Goal: Task Accomplishment & Management: Use online tool/utility

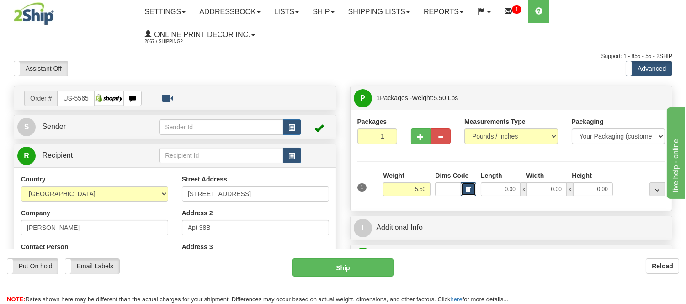
click at [472, 189] on button "button" at bounding box center [469, 189] width 16 height 14
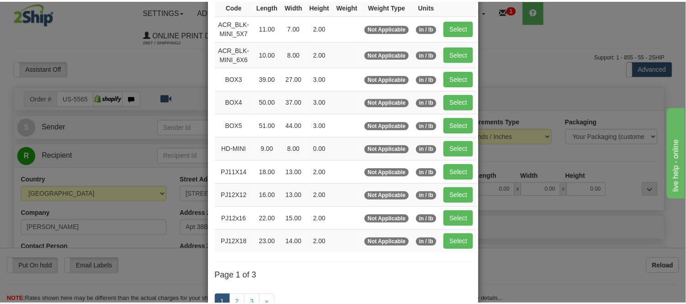
scroll to position [101, 0]
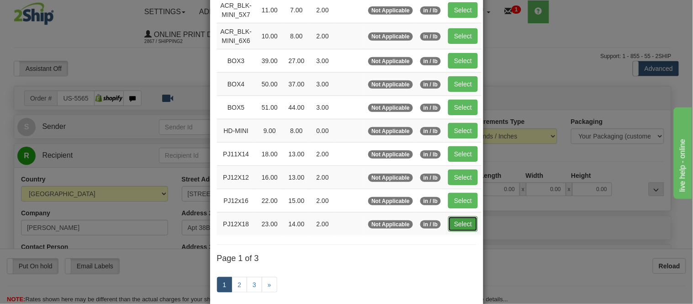
click at [457, 223] on button "Select" at bounding box center [463, 224] width 30 height 16
type input "PJ12X18"
type input "23.00"
type input "14.00"
type input "2.00"
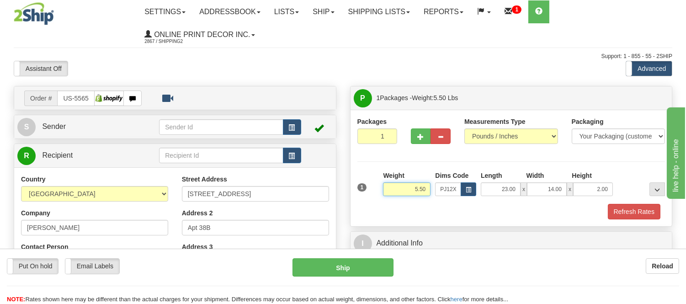
drag, startPoint x: 425, startPoint y: 189, endPoint x: 357, endPoint y: 195, distance: 68.4
click at [357, 195] on div "1 Weight 5.50 Dims Code x x" at bounding box center [511, 187] width 313 height 32
click button "Delete" at bounding box center [0, 0] width 0 height 0
type input "7.00"
click at [638, 217] on button "Refresh Rates" at bounding box center [634, 212] width 53 height 16
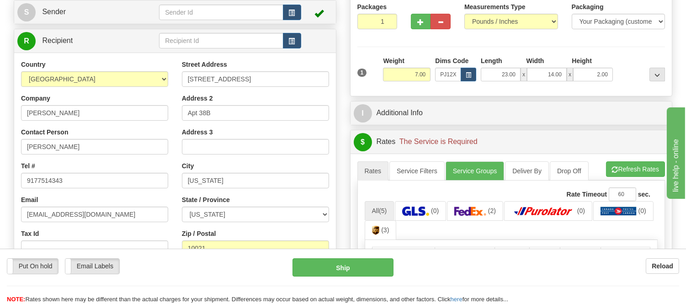
scroll to position [152, 0]
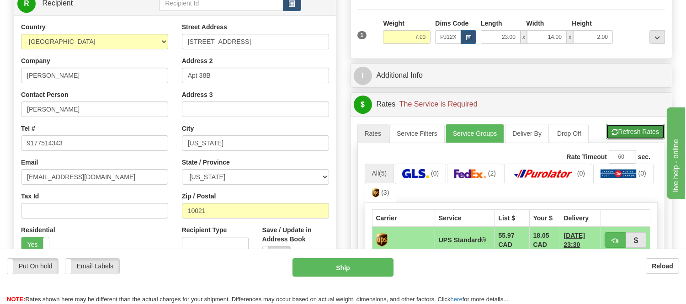
click at [647, 138] on button "Refresh Rates" at bounding box center [635, 132] width 59 height 16
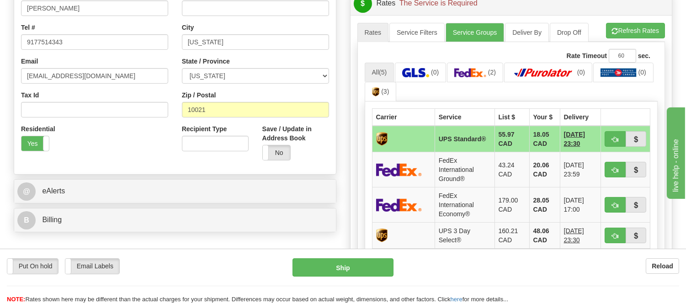
scroll to position [254, 0]
click at [616, 136] on span "button" at bounding box center [615, 139] width 6 height 6
type input "11"
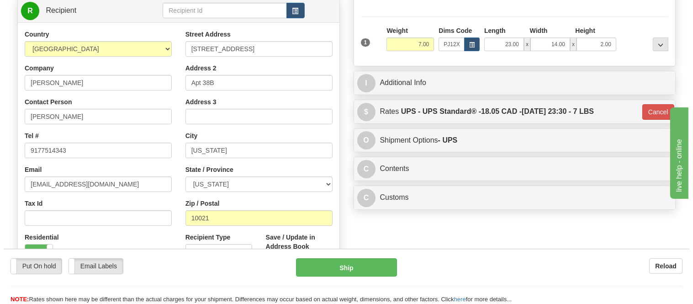
scroll to position [203, 0]
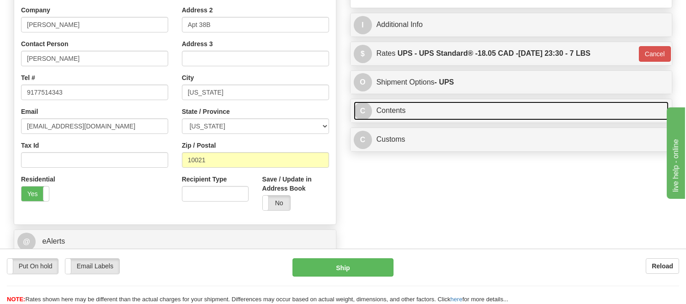
click at [492, 111] on link "C Contents" at bounding box center [511, 110] width 315 height 19
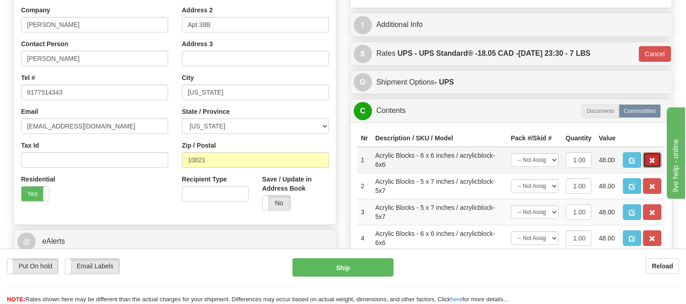
click at [660, 168] on button "button" at bounding box center [652, 160] width 18 height 16
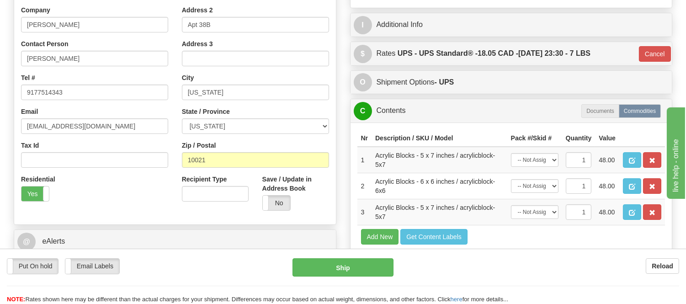
click at [658, 168] on button "button" at bounding box center [652, 160] width 18 height 16
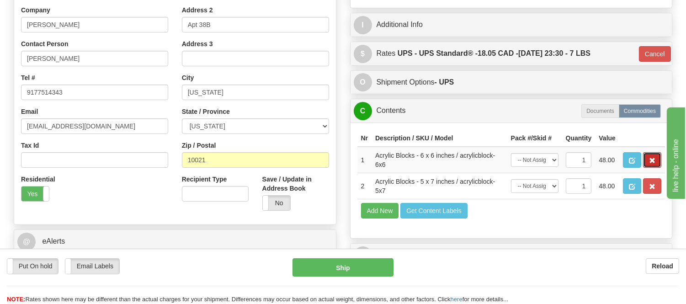
click at [658, 168] on button "button" at bounding box center [652, 160] width 18 height 16
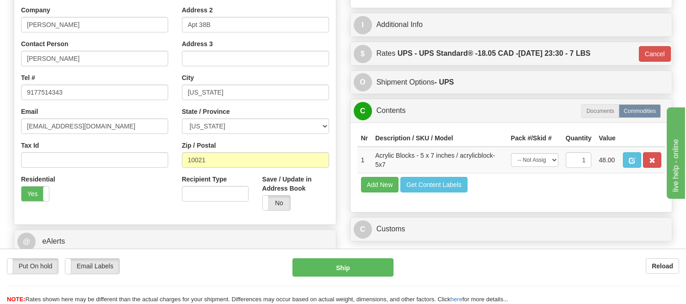
click at [658, 168] on button "button" at bounding box center [652, 160] width 18 height 16
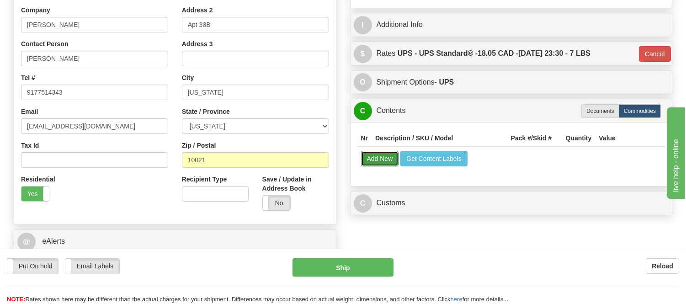
click at [366, 161] on button "Add New" at bounding box center [380, 159] width 38 height 16
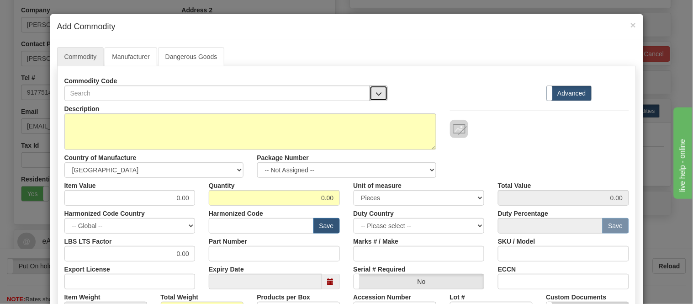
click at [378, 91] on span "button" at bounding box center [379, 94] width 6 height 6
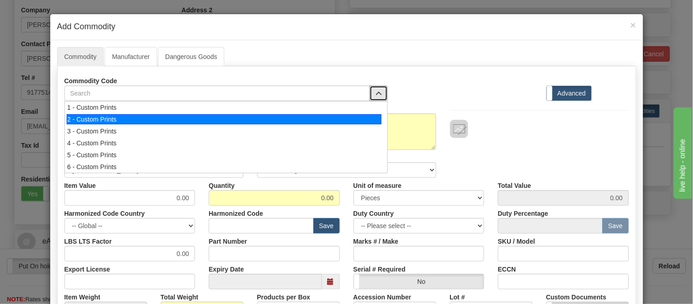
click at [370, 122] on div "2 - Custom Prints" at bounding box center [224, 119] width 315 height 10
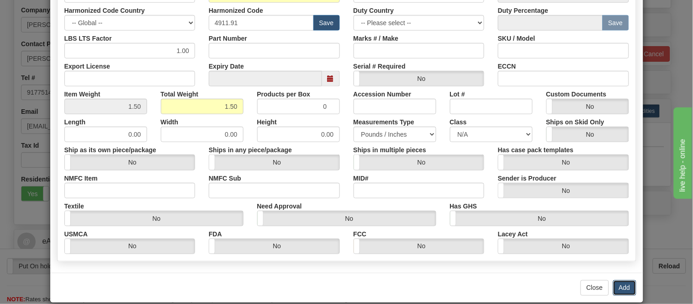
click at [628, 282] on button "Add" at bounding box center [624, 288] width 23 height 16
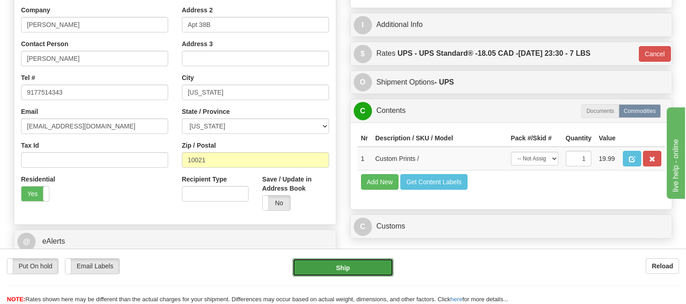
click at [373, 270] on button "Ship" at bounding box center [343, 267] width 101 height 18
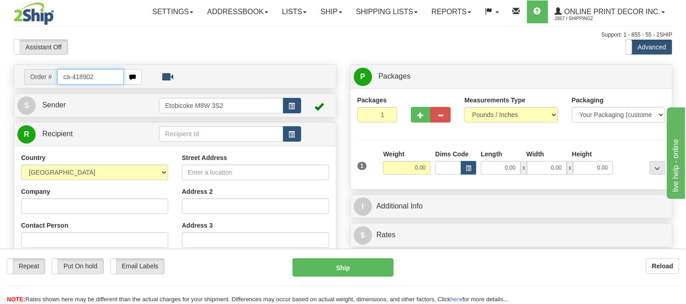
type input "ca-418902"
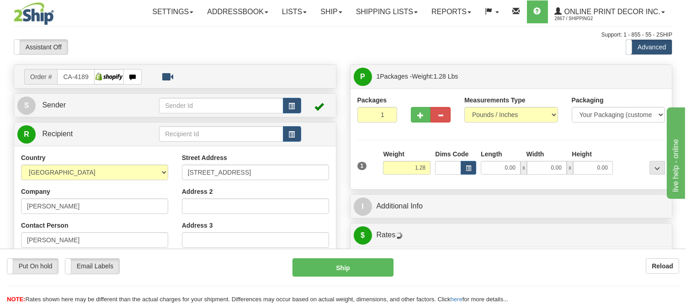
click at [476, 171] on div "Dims Code" at bounding box center [456, 161] width 46 height 25
click at [474, 167] on button "button" at bounding box center [469, 168] width 16 height 14
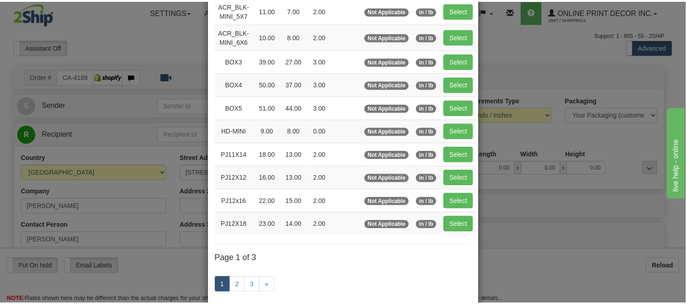
scroll to position [101, 0]
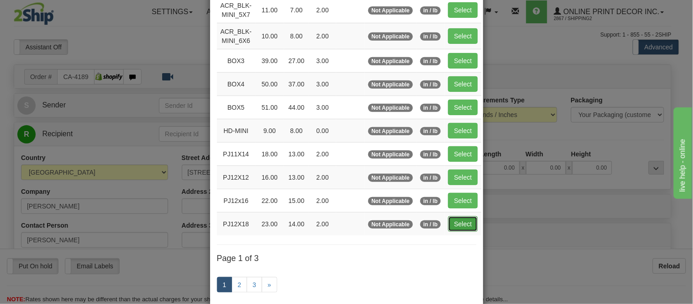
click at [462, 228] on button "Select" at bounding box center [463, 224] width 30 height 16
type input "PJ12X18"
type input "23.00"
type input "14.00"
type input "2.00"
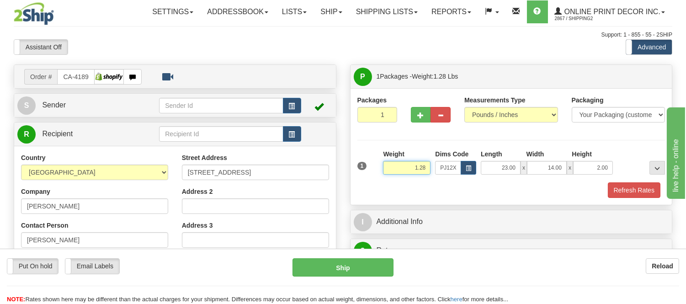
drag, startPoint x: 425, startPoint y: 167, endPoint x: 411, endPoint y: 171, distance: 14.5
click at [411, 171] on input "1.28" at bounding box center [407, 168] width 48 height 14
type input "4.98"
drag, startPoint x: 610, startPoint y: 162, endPoint x: 589, endPoint y: 170, distance: 22.4
click at [589, 170] on input "2.00" at bounding box center [593, 168] width 40 height 14
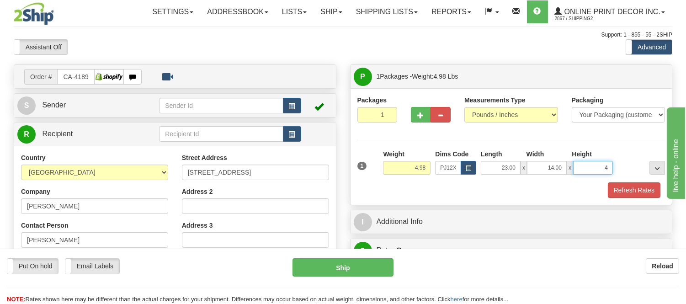
click button "Delete" at bounding box center [0, 0] width 0 height 0
type input "4.00"
click at [638, 186] on button "Refresh Rates" at bounding box center [634, 190] width 53 height 16
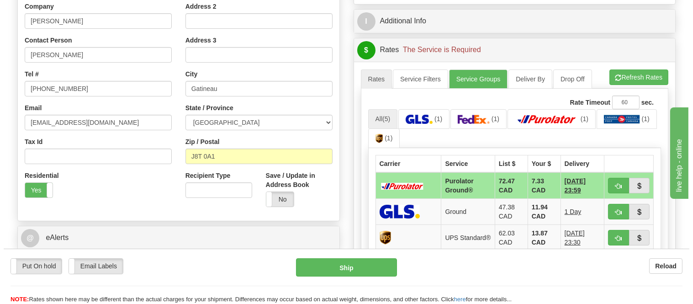
scroll to position [203, 0]
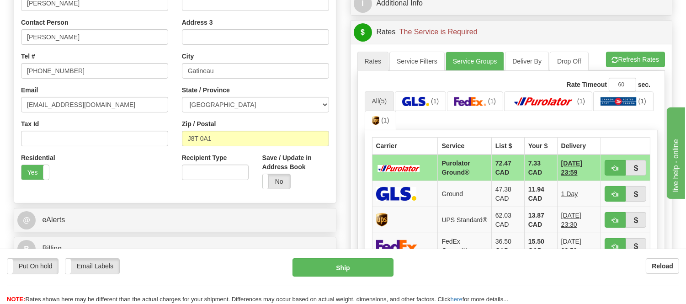
click at [640, 44] on div "A change has been made which could impact your rate estimate. To ensure the est…" at bounding box center [512, 218] width 322 height 348
click at [647, 55] on button "Refresh Rates" at bounding box center [635, 60] width 59 height 16
click at [610, 163] on button "button" at bounding box center [615, 168] width 21 height 16
type input "260"
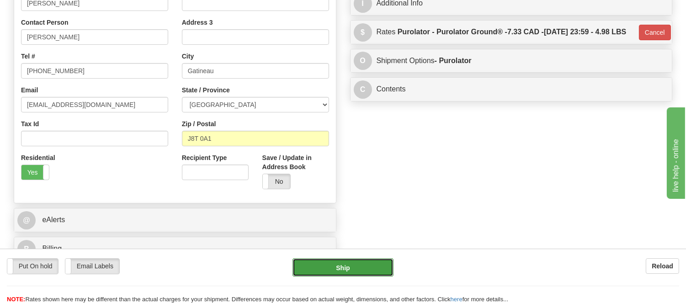
click at [369, 266] on button "Ship" at bounding box center [343, 267] width 101 height 18
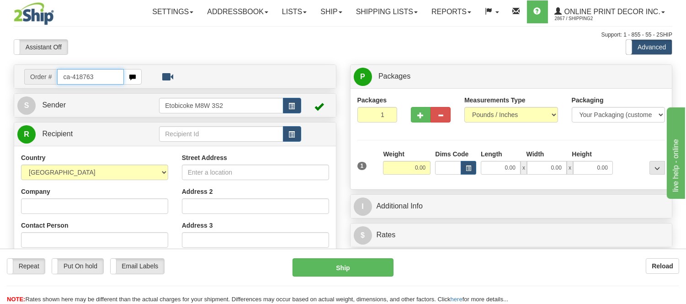
type input "ca-418763"
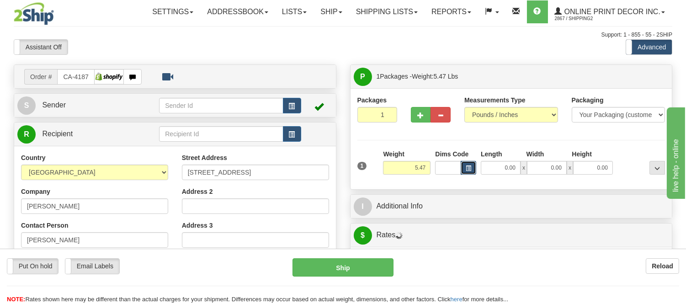
click at [471, 166] on button "button" at bounding box center [469, 168] width 16 height 14
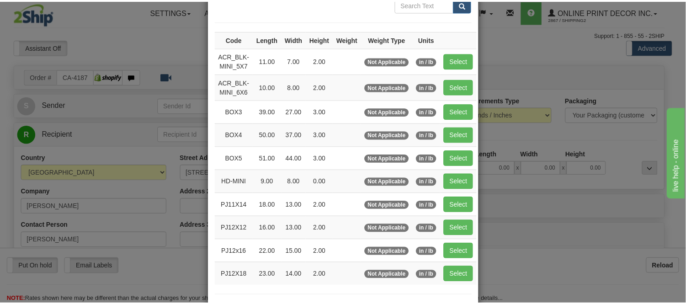
scroll to position [101, 0]
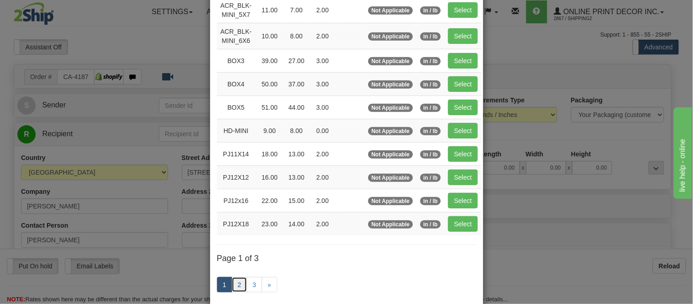
click at [235, 283] on link "2" at bounding box center [240, 285] width 16 height 16
click at [234, 287] on link "2" at bounding box center [240, 285] width 16 height 16
click at [237, 283] on link "2" at bounding box center [240, 285] width 16 height 16
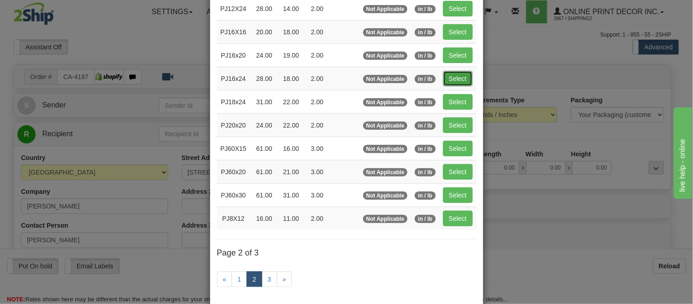
click at [449, 81] on button "Select" at bounding box center [458, 79] width 30 height 16
type input "PJ16x24"
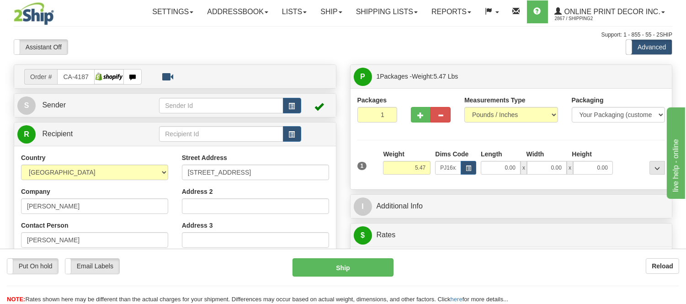
type input "28.00"
type input "18.00"
type input "2.00"
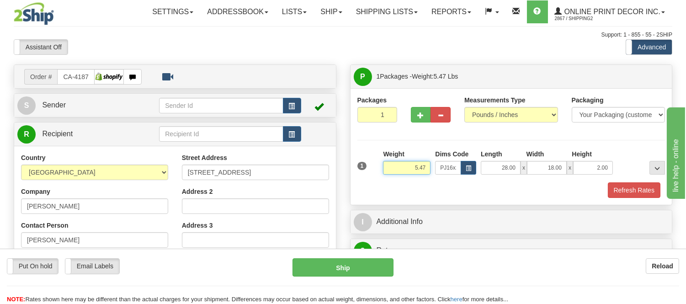
drag, startPoint x: 427, startPoint y: 165, endPoint x: 378, endPoint y: 179, distance: 50.7
click at [378, 179] on div "1 Weight 5.47 Dims Code x x" at bounding box center [511, 165] width 313 height 32
type input "4.98"
click at [627, 182] on div "Packaging Your Packaging (customer supplied) Envelope (carrier supplied) Pack (…" at bounding box center [524, 182] width 287 height 0
click at [633, 186] on button "Refresh Rates" at bounding box center [634, 190] width 53 height 16
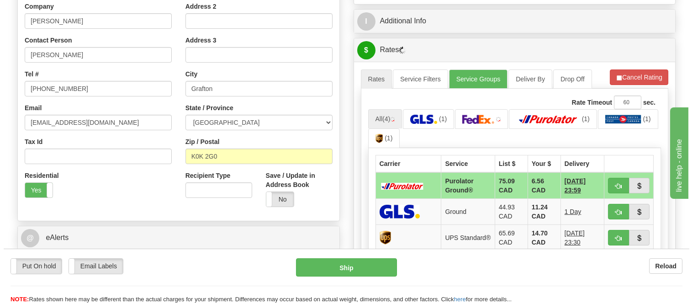
scroll to position [203, 0]
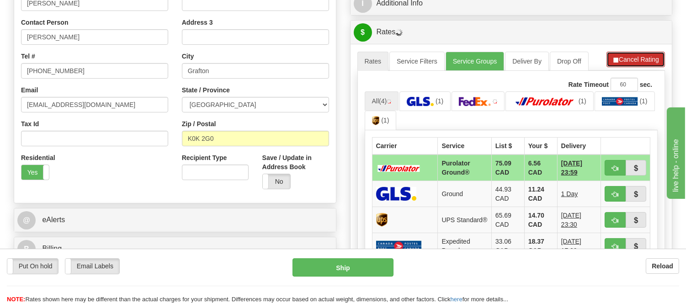
click at [643, 59] on button "Cancel Rating" at bounding box center [635, 60] width 59 height 16
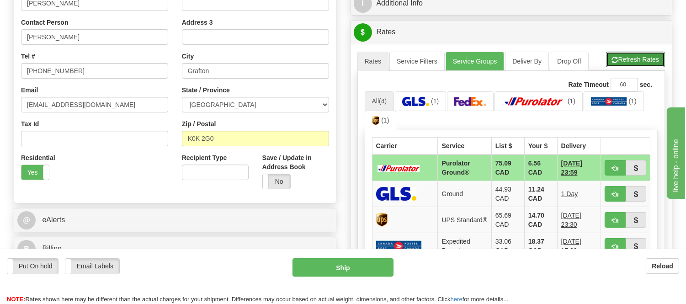
click at [643, 59] on button "Refresh Rates" at bounding box center [635, 60] width 59 height 16
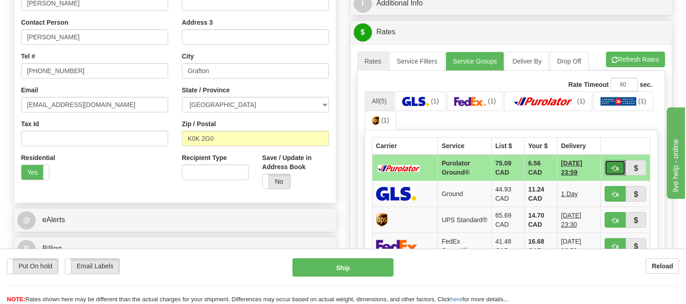
click at [616, 168] on span "button" at bounding box center [615, 168] width 6 height 6
type input "260"
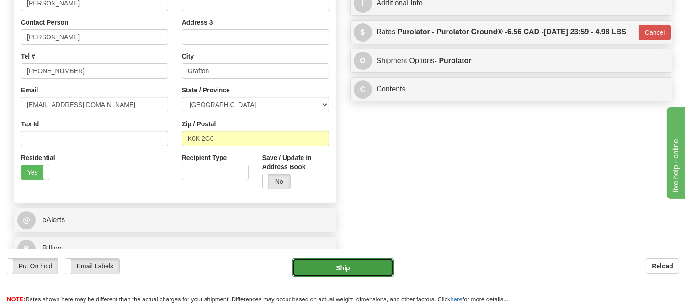
click at [311, 271] on button "Ship" at bounding box center [343, 267] width 101 height 18
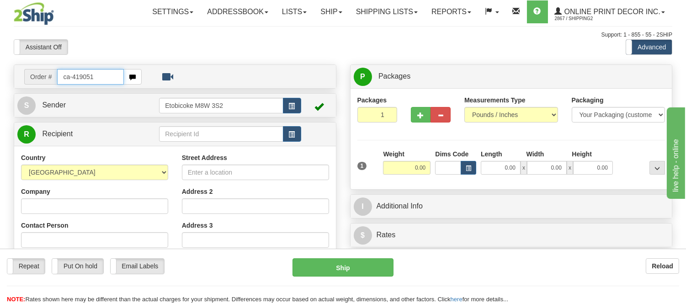
type input "ca-419051"
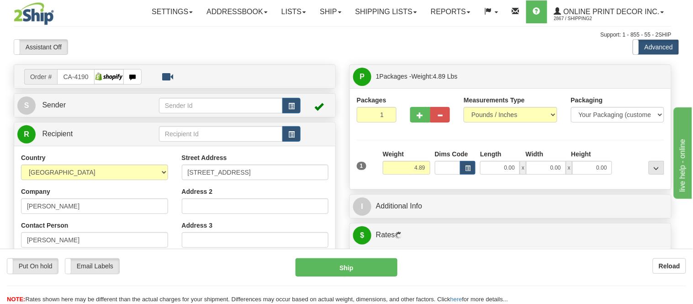
type input "MAPLE"
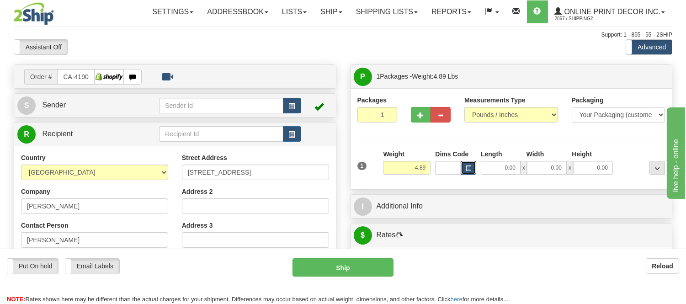
click at [470, 166] on span "button" at bounding box center [468, 168] width 5 height 5
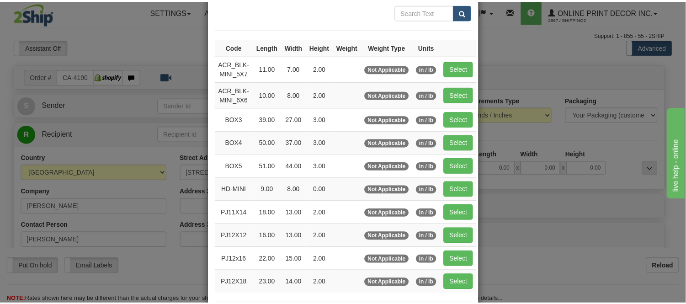
scroll to position [101, 0]
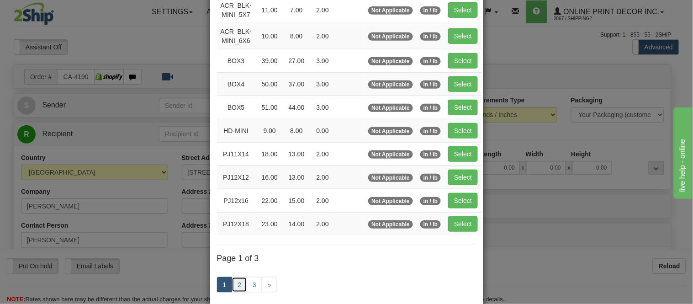
click at [232, 288] on link "2" at bounding box center [240, 285] width 16 height 16
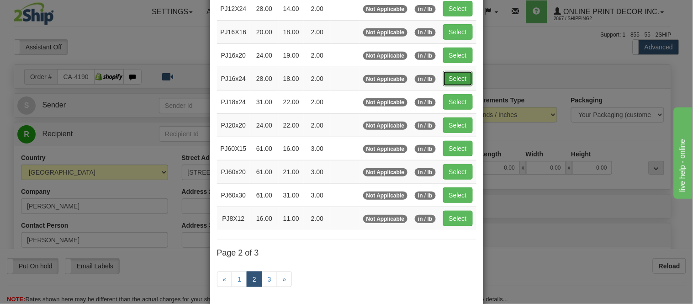
click at [450, 80] on button "Select" at bounding box center [458, 79] width 30 height 16
type input "PJ16x24"
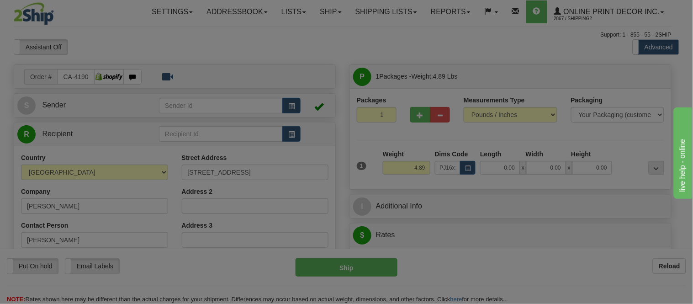
type input "28.00"
type input "18.00"
type input "2.00"
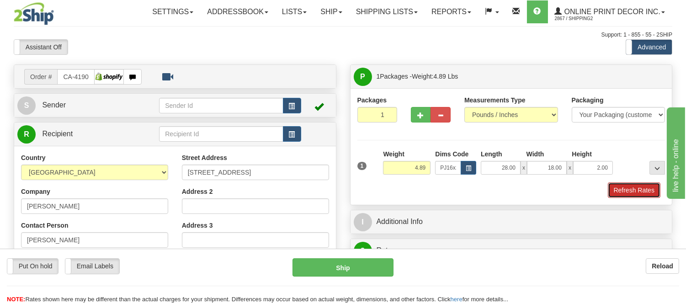
click at [644, 189] on button "Refresh Rates" at bounding box center [634, 190] width 53 height 16
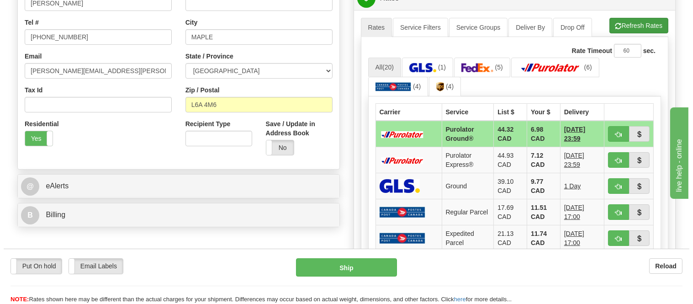
scroll to position [254, 0]
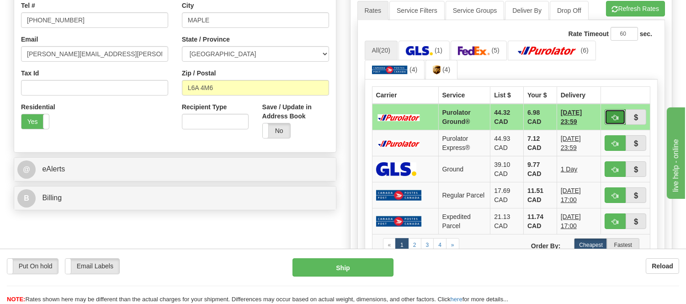
click at [617, 115] on span "button" at bounding box center [615, 118] width 6 height 6
type input "260"
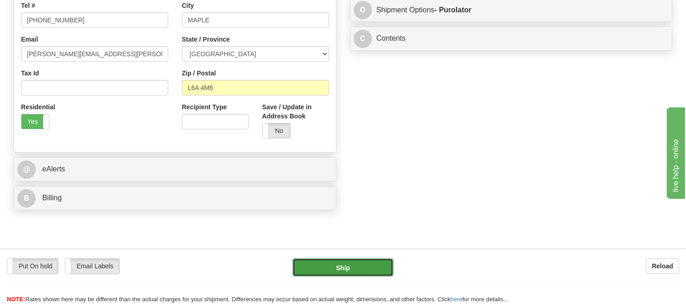
click at [327, 269] on button "Ship" at bounding box center [343, 267] width 101 height 18
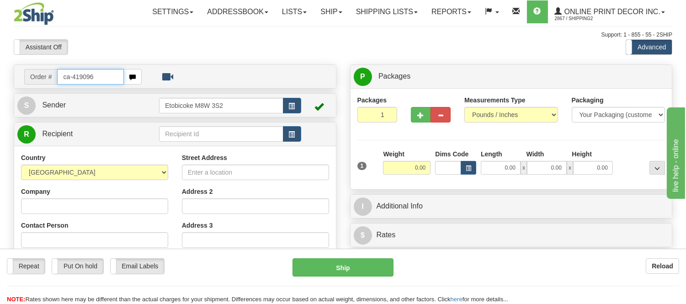
type input "ca-419096"
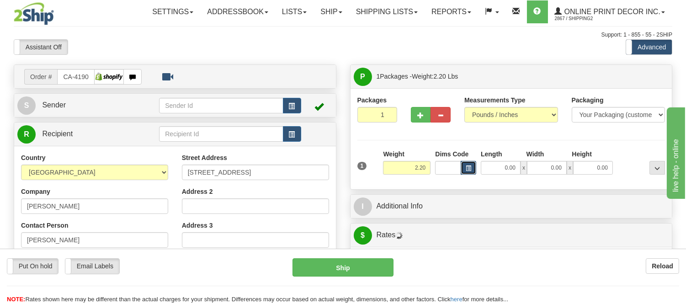
click at [465, 172] on button "button" at bounding box center [469, 168] width 16 height 14
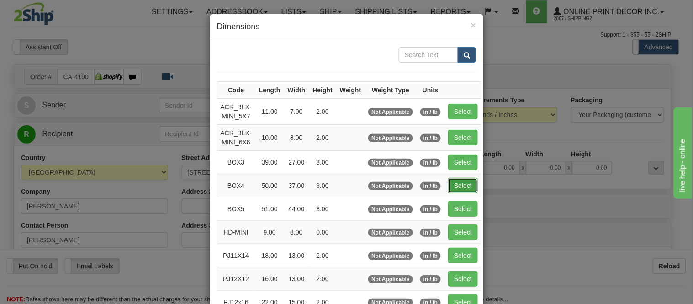
click at [457, 187] on button "Select" at bounding box center [463, 186] width 30 height 16
type input "BOX4"
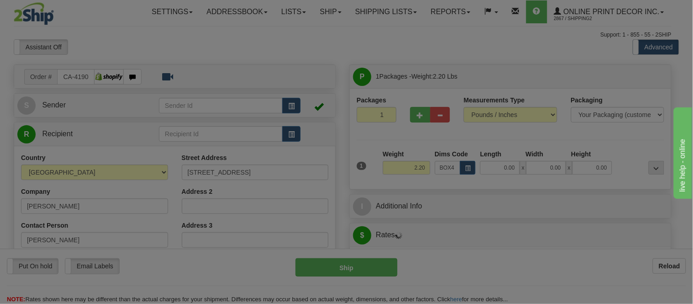
type input "50.00"
type input "37.00"
type input "3.00"
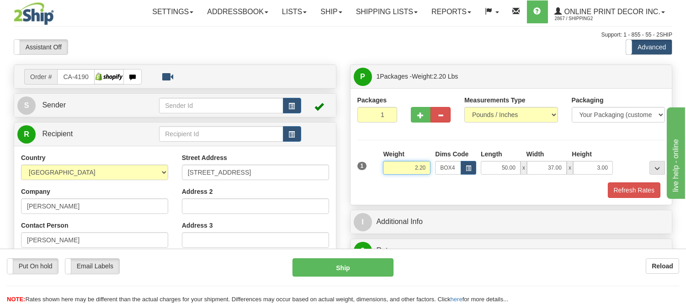
drag, startPoint x: 427, startPoint y: 169, endPoint x: 369, endPoint y: 168, distance: 58.1
click at [369, 168] on div "1 Weight 2.20 Dims Code BOX4" at bounding box center [511, 165] width 313 height 32
type input "16.99"
click at [646, 191] on button "Refresh Rates" at bounding box center [634, 190] width 53 height 16
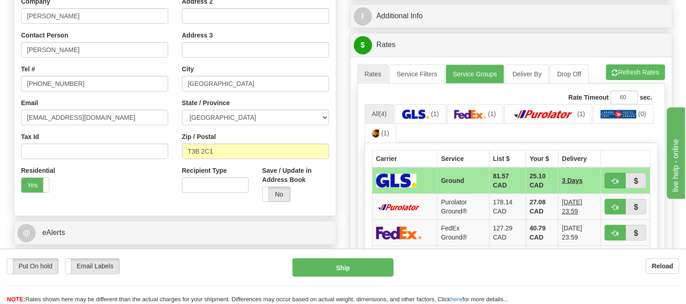
scroll to position [254, 0]
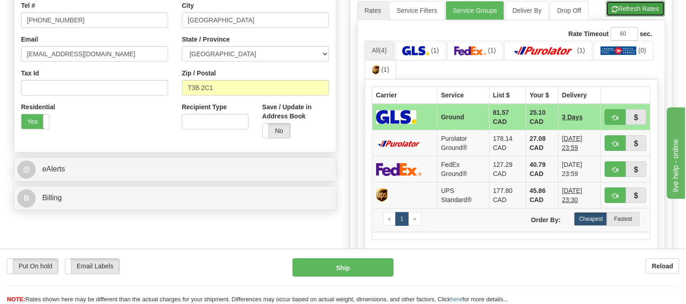
click at [631, 12] on button "Refresh Rates" at bounding box center [635, 9] width 59 height 16
click at [609, 117] on button "button" at bounding box center [615, 117] width 21 height 16
type input "1"
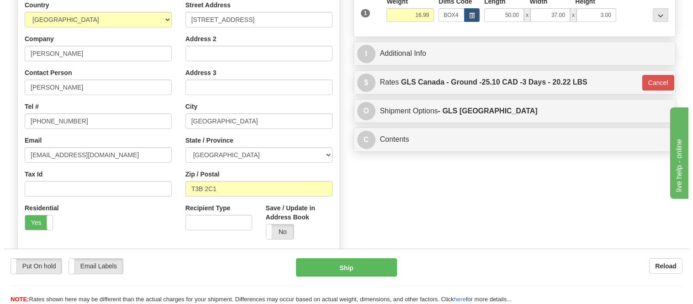
scroll to position [152, 0]
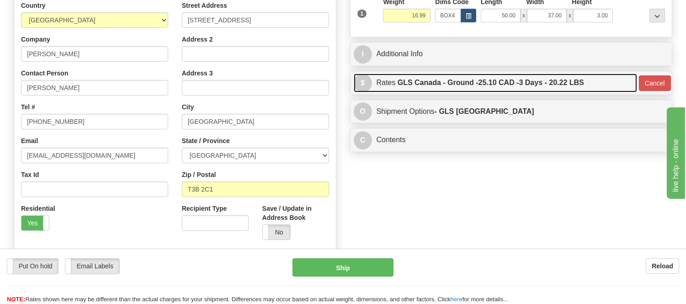
click at [527, 82] on label "GLS Canada - Ground - 25.10 CAD - 3 Days - 20.22 LBS" at bounding box center [491, 83] width 186 height 18
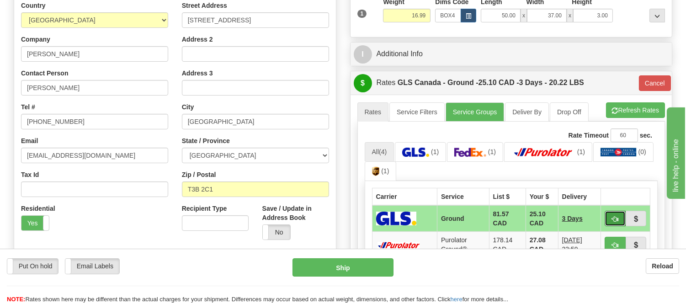
click at [613, 214] on button "button" at bounding box center [615, 219] width 21 height 16
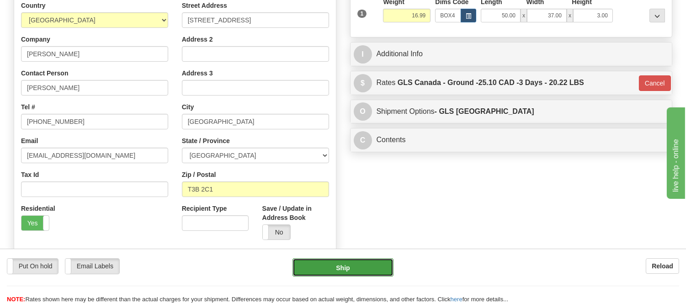
click at [377, 270] on button "Ship" at bounding box center [343, 267] width 101 height 18
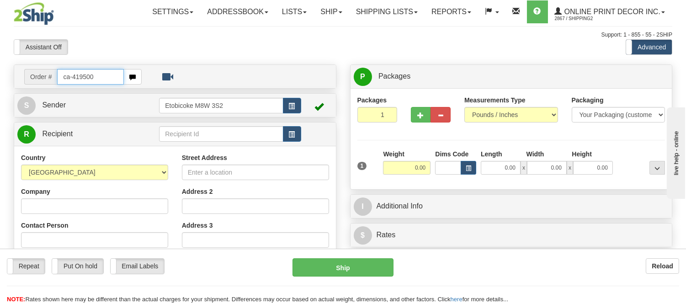
type input "ca-419500"
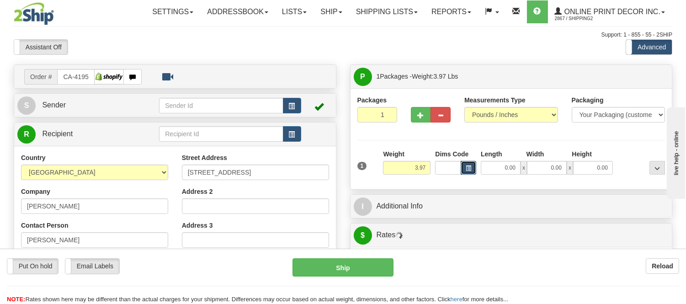
click at [473, 165] on button "button" at bounding box center [469, 168] width 16 height 14
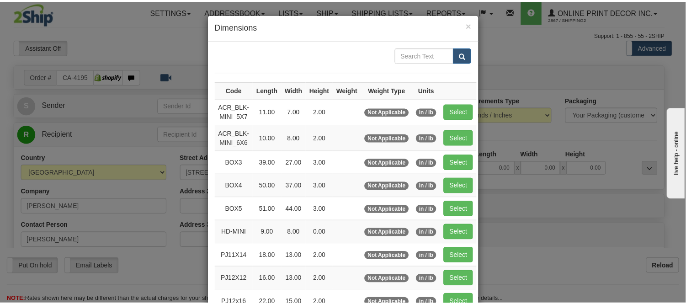
scroll to position [101, 0]
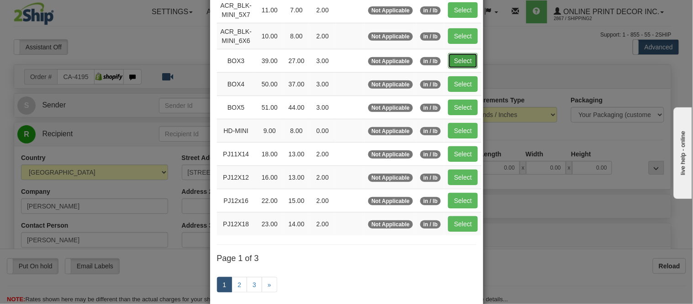
click at [467, 66] on button "Select" at bounding box center [463, 61] width 30 height 16
type input "BOX3"
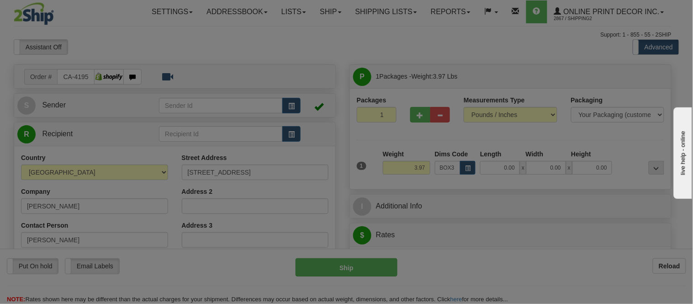
type input "39.00"
type input "27.00"
type input "3.00"
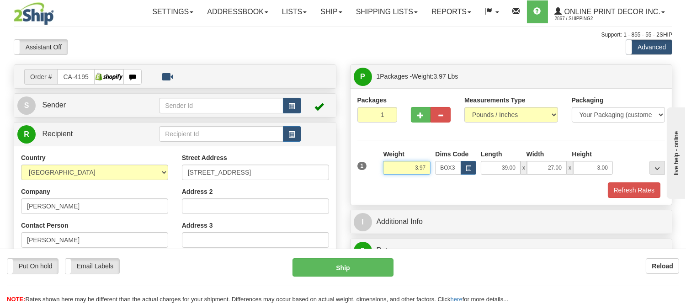
drag, startPoint x: 427, startPoint y: 165, endPoint x: 383, endPoint y: 181, distance: 47.4
click at [383, 181] on div "Weight 3.97" at bounding box center [407, 165] width 52 height 32
type input "8.98"
click at [628, 186] on button "Refresh Rates" at bounding box center [634, 190] width 53 height 16
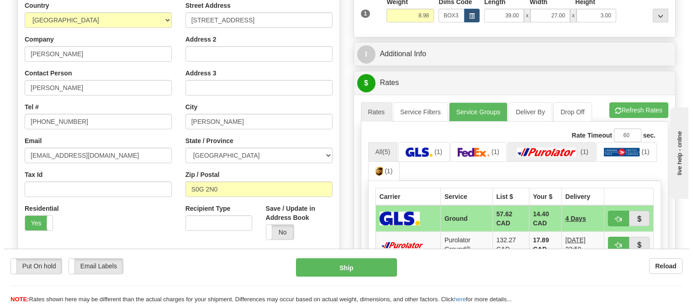
scroll to position [203, 0]
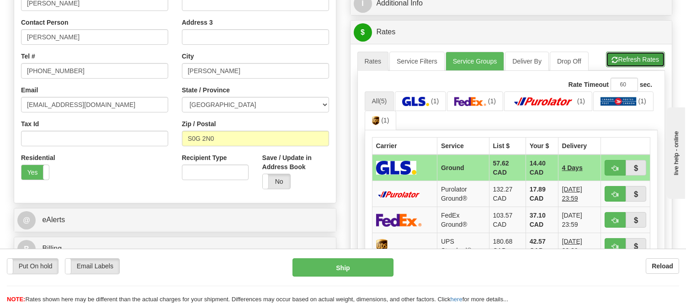
click at [628, 58] on button "Refresh Rates" at bounding box center [635, 60] width 59 height 16
click at [613, 165] on span "button" at bounding box center [615, 168] width 6 height 6
type input "1"
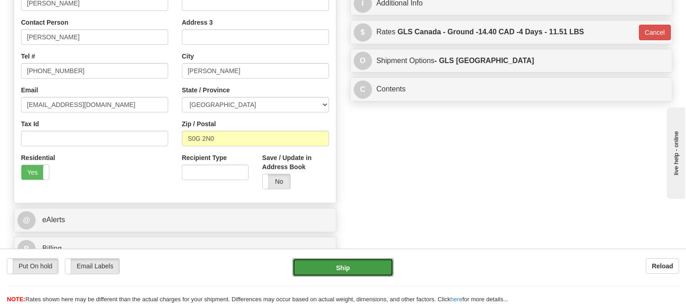
click at [382, 263] on button "Ship" at bounding box center [343, 267] width 101 height 18
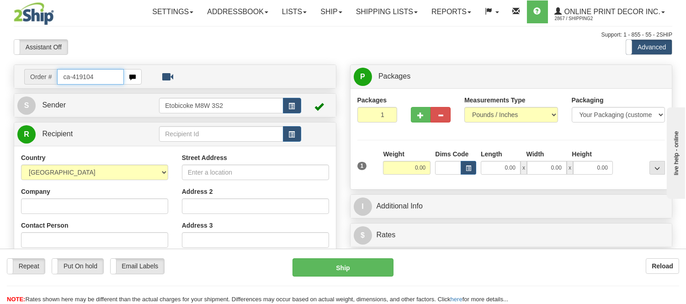
type input "ca-419104"
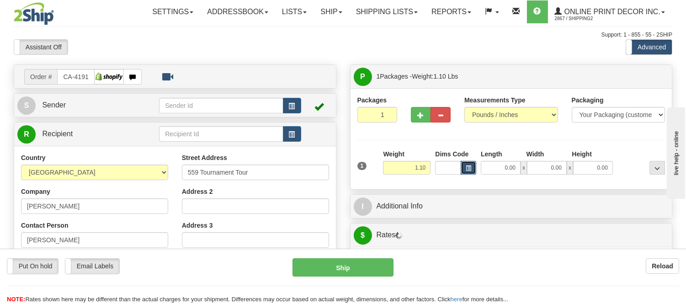
click at [468, 167] on span "button" at bounding box center [468, 168] width 5 height 5
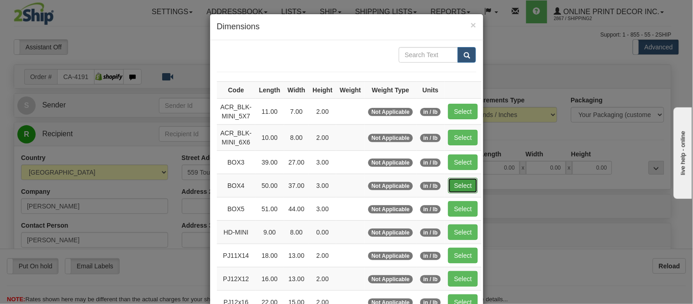
click at [453, 183] on button "Select" at bounding box center [463, 186] width 30 height 16
type input "BOX4"
type input "50.00"
type input "37.00"
type input "3.00"
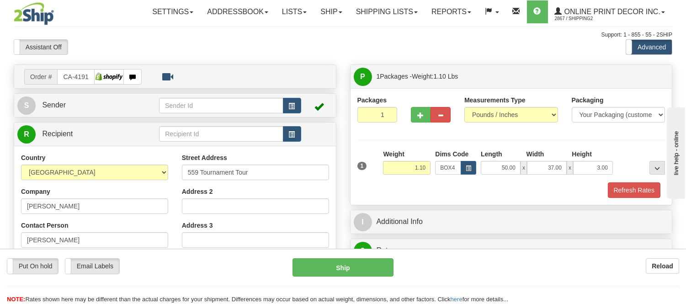
click at [431, 162] on div "Weight 1.10" at bounding box center [407, 165] width 52 height 32
drag, startPoint x: 430, startPoint y: 168, endPoint x: 391, endPoint y: 170, distance: 38.9
click at [391, 170] on input "1.10" at bounding box center [407, 168] width 48 height 14
type input "11.98"
click at [648, 192] on button "Refresh Rates" at bounding box center [634, 190] width 53 height 16
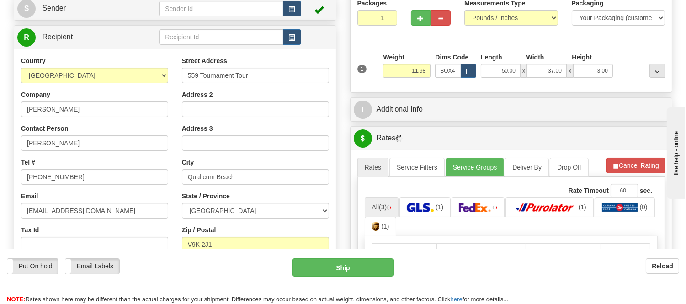
scroll to position [130, 0]
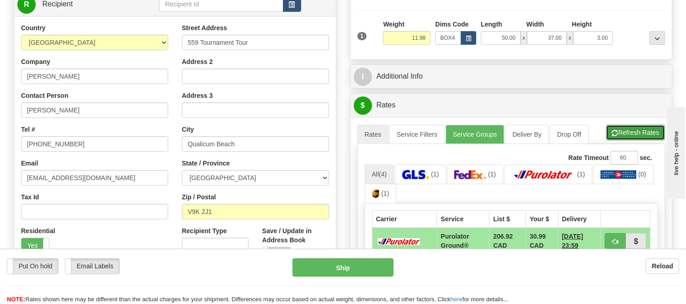
click at [644, 133] on button "Refresh Rates" at bounding box center [635, 133] width 59 height 16
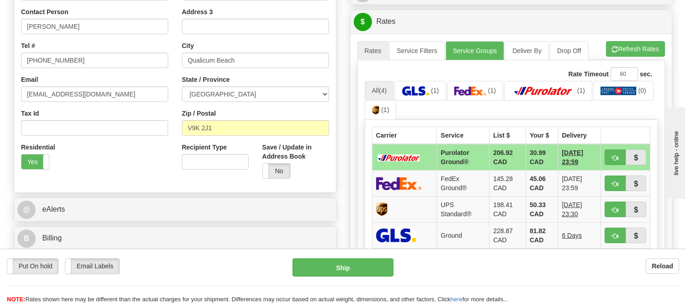
scroll to position [231, 0]
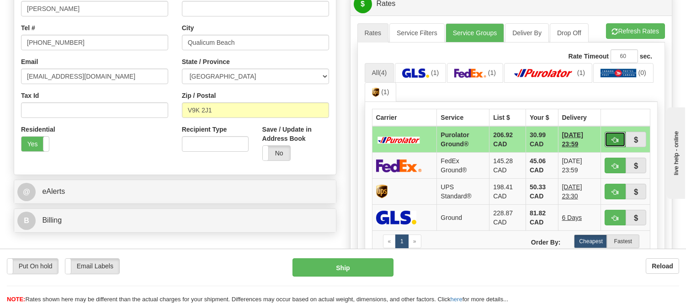
click at [609, 135] on button "button" at bounding box center [615, 140] width 21 height 16
type input "260"
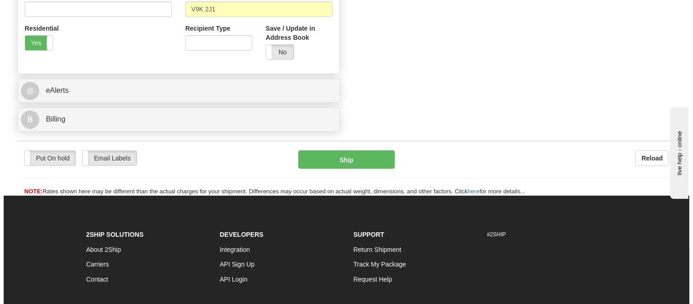
scroll to position [333, 0]
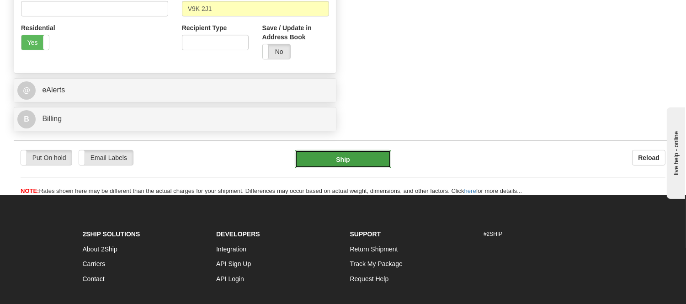
click at [363, 157] on button "Ship" at bounding box center [343, 159] width 96 height 18
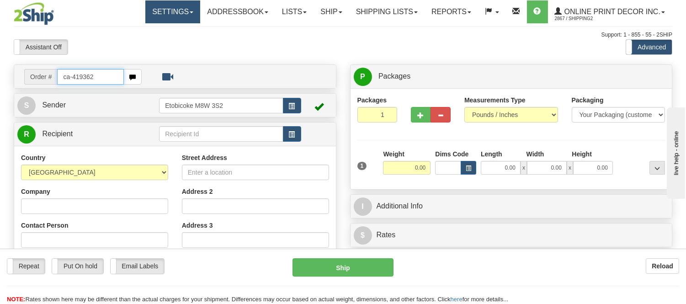
type input "ca-419362"
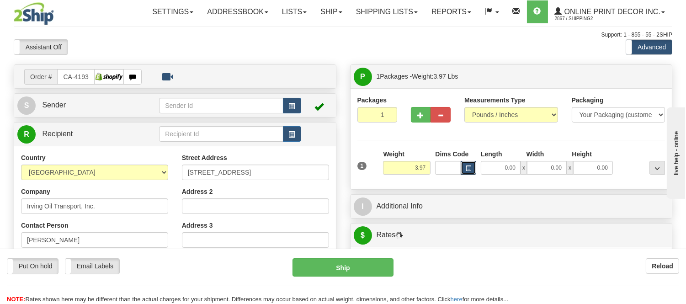
click at [469, 169] on span "button" at bounding box center [468, 168] width 5 height 5
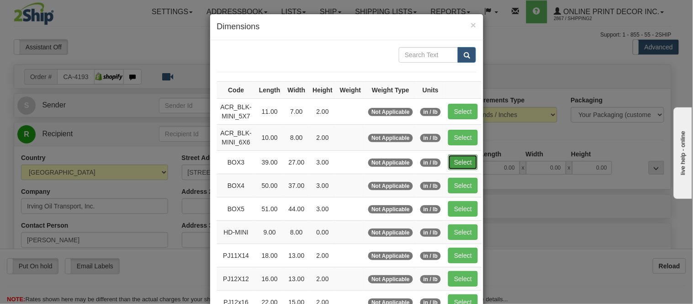
click at [451, 161] on button "Select" at bounding box center [463, 162] width 30 height 16
type input "BOX3"
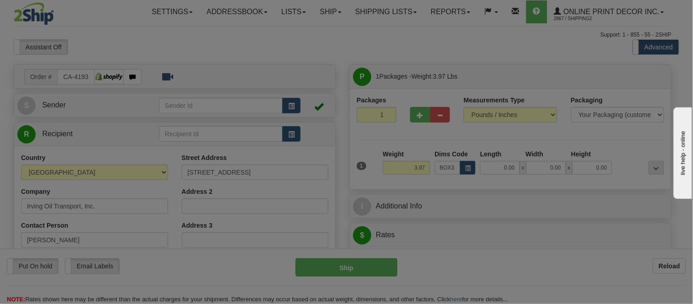
type input "39.00"
type input "27.00"
type input "3.00"
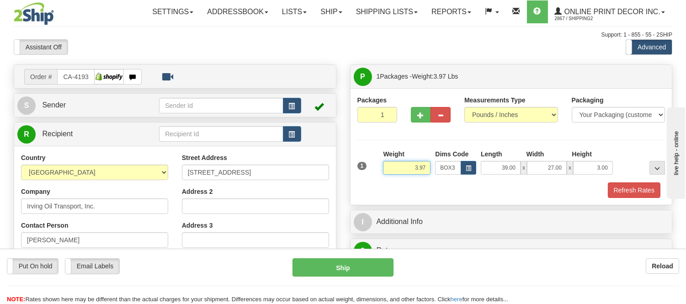
drag, startPoint x: 429, startPoint y: 170, endPoint x: 378, endPoint y: 177, distance: 51.6
click at [378, 177] on div "1 Weight 3.97 Dims Code BOX3" at bounding box center [511, 165] width 313 height 32
type input "8.98"
click at [644, 192] on button "Refresh Rates" at bounding box center [634, 190] width 53 height 16
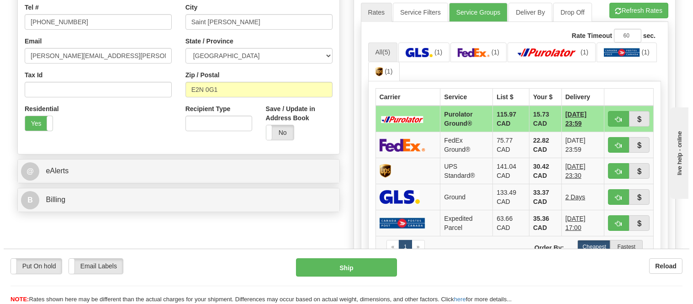
scroll to position [254, 0]
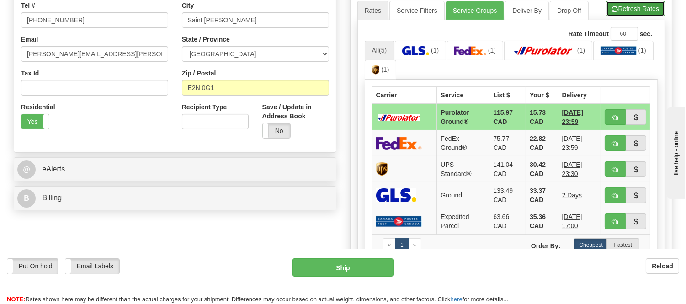
click at [627, 11] on button "Refresh Rates" at bounding box center [635, 9] width 59 height 16
click at [614, 116] on span "button" at bounding box center [615, 118] width 6 height 6
type input "260"
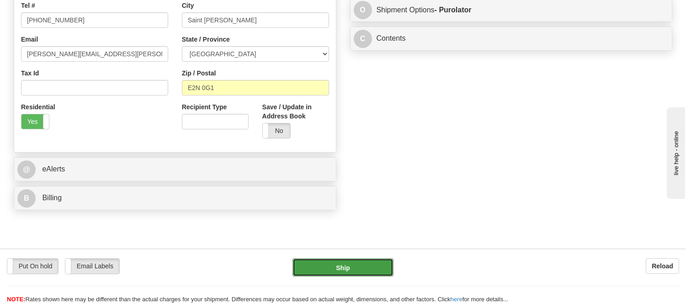
click at [381, 267] on button "Ship" at bounding box center [343, 267] width 101 height 18
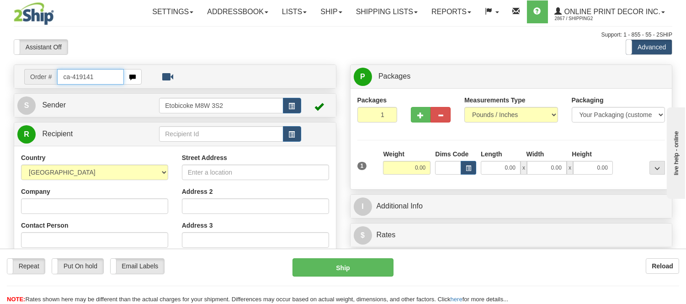
type input "ca-419141"
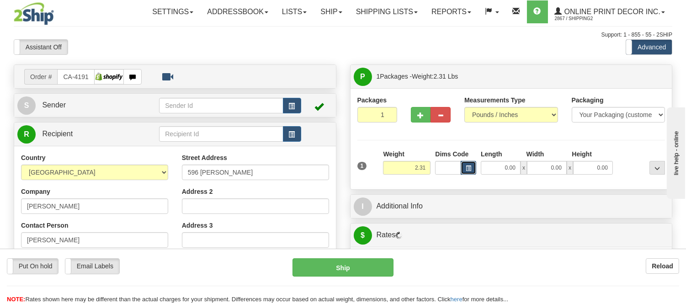
click at [472, 171] on button "button" at bounding box center [469, 168] width 16 height 14
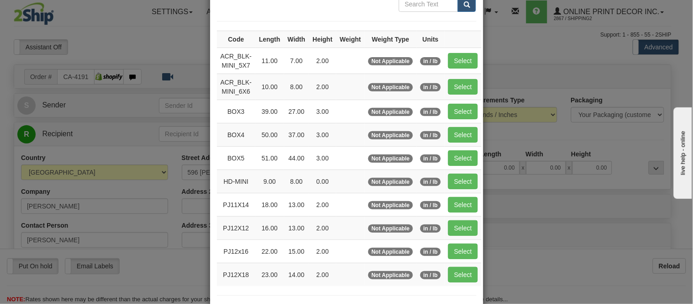
scroll to position [152, 0]
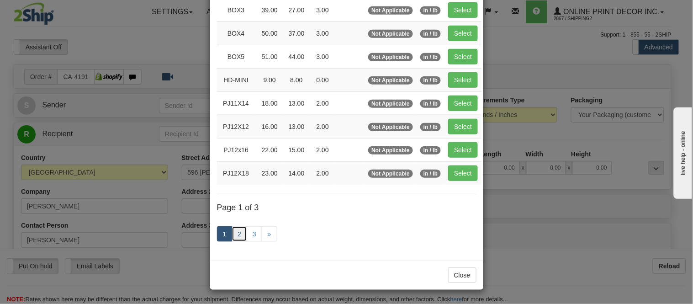
click at [232, 236] on link "2" at bounding box center [240, 234] width 16 height 16
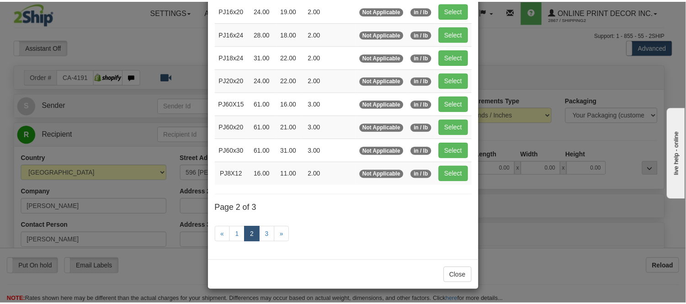
scroll to position [149, 0]
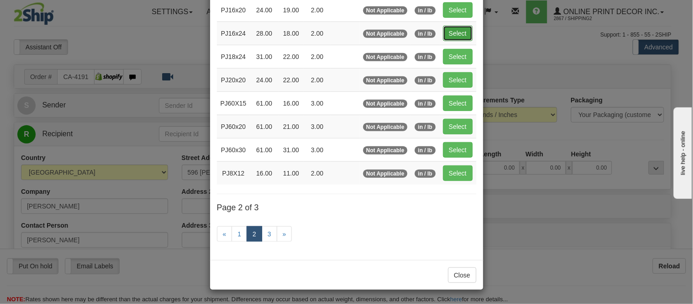
click at [464, 29] on button "Select" at bounding box center [458, 34] width 30 height 16
type input "PJ16x24"
type input "28.00"
type input "18.00"
type input "2.00"
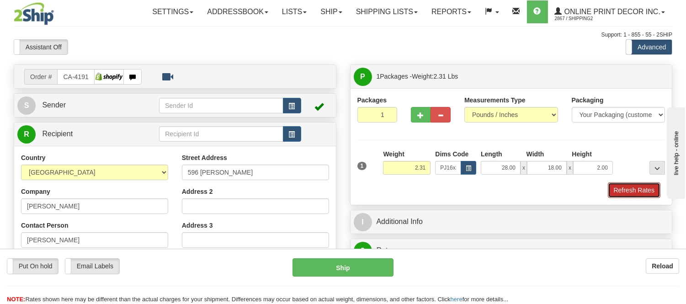
click at [630, 193] on button "Refresh Rates" at bounding box center [634, 190] width 53 height 16
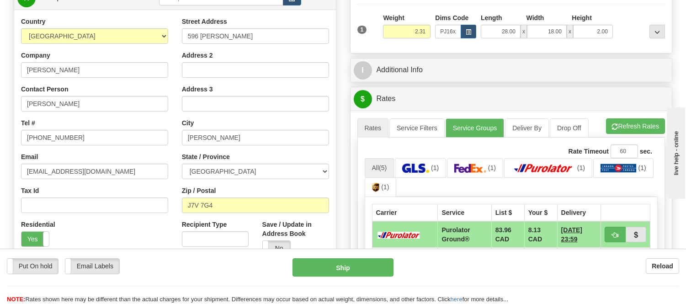
scroll to position [152, 0]
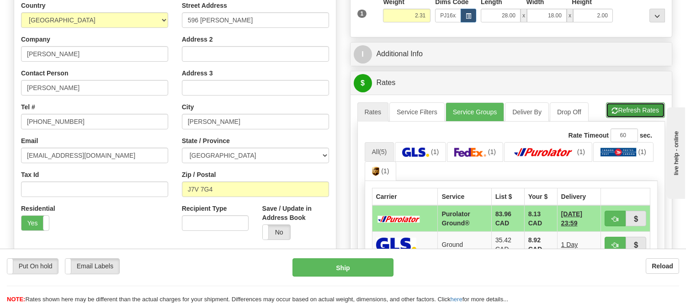
click at [623, 110] on button "Refresh Rates" at bounding box center [635, 110] width 59 height 16
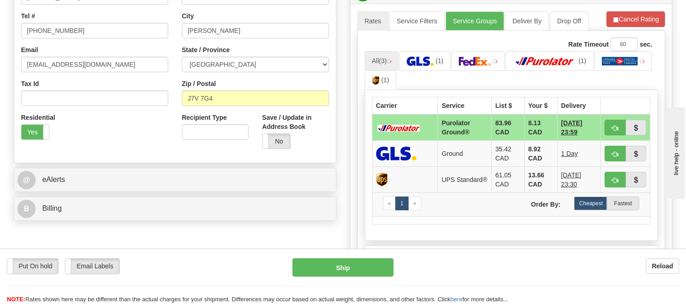
scroll to position [254, 0]
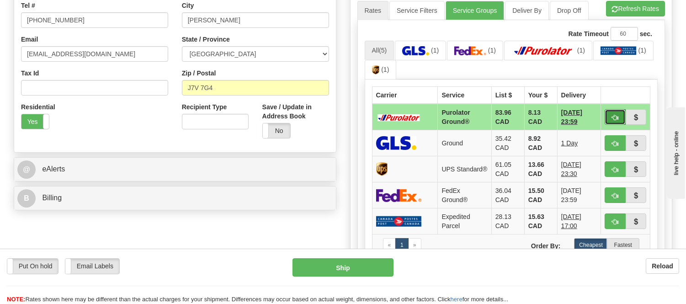
click at [611, 115] on button "button" at bounding box center [615, 117] width 21 height 16
type input "260"
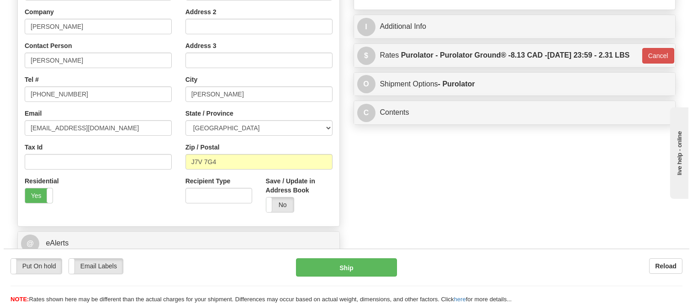
scroll to position [101, 0]
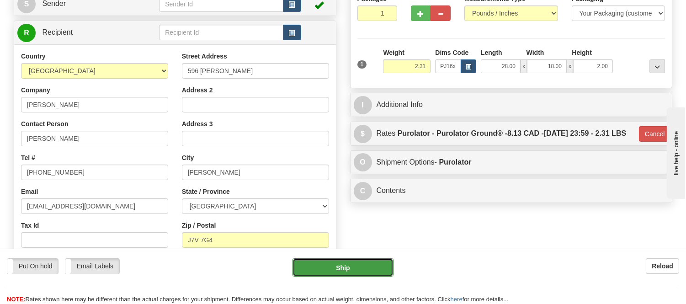
click at [345, 271] on button "Ship" at bounding box center [343, 267] width 101 height 18
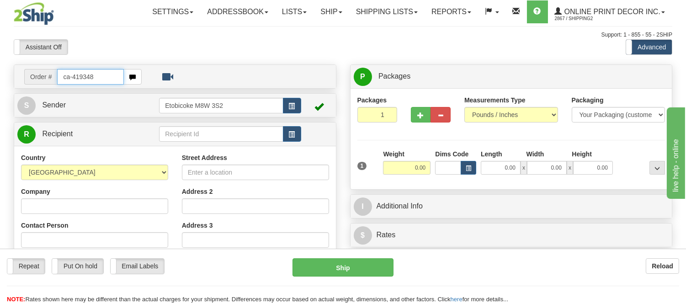
type input "ca-419348"
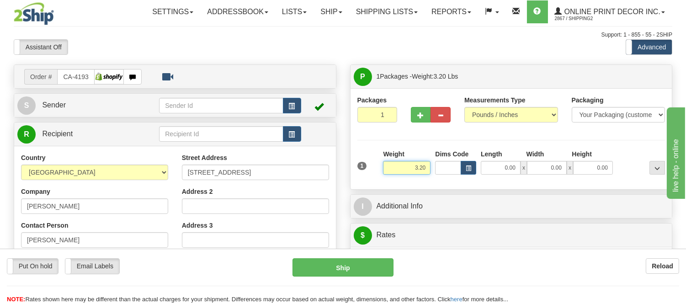
drag, startPoint x: 427, startPoint y: 166, endPoint x: 362, endPoint y: 176, distance: 66.1
click at [362, 176] on div "1 Weight 3.20 Dims Code 0.00" at bounding box center [511, 165] width 313 height 32
type input "8.98"
click at [467, 166] on span "button" at bounding box center [468, 168] width 5 height 5
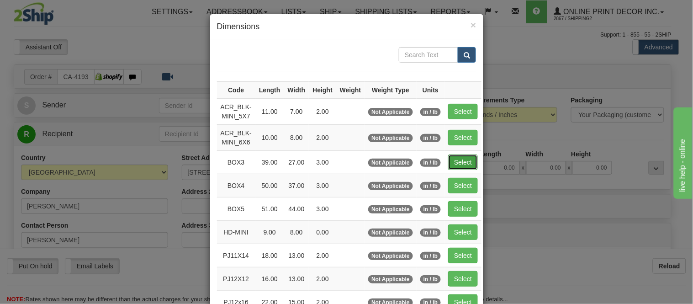
click at [463, 158] on button "Select" at bounding box center [463, 162] width 30 height 16
type input "BOX3"
type input "39.00"
type input "27.00"
type input "3.00"
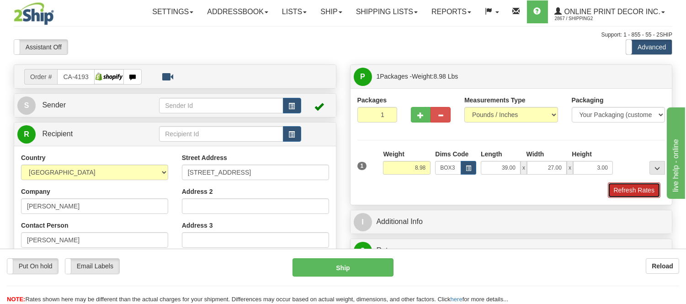
click at [649, 195] on button "Refresh Rates" at bounding box center [634, 190] width 53 height 16
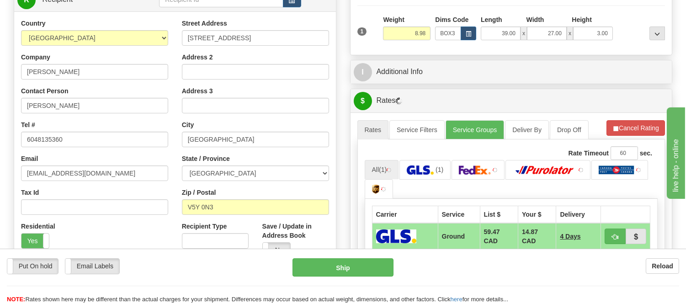
scroll to position [152, 0]
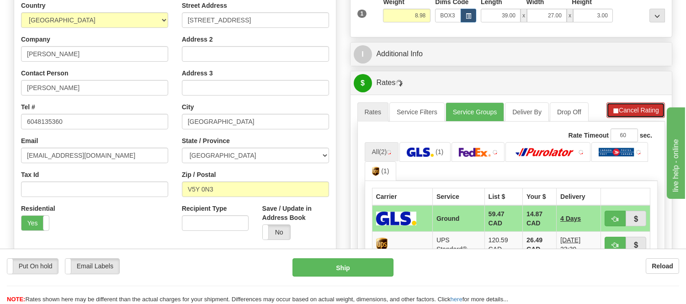
click at [628, 107] on button "Cancel Rating" at bounding box center [635, 110] width 59 height 16
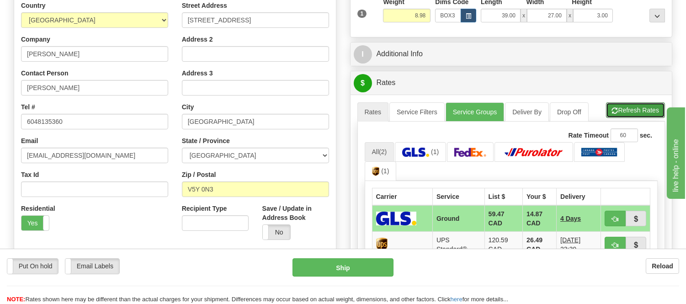
click at [628, 107] on button "Refresh Rates" at bounding box center [635, 110] width 59 height 16
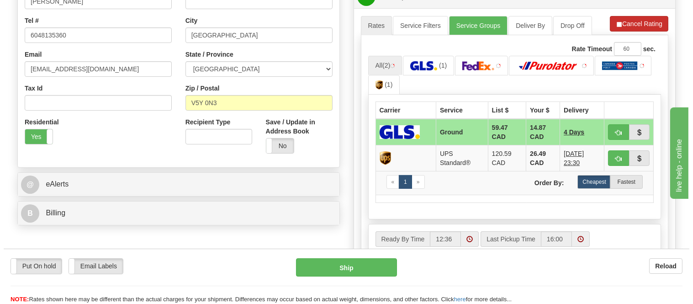
scroll to position [254, 0]
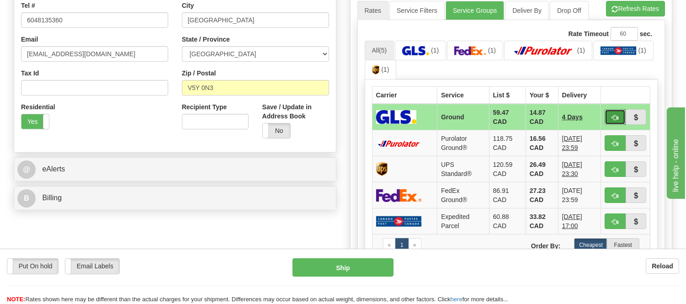
click at [613, 115] on span "button" at bounding box center [615, 118] width 6 height 6
type input "1"
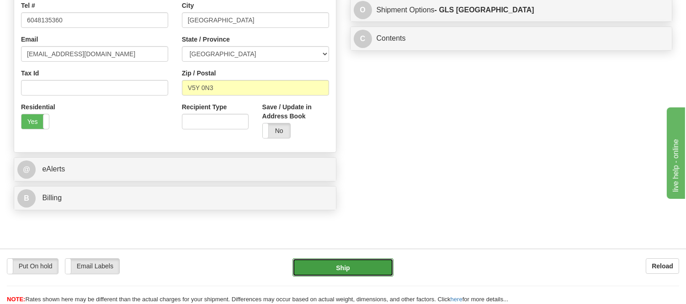
click at [364, 271] on button "Ship" at bounding box center [343, 267] width 101 height 18
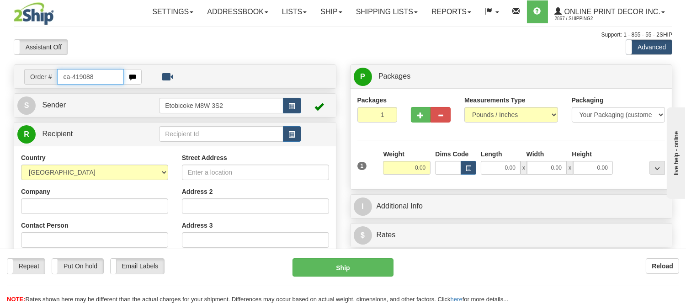
type input "ca-419088"
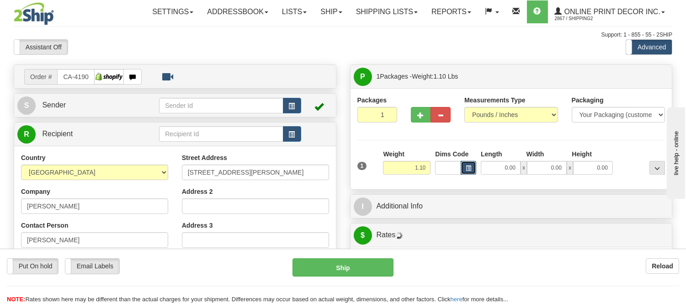
click at [466, 172] on button "button" at bounding box center [469, 168] width 16 height 14
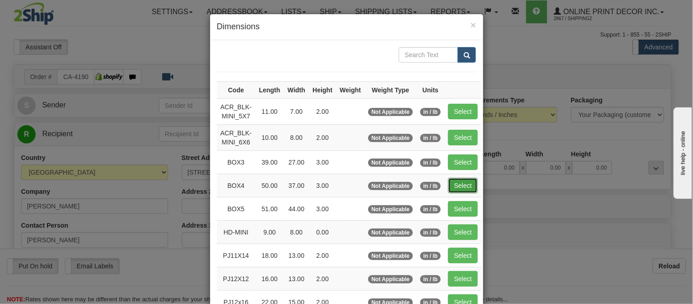
click at [464, 186] on button "Select" at bounding box center [463, 186] width 30 height 16
type input "BOX4"
type input "50.00"
type input "37.00"
type input "3.00"
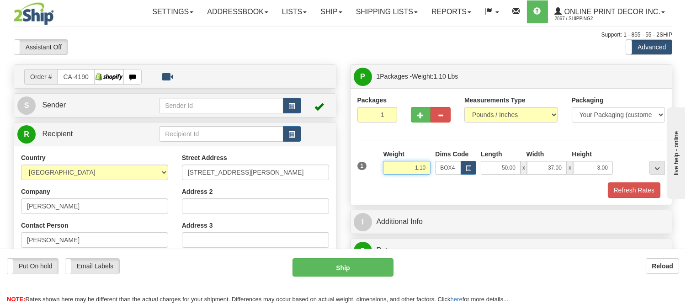
drag, startPoint x: 428, startPoint y: 167, endPoint x: 377, endPoint y: 165, distance: 50.7
click at [377, 165] on div "1 Weight 1.10 Dims Code BOX4" at bounding box center [511, 165] width 313 height 32
type input "10.98"
click at [628, 190] on button "Refresh Rates" at bounding box center [634, 190] width 53 height 16
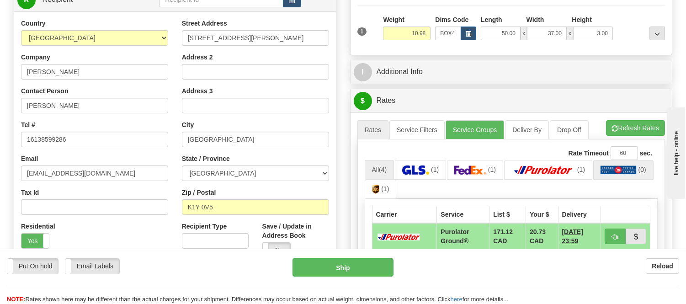
scroll to position [152, 0]
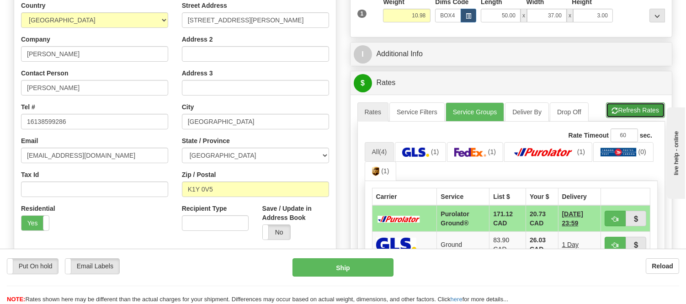
click at [632, 115] on button "Refresh Rates" at bounding box center [635, 110] width 59 height 16
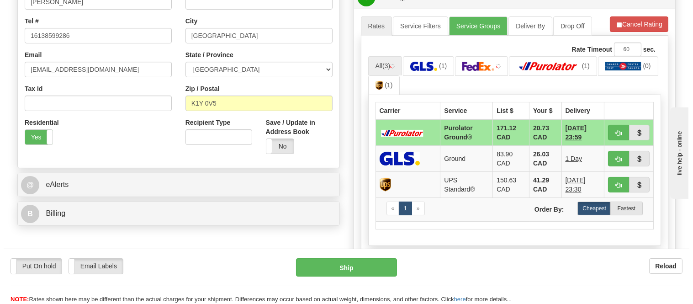
scroll to position [254, 0]
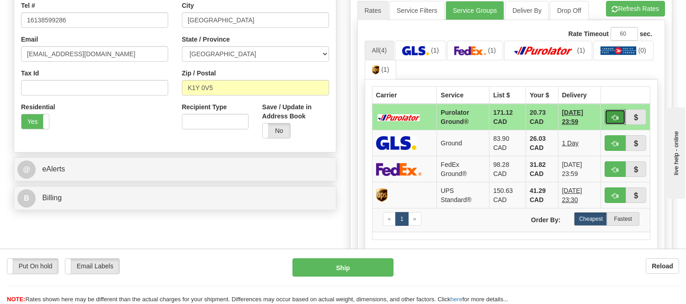
click at [611, 115] on button "button" at bounding box center [615, 117] width 21 height 16
type input "260"
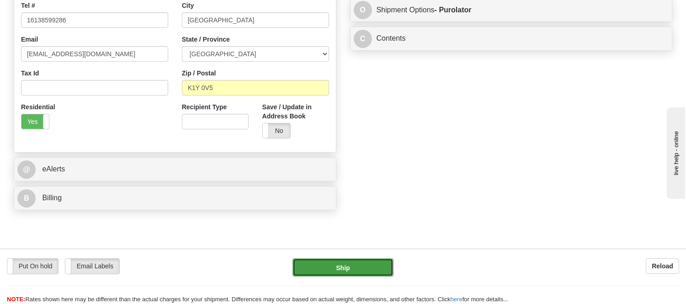
click at [378, 263] on button "Ship" at bounding box center [343, 267] width 101 height 18
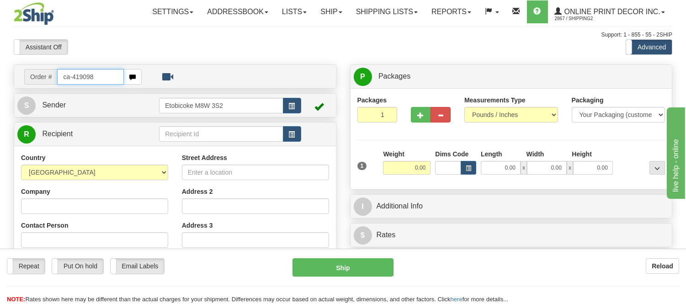
type input "ca-419098"
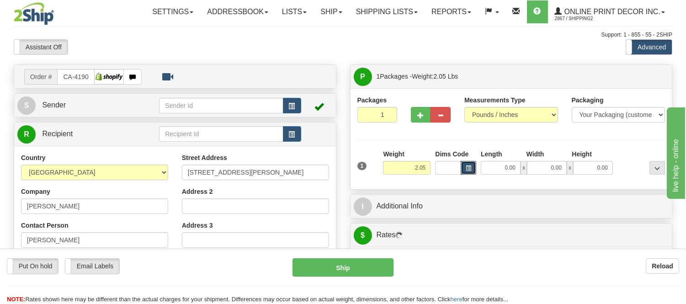
click at [470, 168] on span "button" at bounding box center [468, 168] width 5 height 5
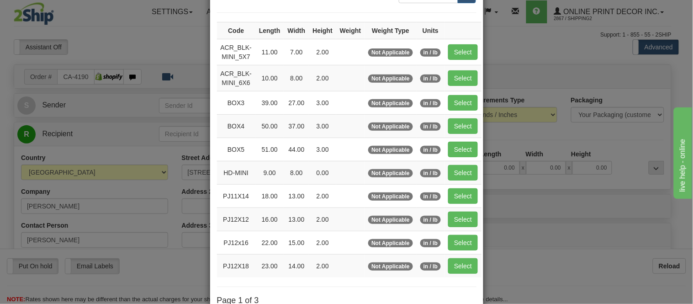
scroll to position [152, 0]
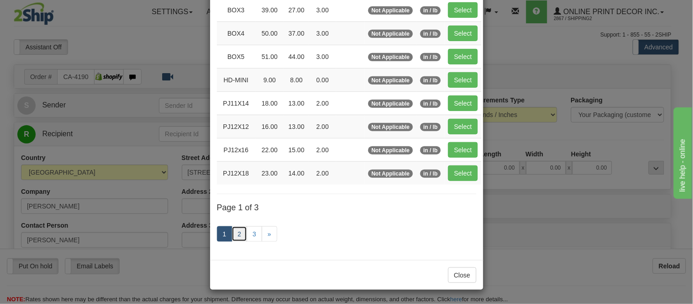
click at [236, 230] on link "2" at bounding box center [240, 234] width 16 height 16
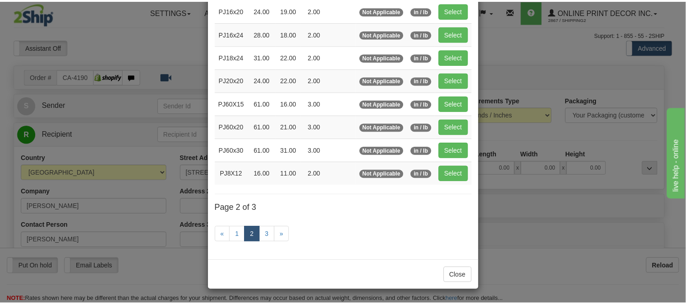
scroll to position [149, 0]
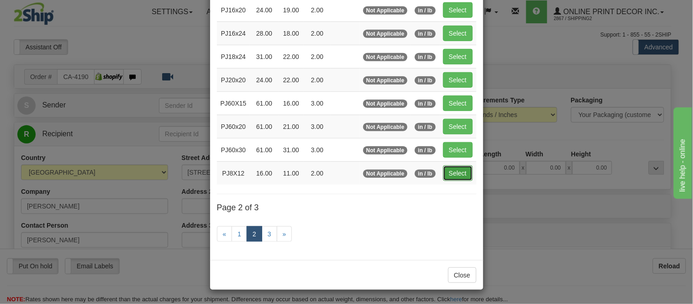
click at [459, 171] on button "Select" at bounding box center [458, 173] width 30 height 16
type input "PJ8X12"
type input "16.00"
type input "11.00"
type input "2.00"
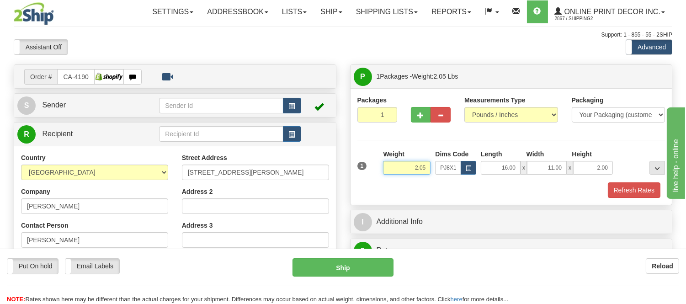
drag, startPoint x: 424, startPoint y: 165, endPoint x: 388, endPoint y: 176, distance: 36.7
click at [388, 176] on div "Weight 2.05" at bounding box center [407, 165] width 52 height 32
type input "1.15"
click at [617, 192] on button "Refresh Rates" at bounding box center [634, 190] width 53 height 16
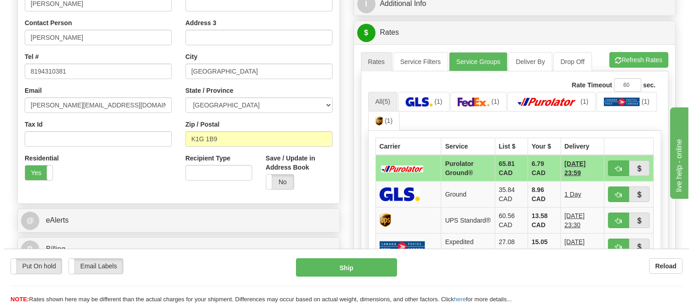
scroll to position [203, 0]
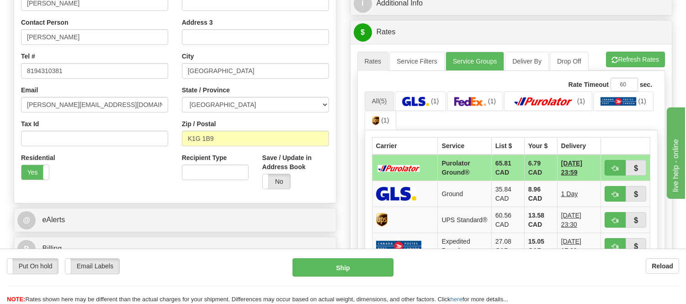
click at [603, 164] on td at bounding box center [625, 167] width 49 height 27
click at [609, 165] on button "button" at bounding box center [615, 168] width 21 height 16
type input "260"
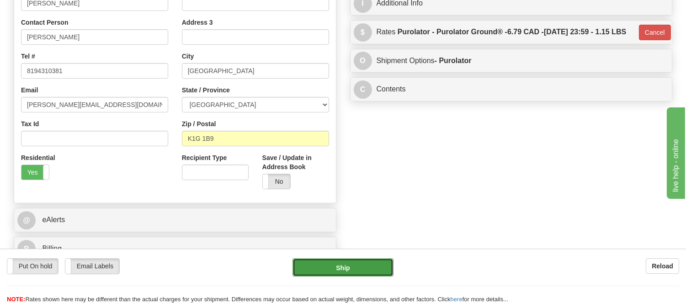
click at [353, 273] on button "Ship" at bounding box center [343, 267] width 101 height 18
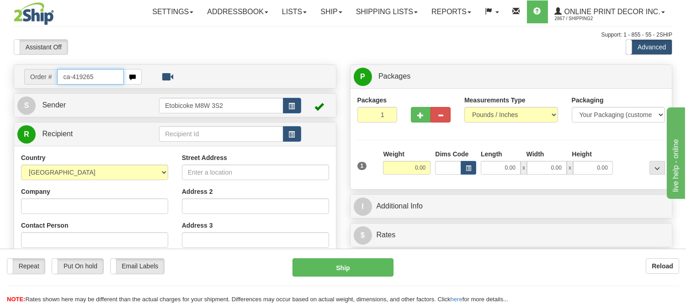
type input "ca-419265"
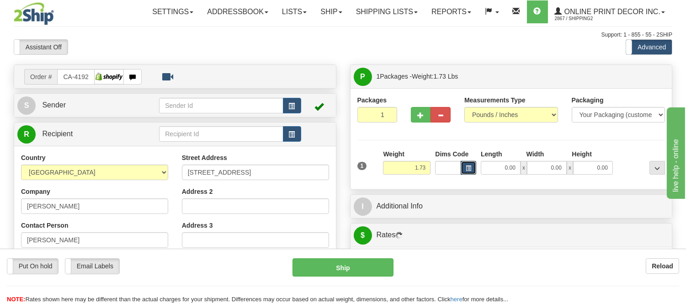
click at [468, 171] on span "button" at bounding box center [468, 168] width 5 height 5
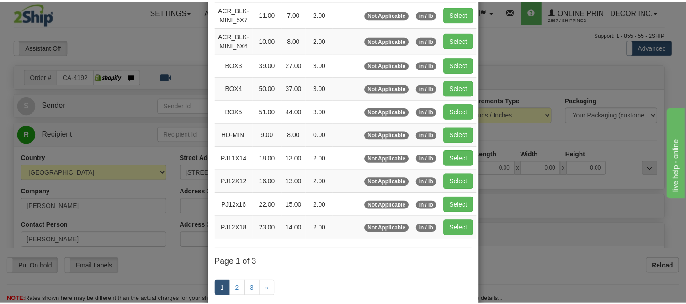
scroll to position [101, 0]
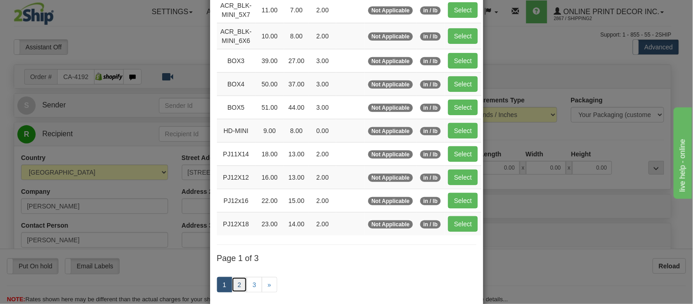
click at [232, 287] on link "2" at bounding box center [240, 285] width 16 height 16
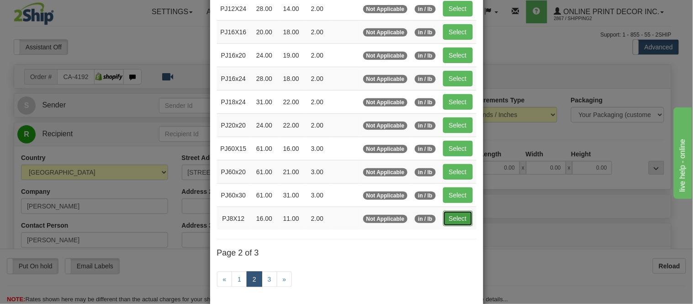
click at [444, 214] on button "Select" at bounding box center [458, 219] width 30 height 16
type input "PJ8X12"
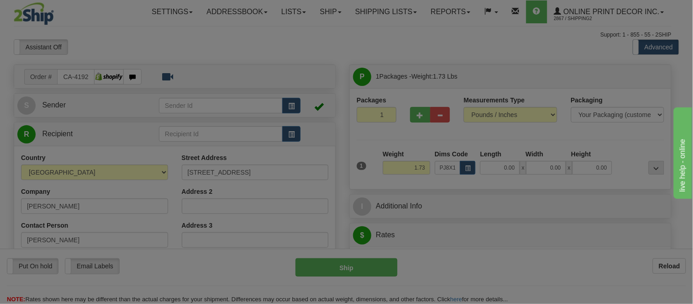
type input "16.00"
type input "11.00"
type input "2.00"
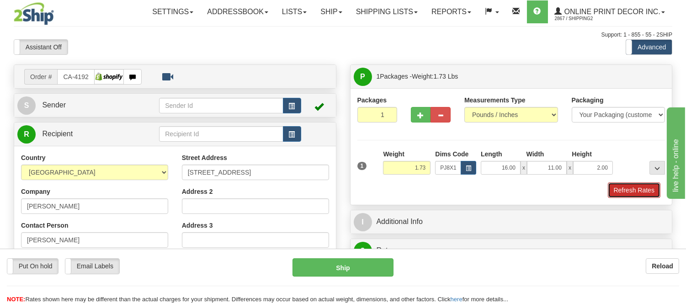
click at [651, 190] on button "Refresh Rates" at bounding box center [634, 190] width 53 height 16
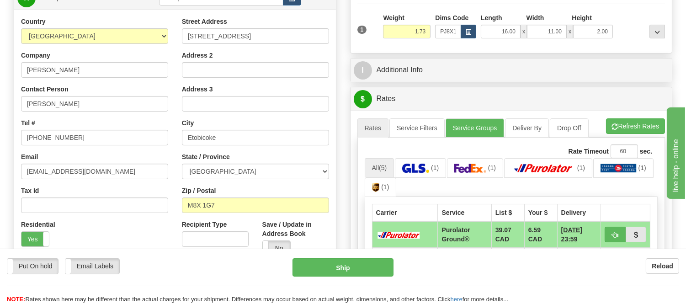
scroll to position [152, 0]
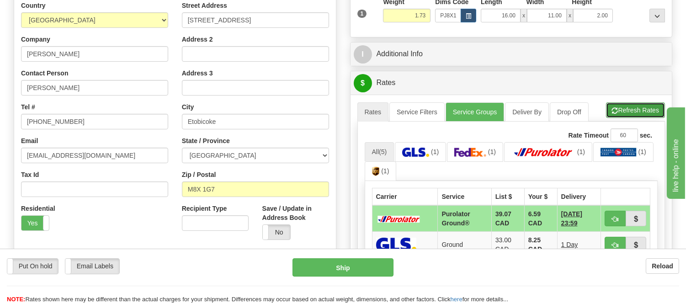
click at [630, 116] on button "Refresh Rates" at bounding box center [635, 110] width 59 height 16
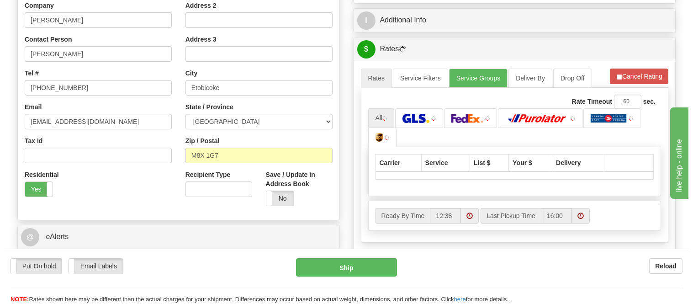
scroll to position [254, 0]
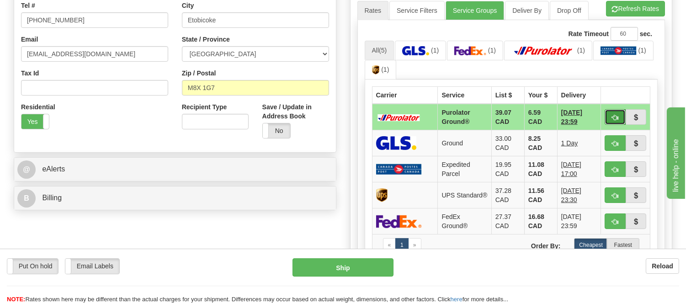
click at [618, 115] on span "button" at bounding box center [615, 118] width 6 height 6
type input "260"
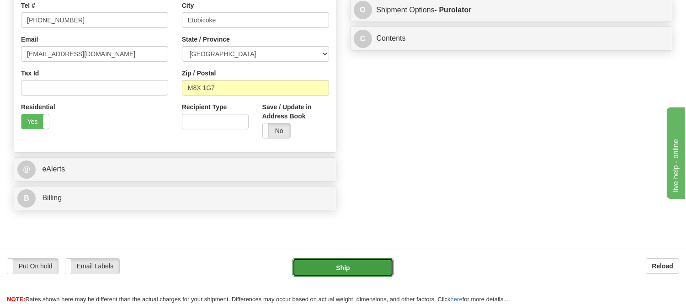
click at [329, 261] on button "Ship" at bounding box center [343, 267] width 101 height 18
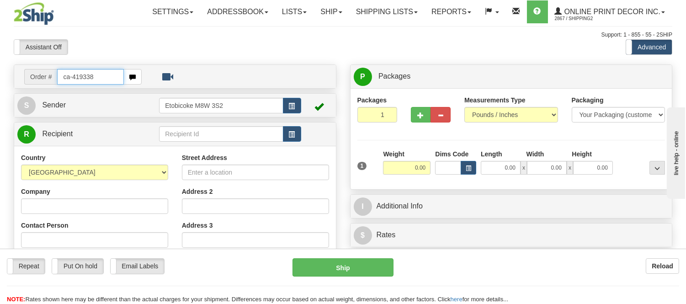
type input "ca-419338"
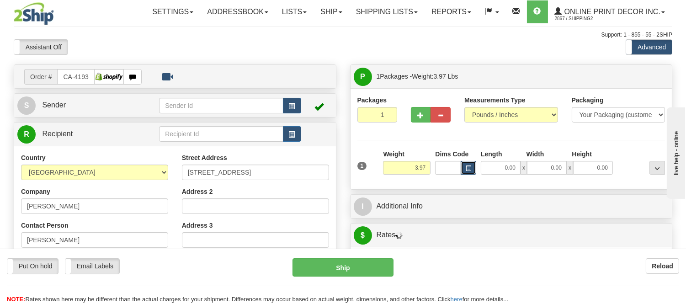
click at [468, 170] on span "button" at bounding box center [468, 168] width 5 height 5
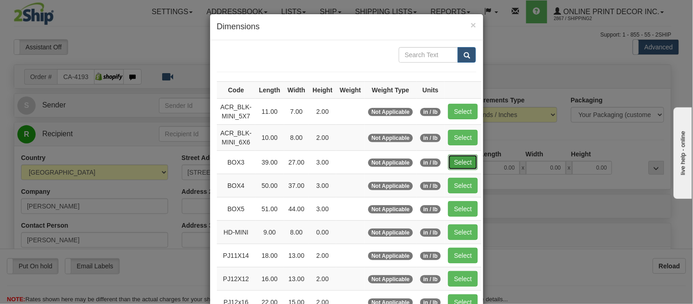
click at [460, 157] on button "Select" at bounding box center [463, 162] width 30 height 16
type input "BOX3"
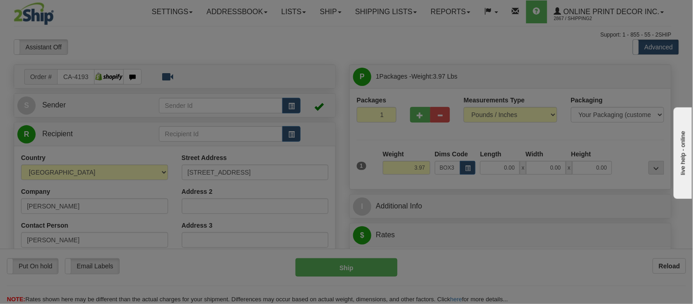
type input "39.00"
type input "27.00"
type input "3.00"
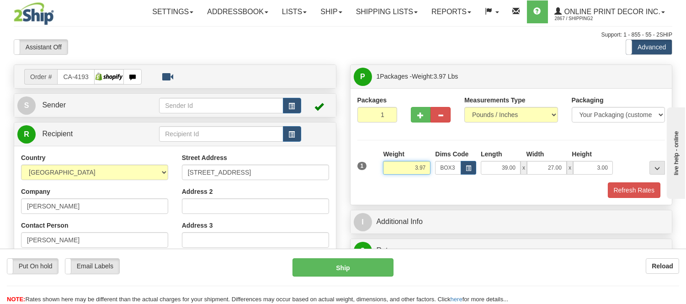
drag, startPoint x: 426, startPoint y: 167, endPoint x: 328, endPoint y: 166, distance: 97.8
click at [328, 64] on div "Order # CA-419338 S" at bounding box center [343, 64] width 672 height 0
type input "8.98"
click at [616, 191] on button "Refresh Rates" at bounding box center [634, 190] width 53 height 16
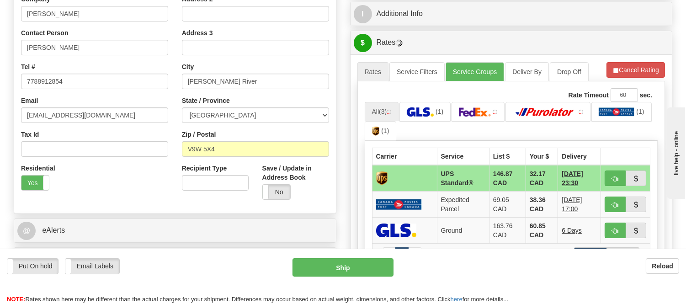
scroll to position [219, 0]
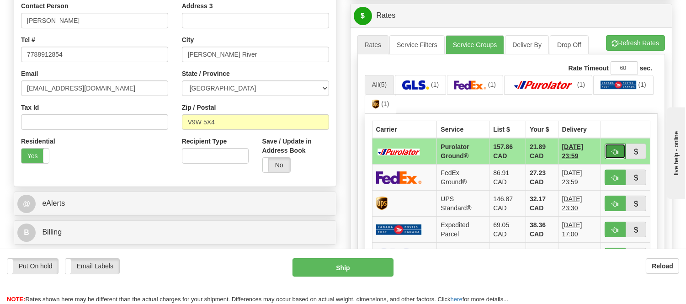
click at [616, 147] on button "button" at bounding box center [615, 152] width 21 height 16
type input "260"
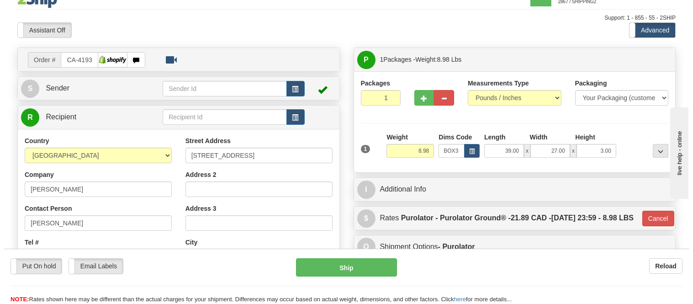
scroll to position [16, 0]
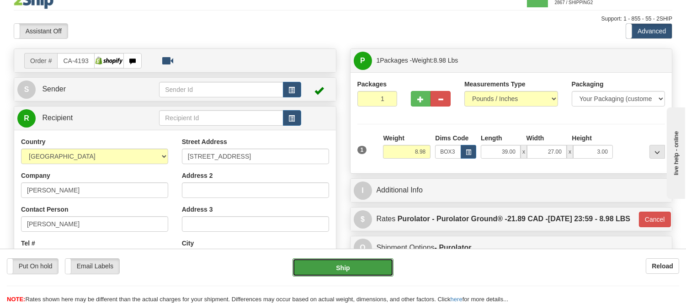
click at [385, 261] on button "Ship" at bounding box center [343, 267] width 101 height 18
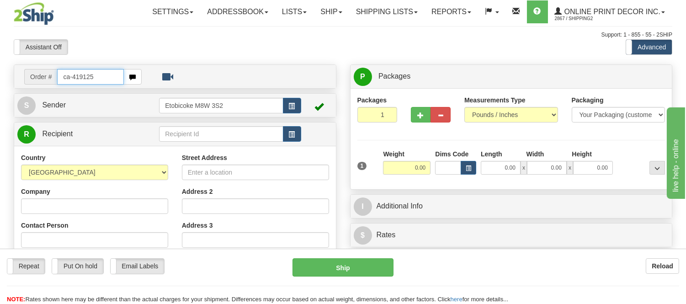
type input "ca-419125"
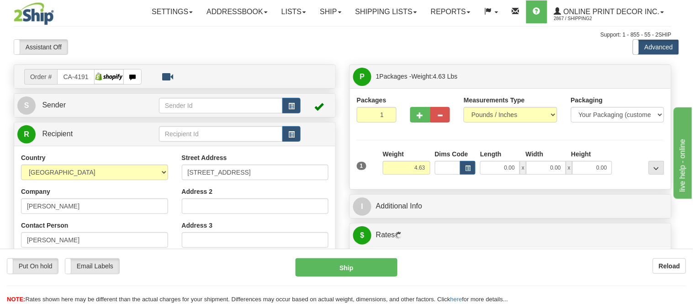
type input "WOODBRIDGE"
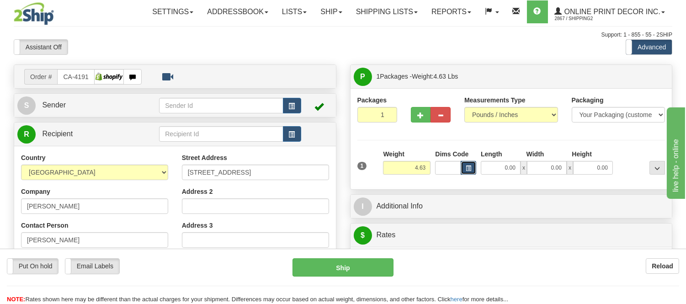
click at [473, 165] on button "button" at bounding box center [469, 168] width 16 height 14
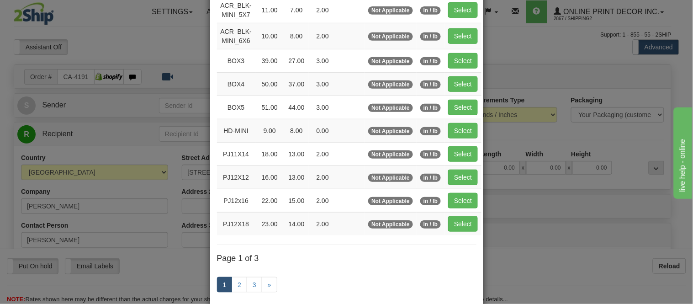
scroll to position [152, 0]
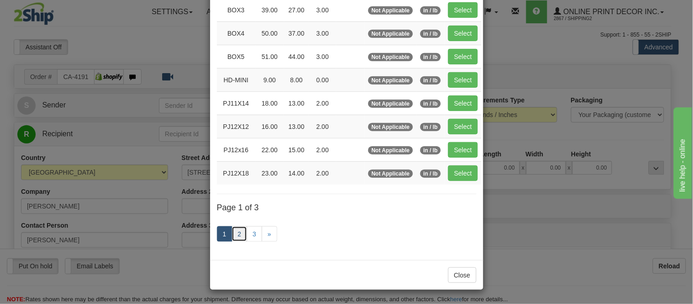
click at [237, 231] on link "2" at bounding box center [240, 234] width 16 height 16
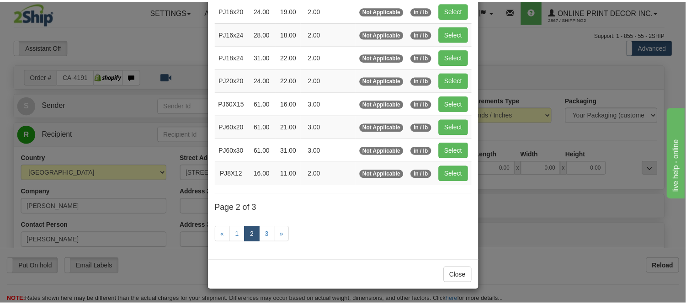
scroll to position [149, 0]
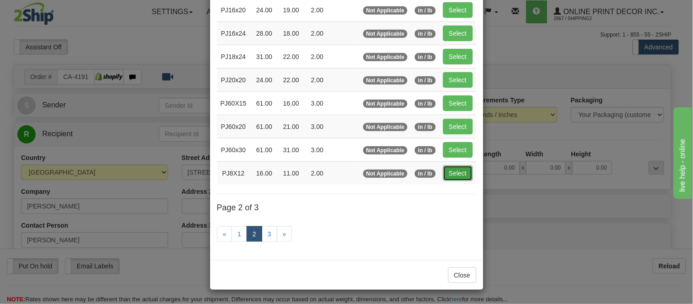
click at [446, 171] on button "Select" at bounding box center [458, 173] width 30 height 16
type input "PJ8X12"
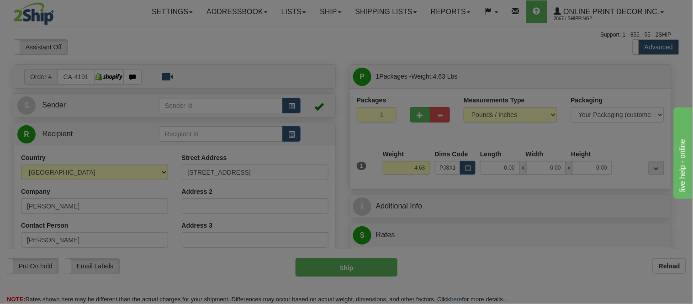
type input "16.00"
type input "11.00"
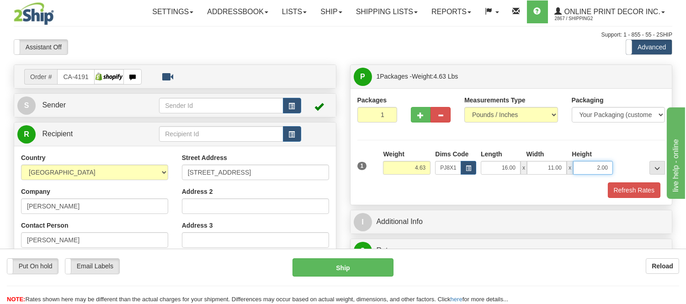
drag, startPoint x: 609, startPoint y: 166, endPoint x: 550, endPoint y: 172, distance: 58.8
click at [550, 172] on div "16.00 x 11.00 x 2.00" at bounding box center [547, 168] width 132 height 14
click button "Delete" at bounding box center [0, 0] width 0 height 0
type input "6.00"
click at [643, 193] on button "Refresh Rates" at bounding box center [634, 190] width 53 height 16
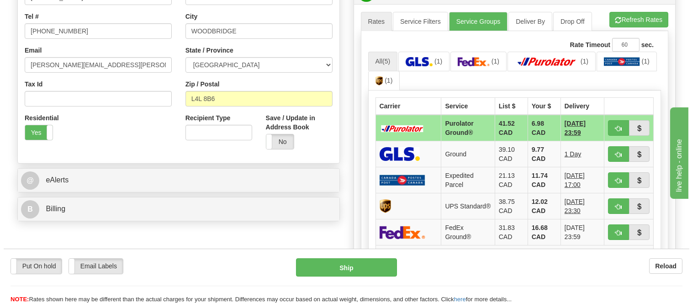
scroll to position [255, 0]
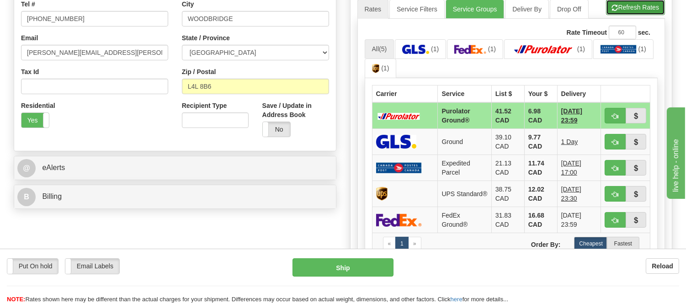
click at [637, 5] on button "Refresh Rates" at bounding box center [635, 8] width 59 height 16
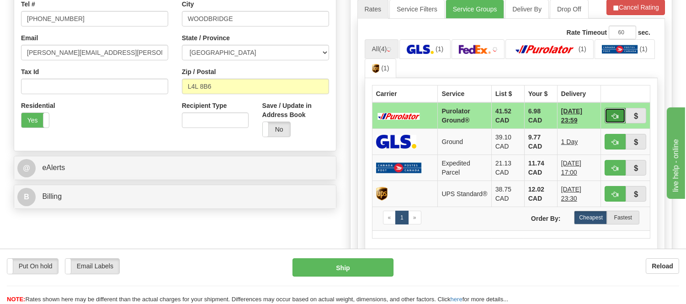
click at [616, 110] on button "button" at bounding box center [615, 116] width 21 height 16
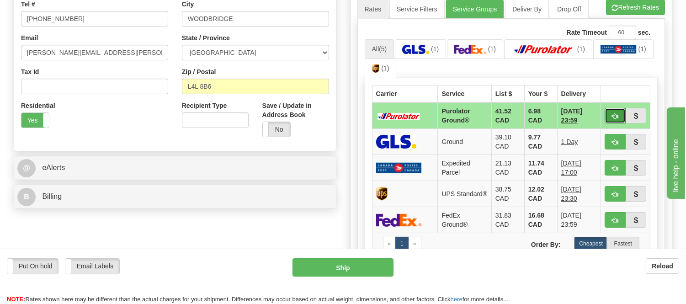
click at [611, 117] on button "button" at bounding box center [615, 116] width 21 height 16
type input "260"
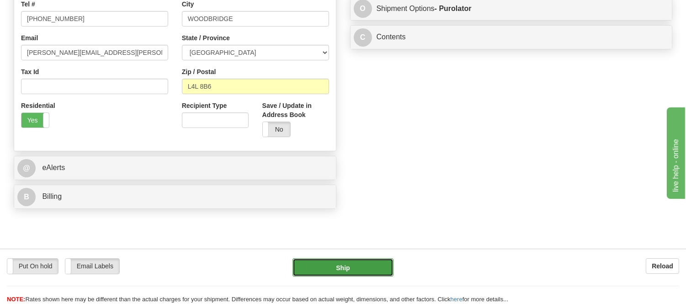
click at [332, 272] on button "Ship" at bounding box center [343, 267] width 101 height 18
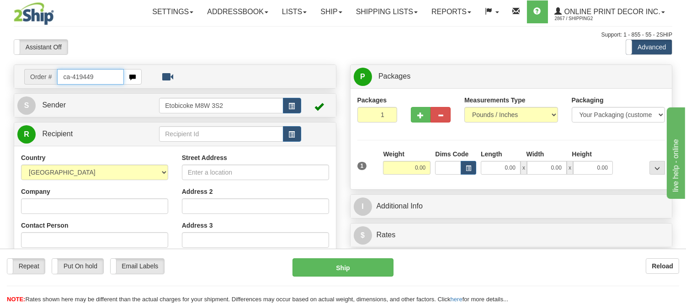
type input "ca-419449"
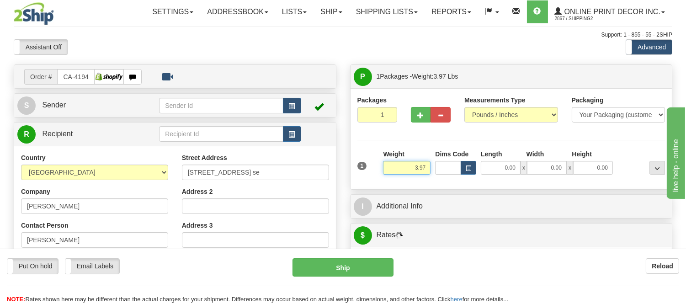
drag, startPoint x: 425, startPoint y: 165, endPoint x: 359, endPoint y: 176, distance: 67.0
click at [359, 176] on div "1 Weight 3.97 Dims Code 0.00" at bounding box center [511, 165] width 313 height 32
type input "8.98"
click at [472, 171] on button "button" at bounding box center [469, 168] width 16 height 14
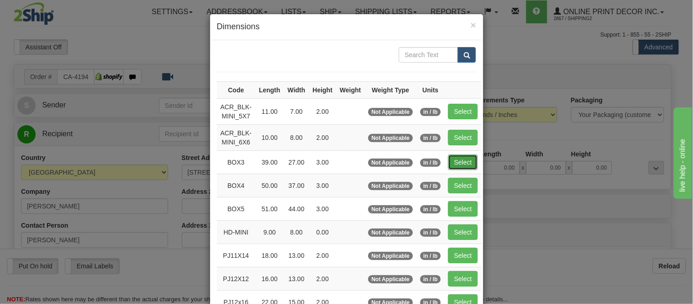
click at [459, 156] on button "Select" at bounding box center [463, 162] width 30 height 16
type input "BOX3"
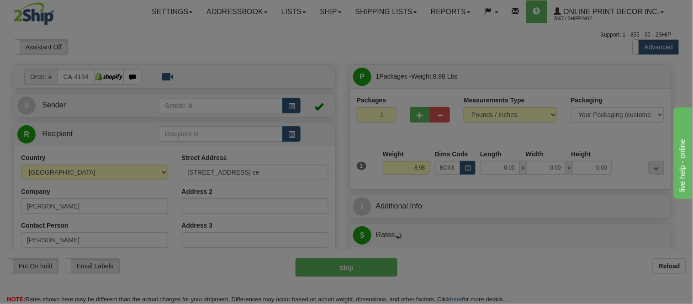
type input "39.00"
type input "27.00"
type input "3.00"
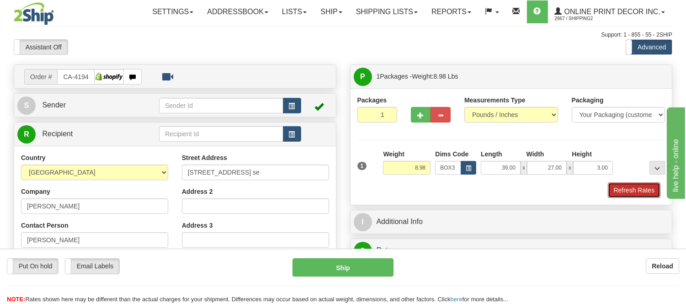
click at [625, 193] on button "Refresh Rates" at bounding box center [634, 190] width 53 height 16
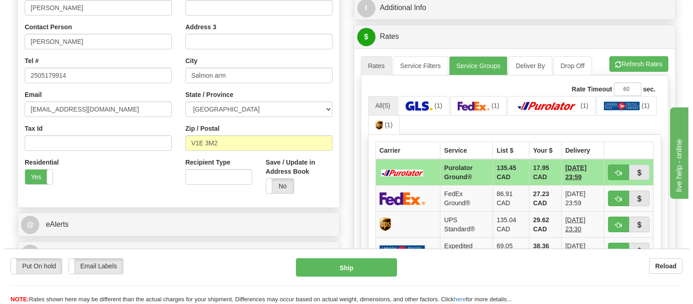
scroll to position [203, 0]
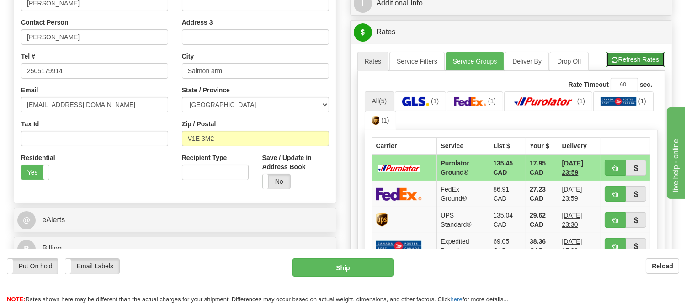
click at [629, 61] on button "Refresh Rates" at bounding box center [635, 60] width 59 height 16
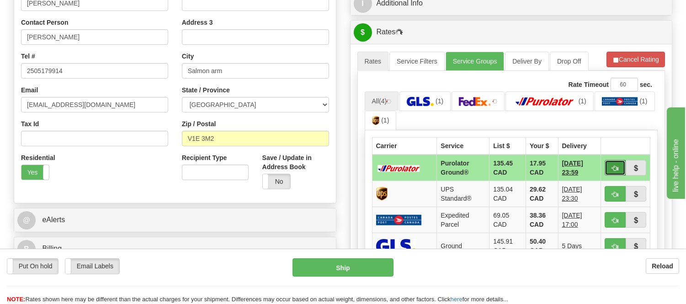
click at [615, 170] on span "button" at bounding box center [615, 168] width 6 height 6
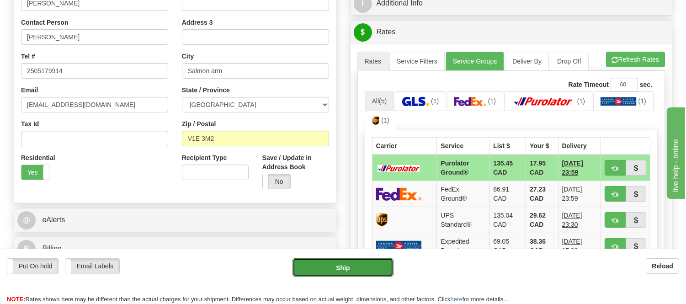
click at [371, 275] on button "Ship" at bounding box center [343, 267] width 101 height 18
type input "260"
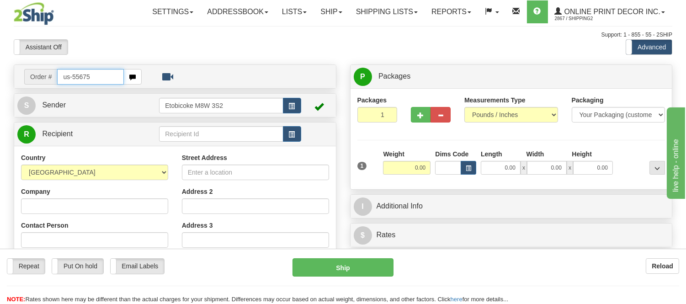
type input "us-55675"
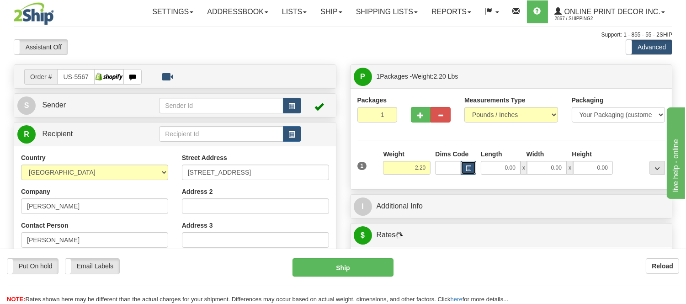
click at [470, 172] on button "button" at bounding box center [469, 168] width 16 height 14
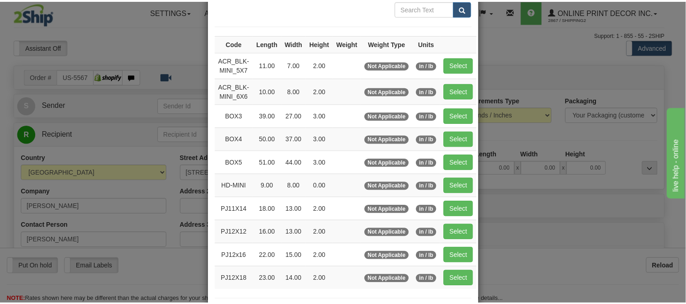
scroll to position [101, 0]
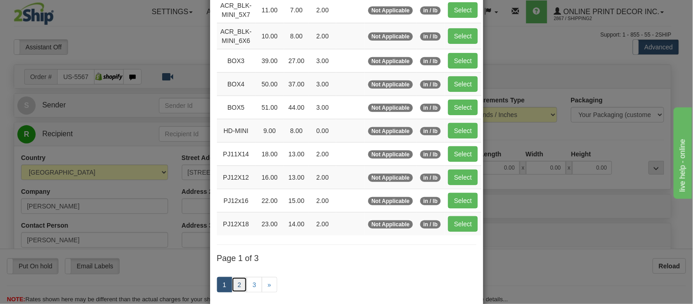
click at [235, 277] on link "2" at bounding box center [240, 285] width 16 height 16
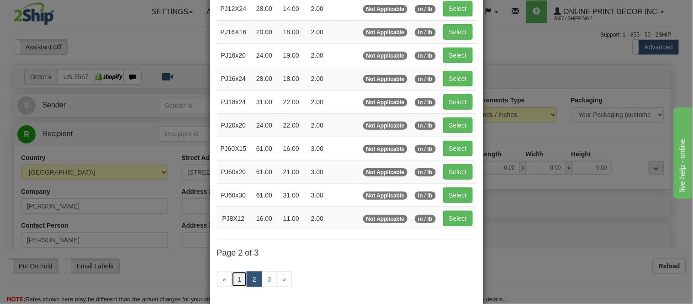
click at [234, 276] on link "1" at bounding box center [240, 279] width 16 height 16
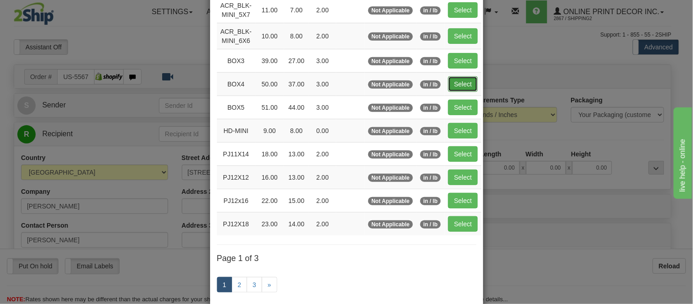
click at [461, 83] on button "Select" at bounding box center [463, 84] width 30 height 16
type input "BOX4"
type input "50.00"
type input "37.00"
type input "3.00"
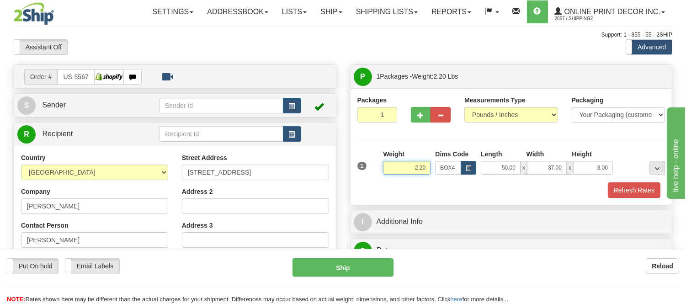
drag, startPoint x: 429, startPoint y: 163, endPoint x: 389, endPoint y: 164, distance: 39.3
click at [389, 164] on input "2.20" at bounding box center [407, 168] width 48 height 14
type input "15.98"
click at [646, 186] on button "Refresh Rates" at bounding box center [634, 190] width 53 height 16
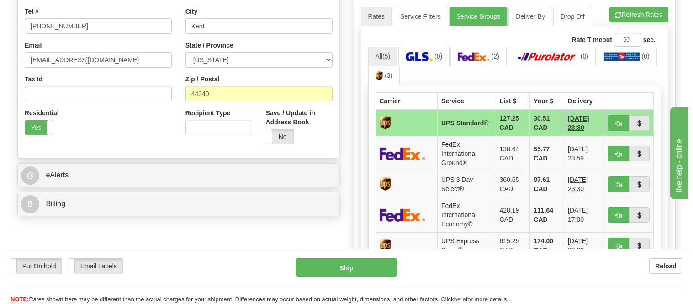
scroll to position [254, 0]
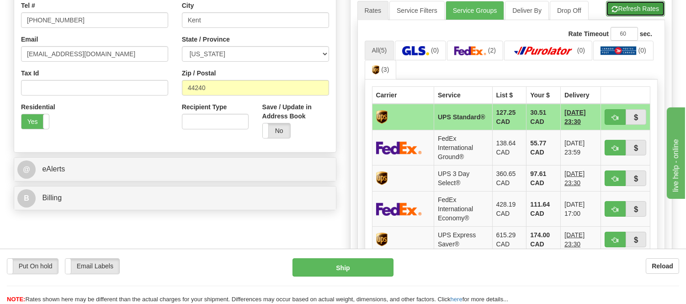
click at [625, 10] on button "Refresh Rates" at bounding box center [635, 9] width 59 height 16
click at [613, 115] on span "button" at bounding box center [615, 118] width 6 height 6
type input "11"
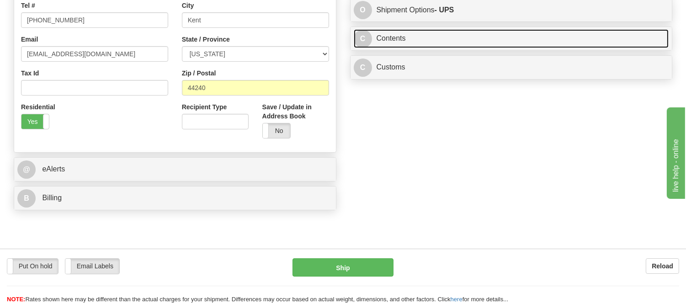
click at [460, 43] on link "C Contents" at bounding box center [511, 38] width 315 height 19
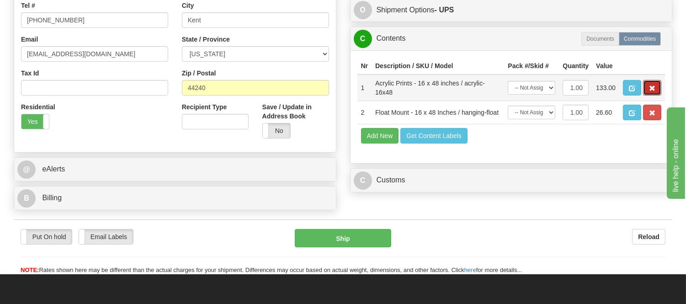
click at [655, 96] on button "button" at bounding box center [652, 88] width 18 height 16
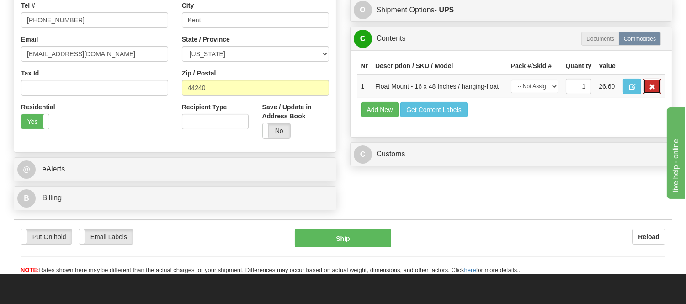
click at [655, 94] on button "button" at bounding box center [652, 87] width 18 height 16
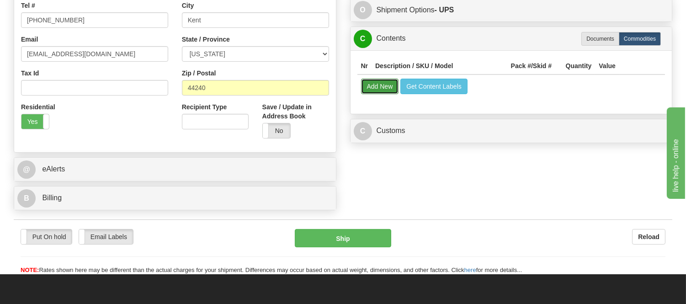
click at [362, 94] on button "Add New" at bounding box center [380, 87] width 38 height 16
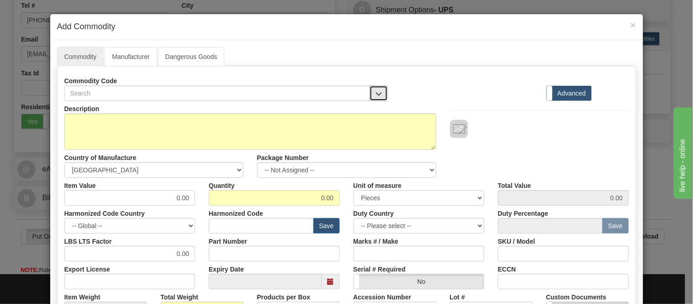
click at [382, 96] on button "button" at bounding box center [379, 93] width 18 height 16
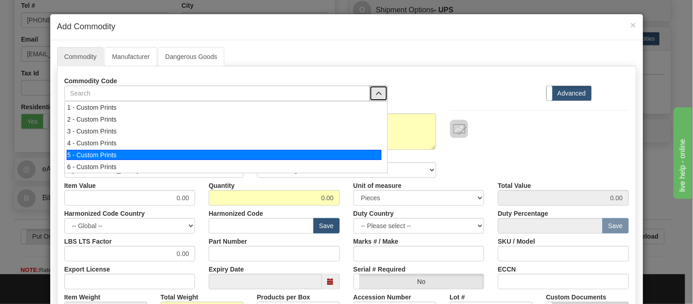
click at [375, 153] on div "5 - Custom Prints" at bounding box center [224, 155] width 315 height 10
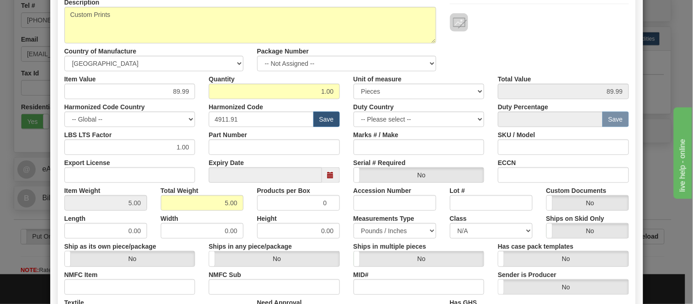
scroll to position [203, 0]
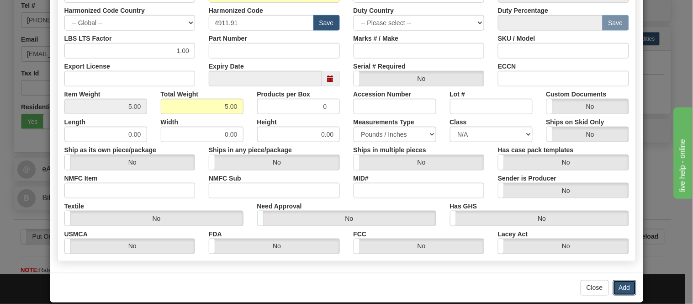
click at [620, 282] on button "Add" at bounding box center [624, 288] width 23 height 16
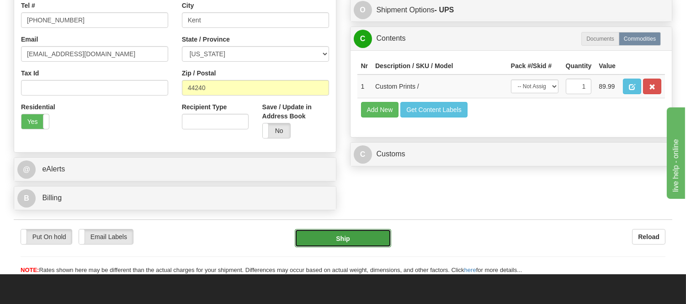
click at [362, 241] on button "Ship" at bounding box center [343, 238] width 96 height 18
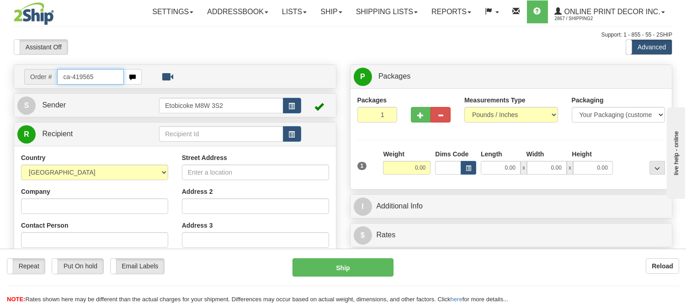
type input "ca-419565"
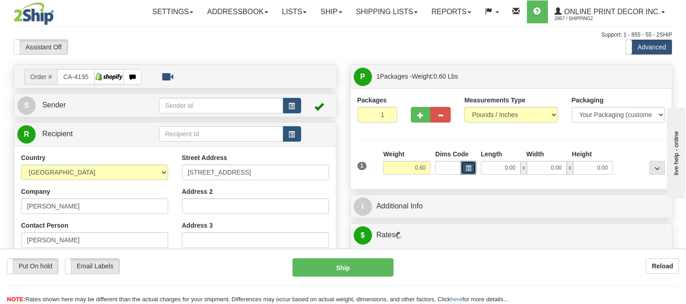
click at [469, 166] on span "button" at bounding box center [468, 168] width 5 height 5
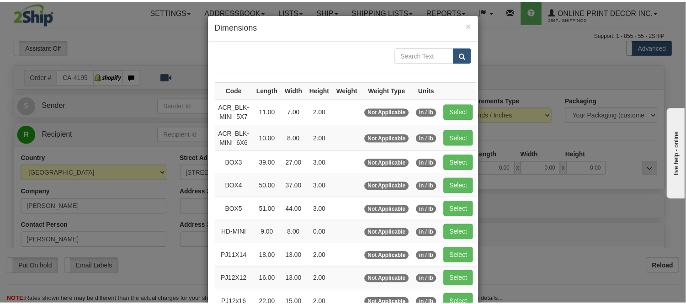
scroll to position [101, 0]
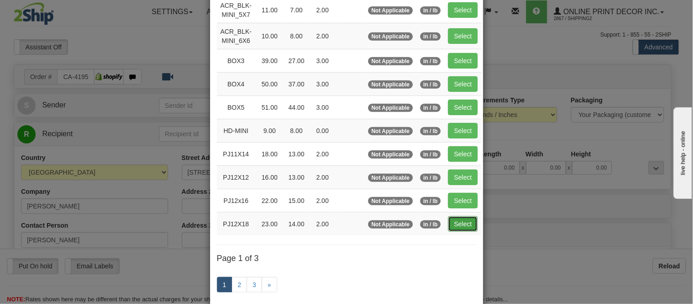
click at [456, 222] on button "Select" at bounding box center [463, 224] width 30 height 16
type input "PJ12X18"
type input "23.00"
type input "14.00"
type input "2.00"
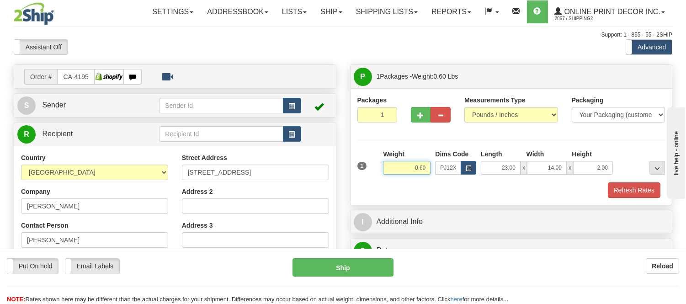
drag, startPoint x: 426, startPoint y: 167, endPoint x: 389, endPoint y: 183, distance: 40.3
click at [389, 183] on div "1 Weight 0.60 Dims Code PJ12X18 Length Width Height x x" at bounding box center [511, 173] width 308 height 48
type input "1.10"
click at [648, 194] on button "Refresh Rates" at bounding box center [634, 190] width 53 height 16
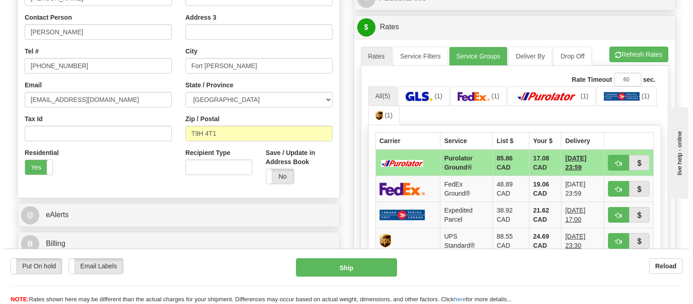
scroll to position [214, 0]
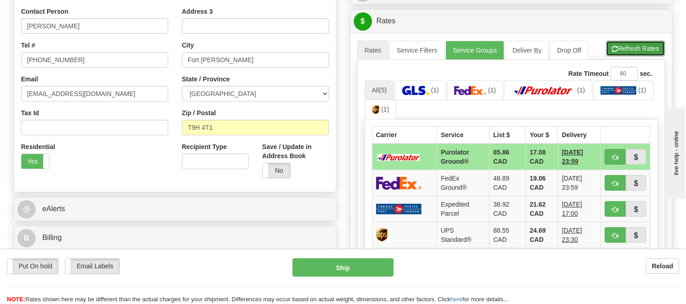
click at [643, 52] on button "Refresh Rates" at bounding box center [635, 49] width 59 height 16
click at [613, 156] on span "button" at bounding box center [615, 157] width 6 height 6
type input "260"
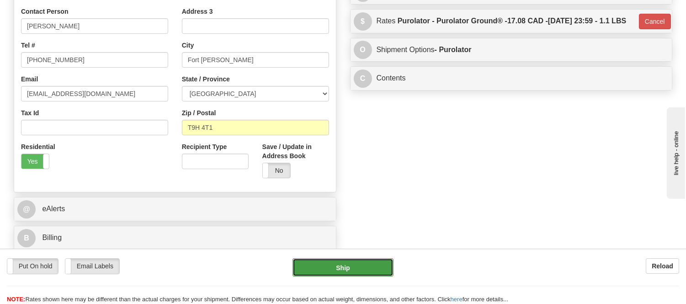
click at [335, 263] on button "Ship" at bounding box center [343, 267] width 101 height 18
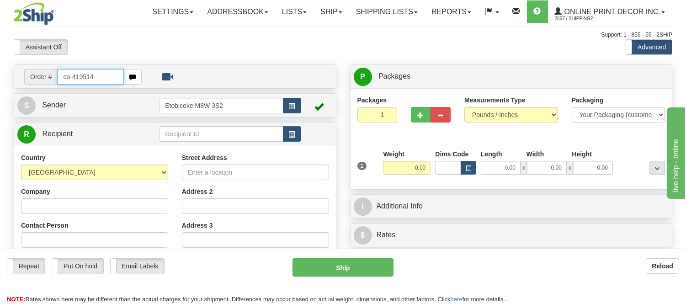
type input "ca-419514"
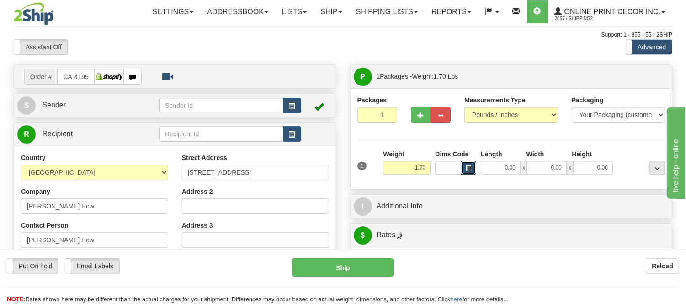
click at [471, 171] on span "button" at bounding box center [468, 168] width 5 height 5
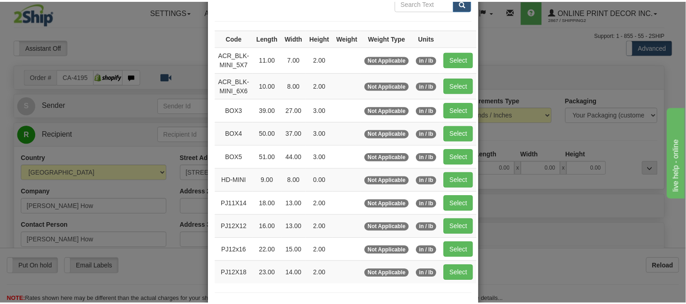
scroll to position [152, 0]
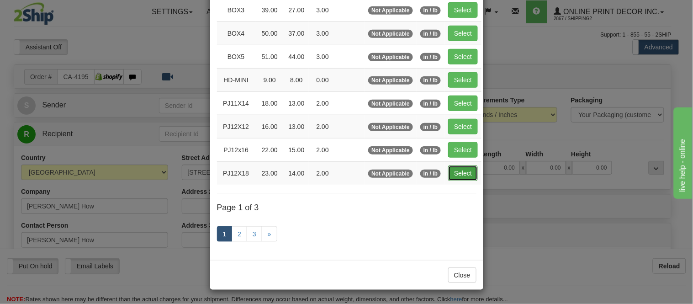
click at [455, 176] on button "Select" at bounding box center [463, 173] width 30 height 16
type input "PJ12X18"
type input "23.00"
type input "14.00"
type input "2.00"
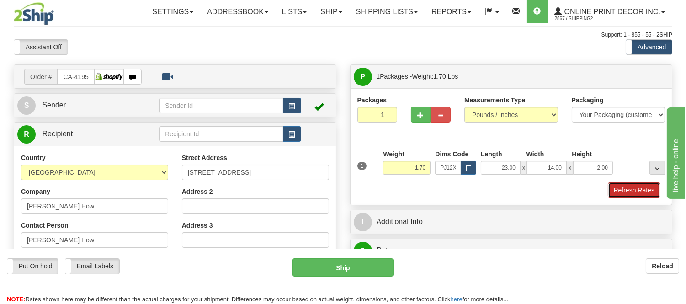
click at [613, 191] on button "Refresh Rates" at bounding box center [634, 190] width 53 height 16
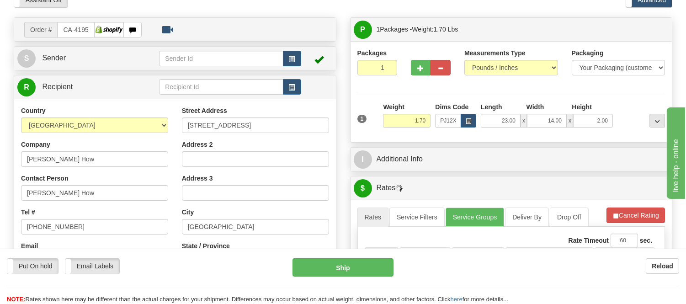
scroll to position [101, 0]
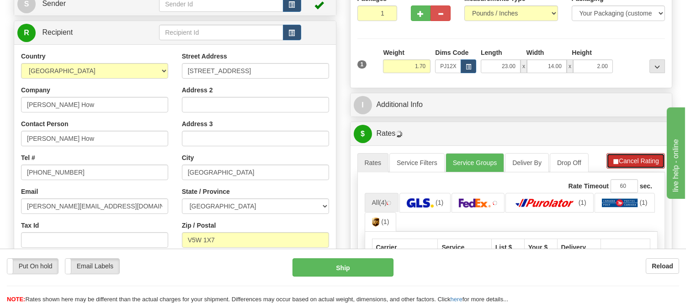
click at [634, 162] on button "Cancel Rating" at bounding box center [635, 161] width 59 height 16
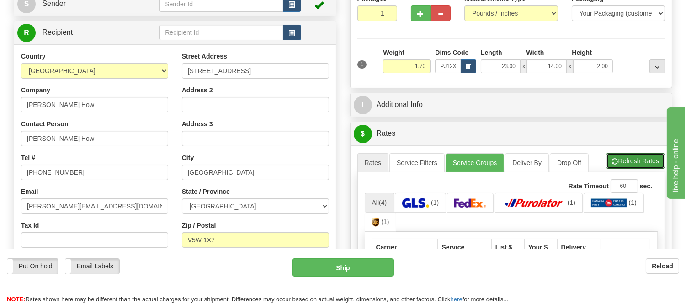
click at [634, 162] on button "Refresh Rates" at bounding box center [635, 161] width 59 height 16
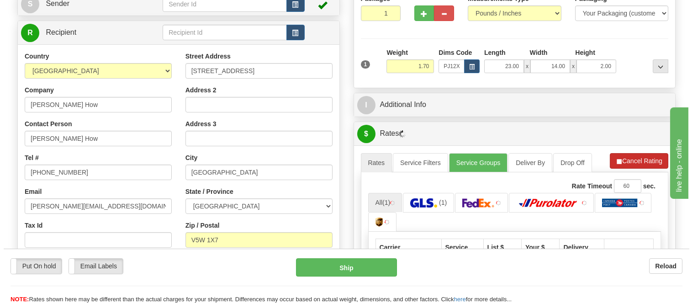
scroll to position [203, 0]
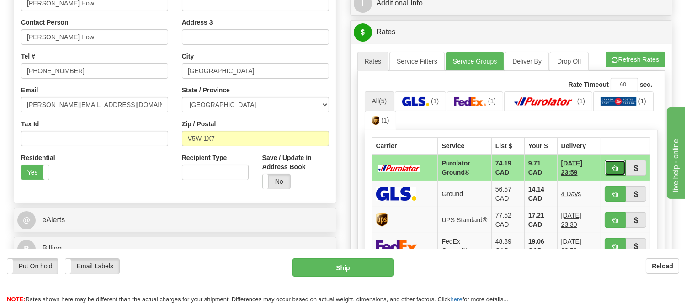
click at [616, 165] on span "button" at bounding box center [615, 168] width 6 height 6
type input "260"
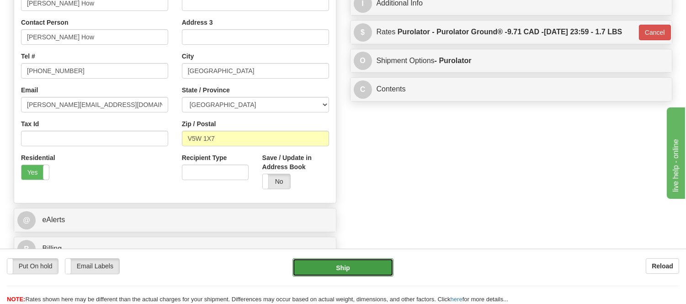
click at [369, 267] on button "Ship" at bounding box center [343, 267] width 101 height 18
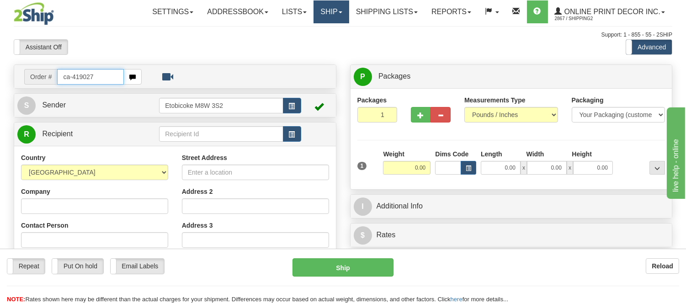
type input "ca-419027"
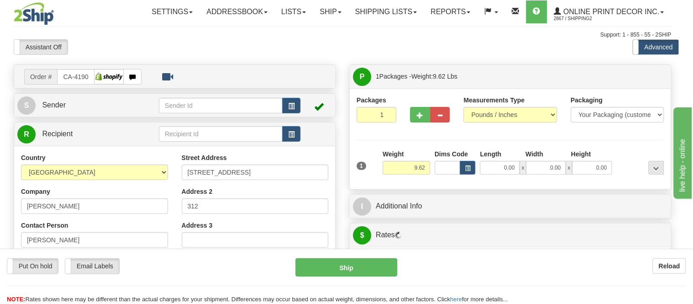
type input "ETOBICOKE"
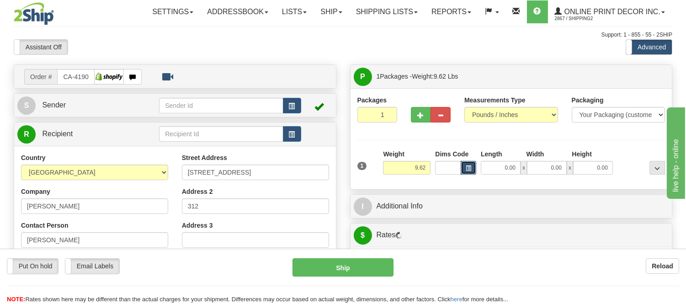
click at [468, 169] on span "button" at bounding box center [468, 168] width 5 height 5
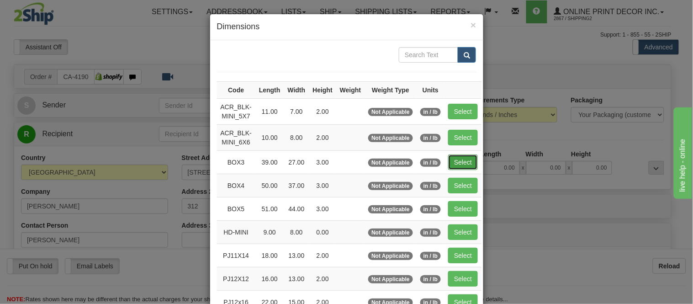
click at [459, 158] on button "Select" at bounding box center [463, 162] width 30 height 16
type input "BOX3"
type input "39.00"
type input "27.00"
type input "3.00"
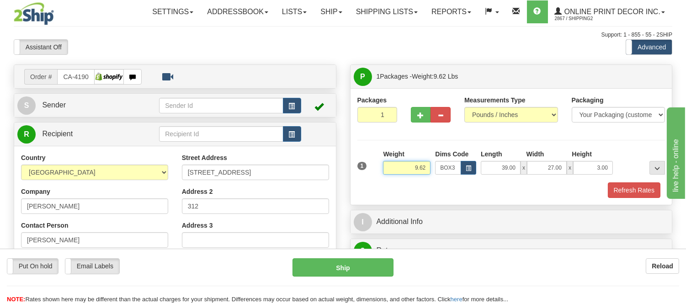
drag, startPoint x: 427, startPoint y: 167, endPoint x: 389, endPoint y: 169, distance: 38.0
click at [389, 169] on input "9.62" at bounding box center [407, 168] width 48 height 14
type input "11.98"
click at [638, 190] on button "Refresh Rates" at bounding box center [634, 190] width 53 height 16
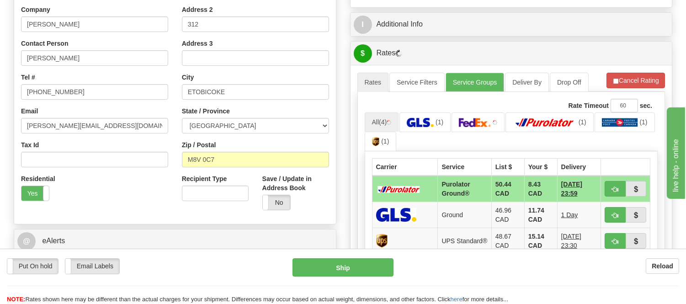
scroll to position [186, 0]
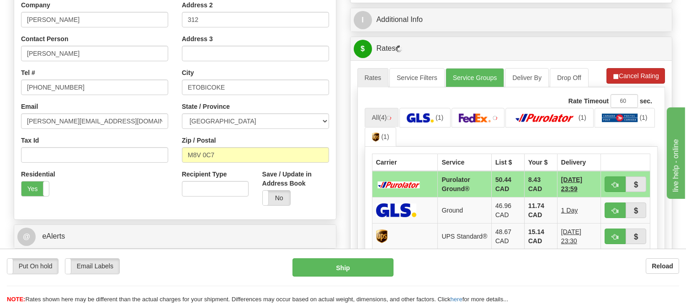
click at [628, 78] on li "Refresh Rates Cancel Rating" at bounding box center [635, 76] width 59 height 16
click at [628, 78] on button "Refresh Rates" at bounding box center [635, 76] width 59 height 16
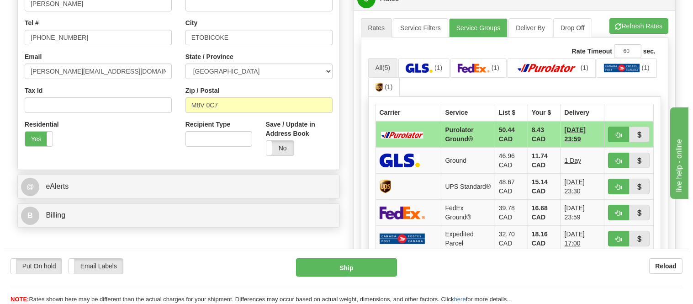
scroll to position [238, 0]
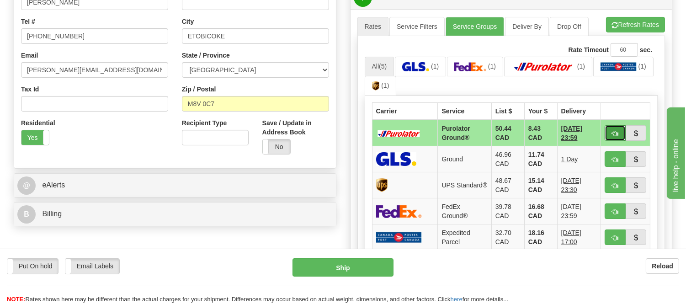
click at [613, 135] on span "button" at bounding box center [615, 134] width 6 height 6
type input "260"
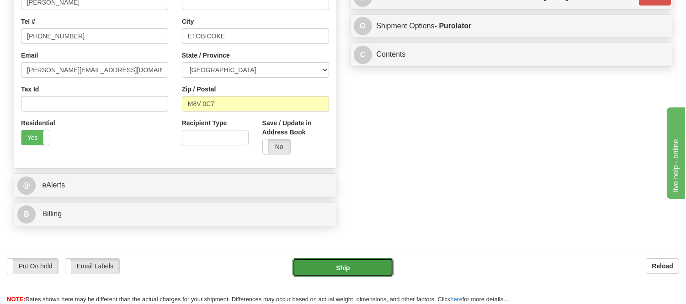
click at [367, 271] on button "Ship" at bounding box center [343, 267] width 101 height 18
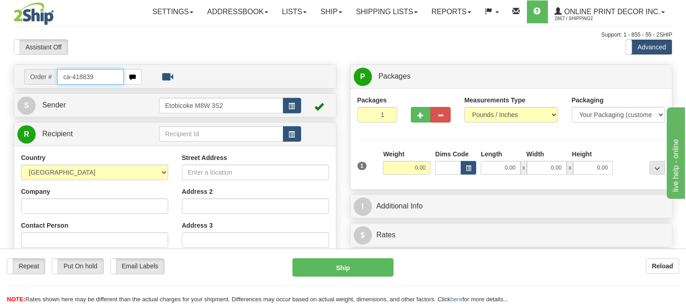
type input "ca-418839"
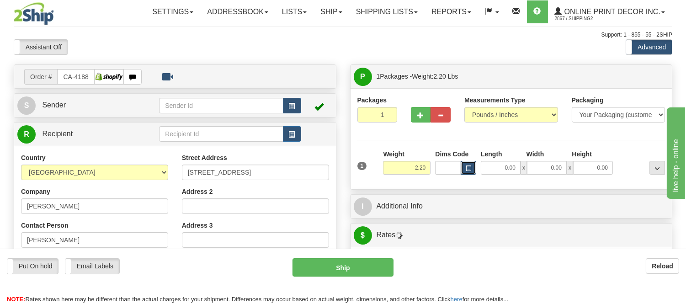
click at [467, 171] on span "button" at bounding box center [468, 168] width 5 height 5
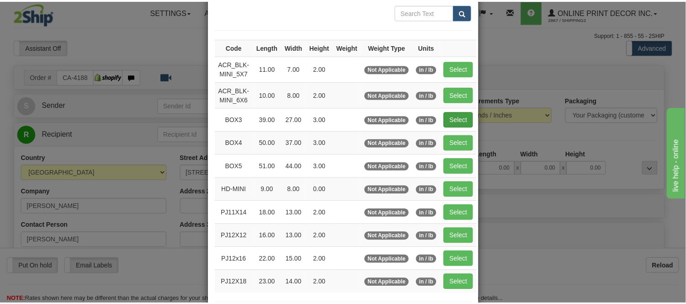
scroll to position [101, 0]
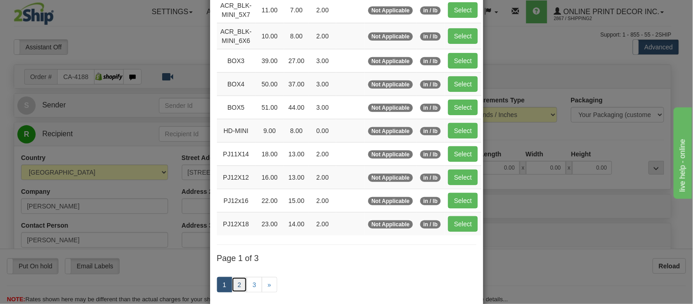
click at [236, 285] on link "2" at bounding box center [240, 285] width 16 height 16
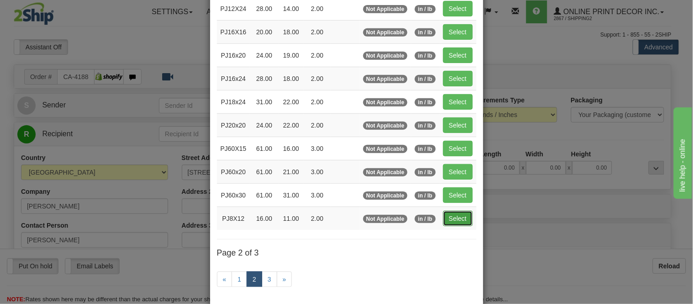
click at [455, 218] on button "Select" at bounding box center [458, 219] width 30 height 16
type input "PJ8X12"
type input "16.00"
type input "11.00"
type input "2.00"
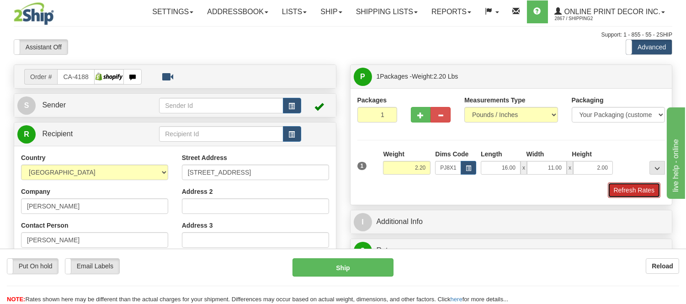
click at [637, 190] on button "Refresh Rates" at bounding box center [634, 190] width 53 height 16
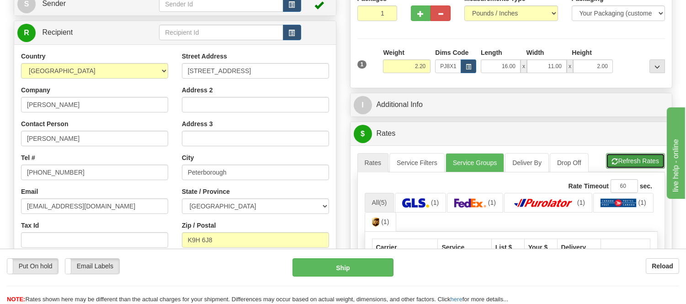
click at [628, 160] on button "Refresh Rates" at bounding box center [635, 161] width 59 height 16
drag, startPoint x: 429, startPoint y: 67, endPoint x: 393, endPoint y: 71, distance: 35.8
click at [393, 71] on input "2.20" at bounding box center [407, 66] width 48 height 14
type input "1.10"
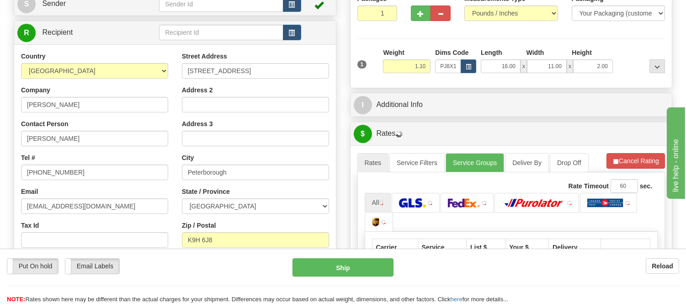
click at [654, 161] on li "Refresh Rates Cancel Rating" at bounding box center [635, 161] width 59 height 16
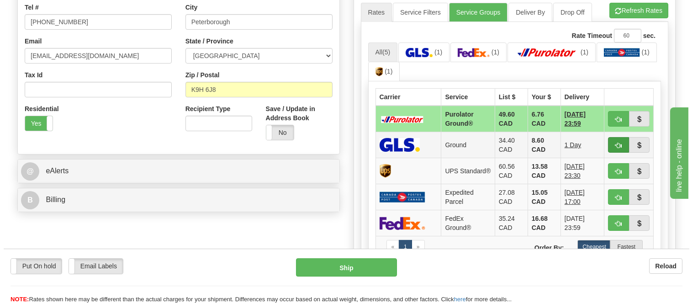
scroll to position [254, 0]
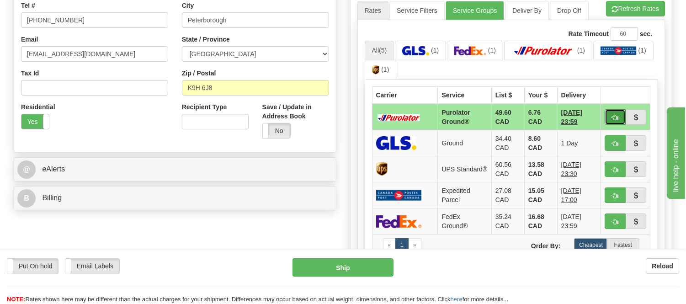
click at [609, 110] on button "button" at bounding box center [615, 117] width 21 height 16
type input "260"
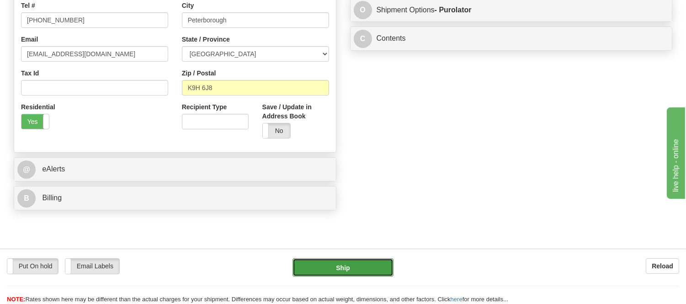
click at [303, 269] on button "Ship" at bounding box center [343, 267] width 101 height 18
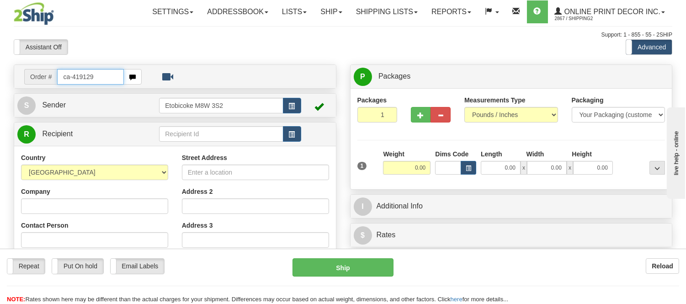
type input "ca-419129"
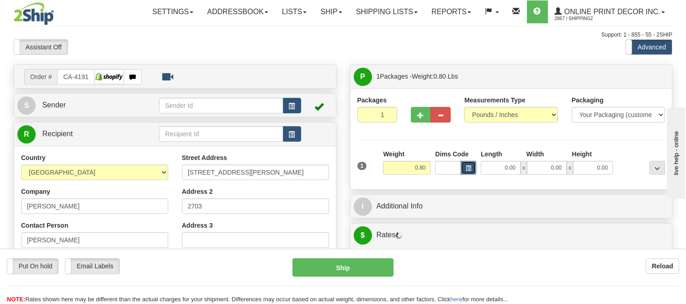
click at [462, 168] on button "button" at bounding box center [469, 168] width 16 height 14
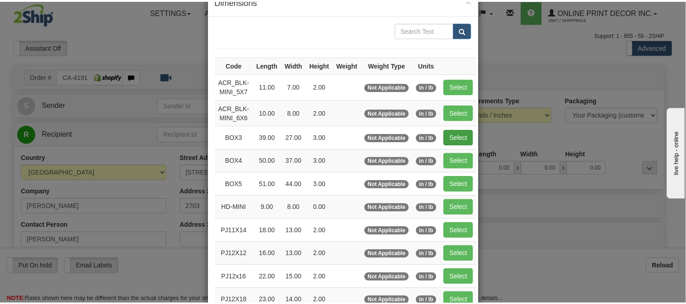
scroll to position [51, 0]
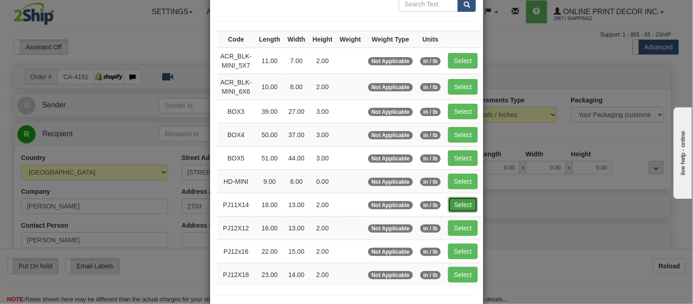
click at [462, 206] on button "Select" at bounding box center [463, 205] width 30 height 16
type input "PJ11X14"
type input "18.00"
type input "13.00"
type input "2.00"
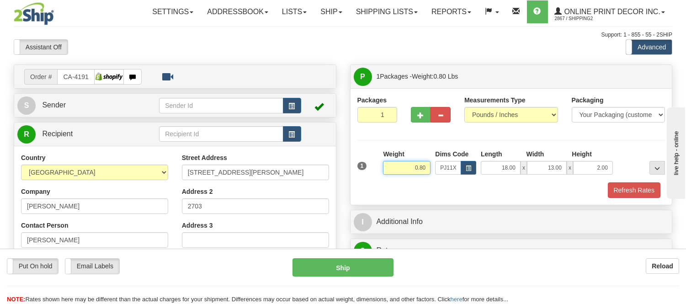
drag, startPoint x: 428, startPoint y: 166, endPoint x: 378, endPoint y: 179, distance: 51.4
click at [378, 179] on div "1 Weight 0.80 Dims Code x x" at bounding box center [511, 165] width 313 height 32
click at [632, 195] on button "Refresh Rates" at bounding box center [634, 190] width 53 height 16
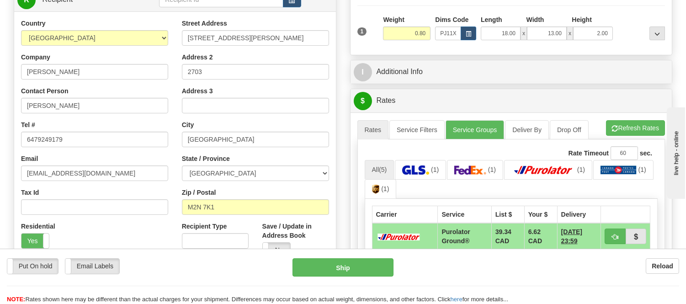
scroll to position [152, 0]
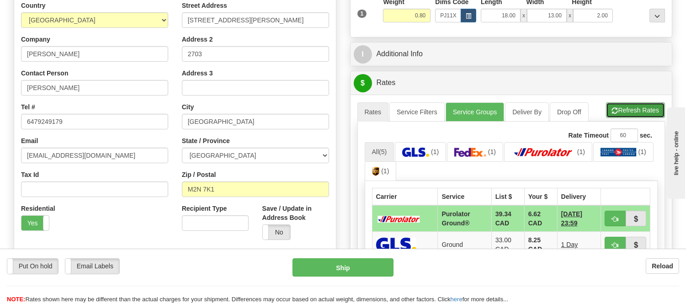
click at [630, 117] on button "Refresh Rates" at bounding box center [635, 110] width 59 height 16
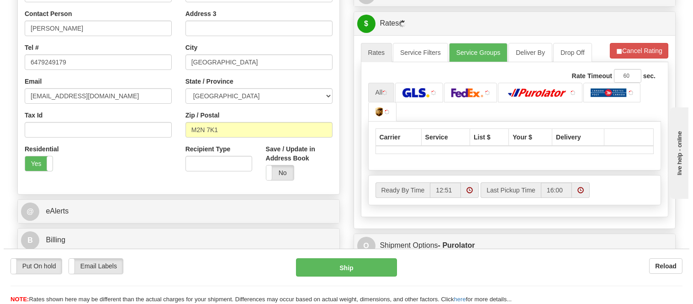
scroll to position [254, 0]
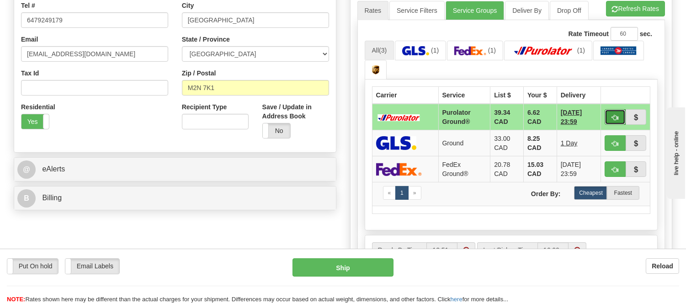
click at [614, 115] on span "button" at bounding box center [615, 118] width 6 height 6
type input "260"
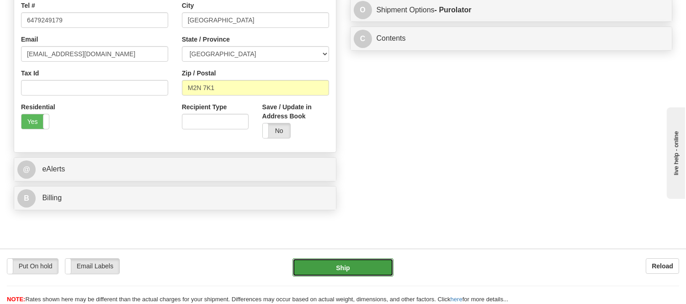
click at [320, 272] on button "Ship" at bounding box center [343, 267] width 101 height 18
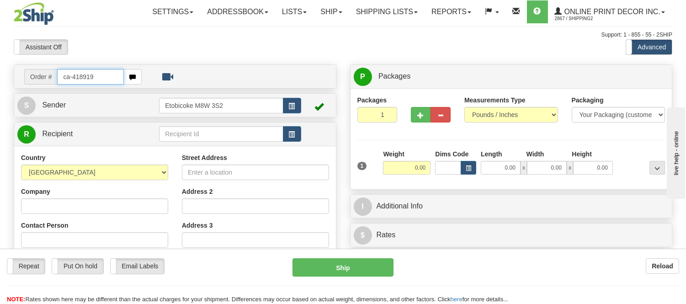
type input "ca-418919"
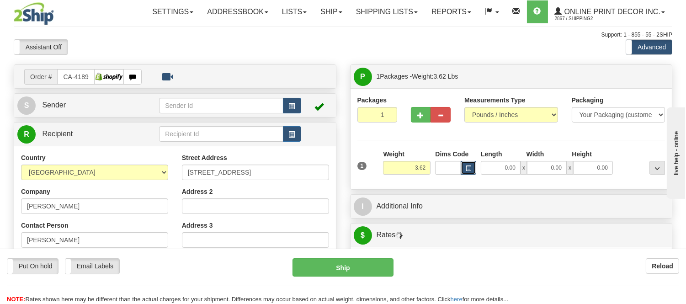
click at [465, 168] on button "button" at bounding box center [469, 168] width 16 height 14
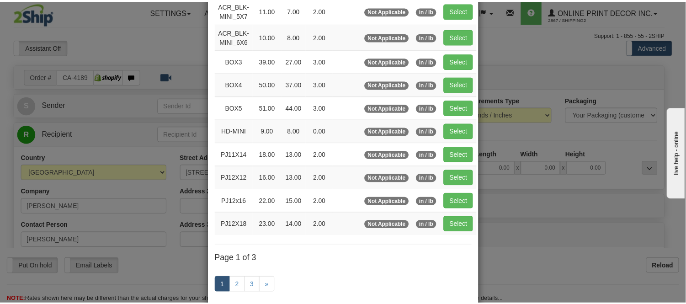
scroll to position [101, 0]
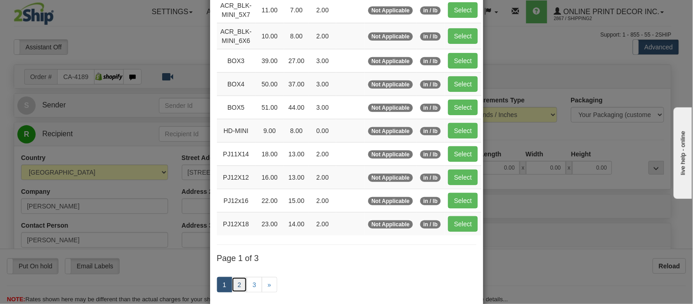
click at [232, 284] on link "2" at bounding box center [240, 285] width 16 height 16
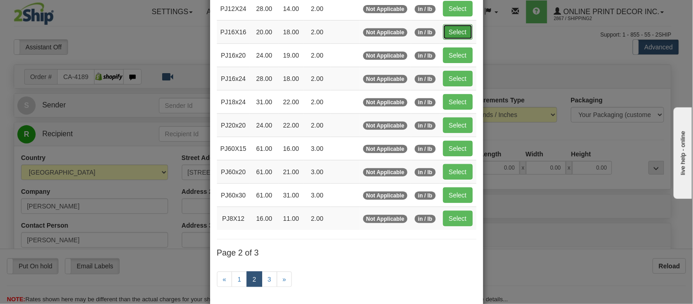
click at [444, 30] on button "Select" at bounding box center [458, 32] width 30 height 16
type input "PJ16X16"
type input "20.00"
type input "18.00"
type input "2.00"
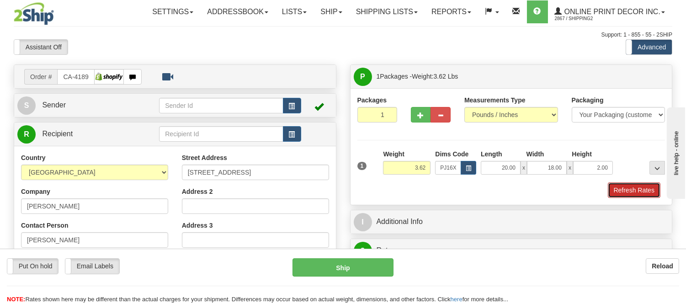
click at [643, 185] on button "Refresh Rates" at bounding box center [634, 190] width 53 height 16
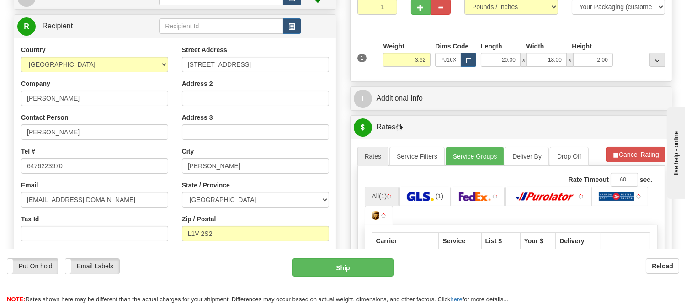
scroll to position [128, 0]
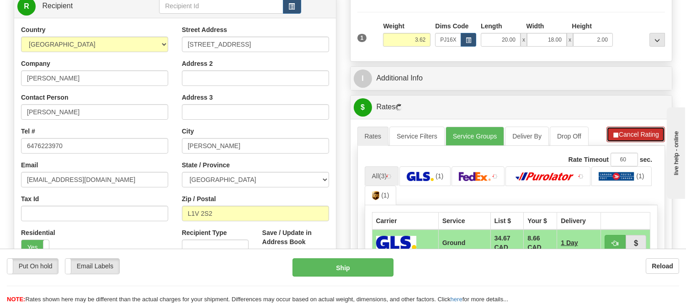
click at [660, 133] on button "Cancel Rating" at bounding box center [635, 135] width 59 height 16
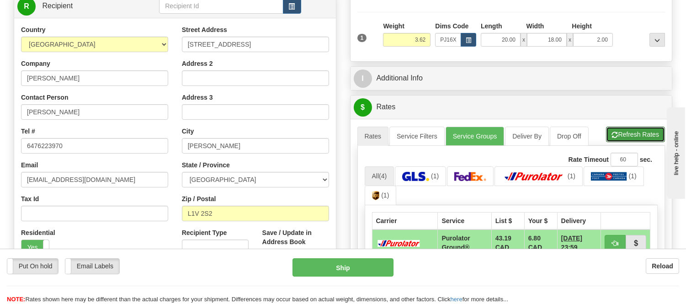
click at [660, 133] on button "Refresh Rates" at bounding box center [635, 135] width 59 height 16
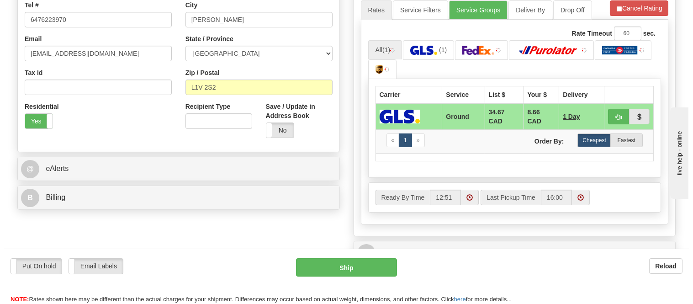
scroll to position [271, 0]
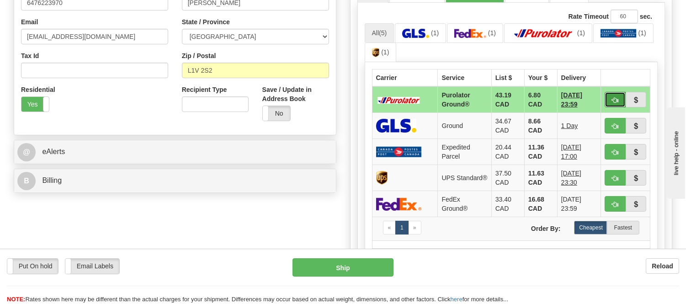
click at [616, 97] on span "button" at bounding box center [615, 100] width 6 height 6
type input "260"
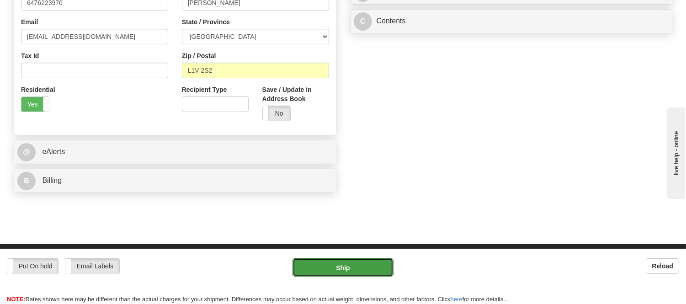
click at [307, 265] on button "Ship" at bounding box center [343, 267] width 101 height 18
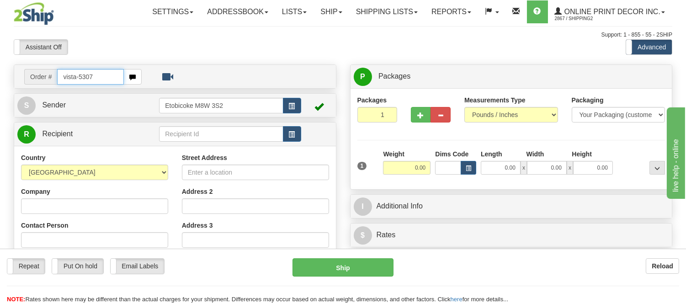
type input "vista-5307"
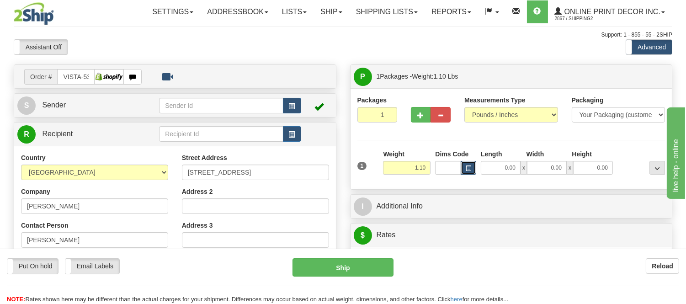
click at [463, 165] on button "button" at bounding box center [469, 168] width 16 height 14
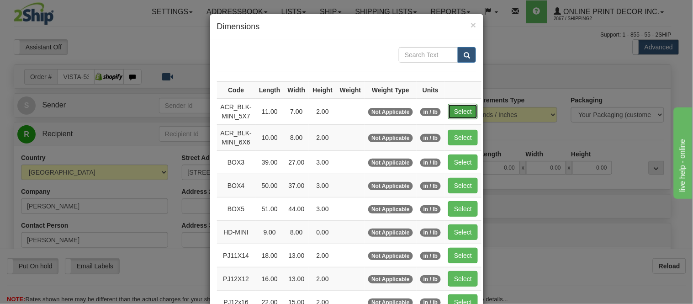
click at [460, 104] on button "Select" at bounding box center [463, 112] width 30 height 16
type input "ACR_BLK-MINI_5X7"
type input "11.00"
type input "7.00"
type input "2.00"
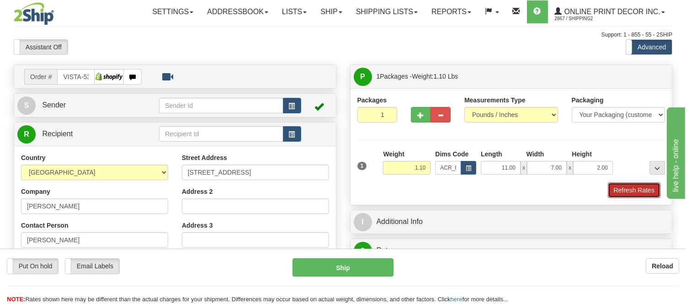
click at [628, 197] on button "Refresh Rates" at bounding box center [634, 190] width 53 height 16
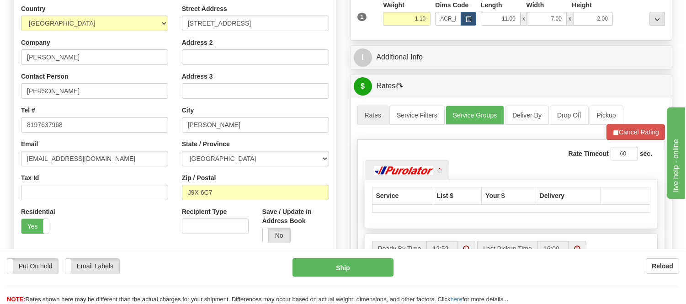
scroll to position [158, 0]
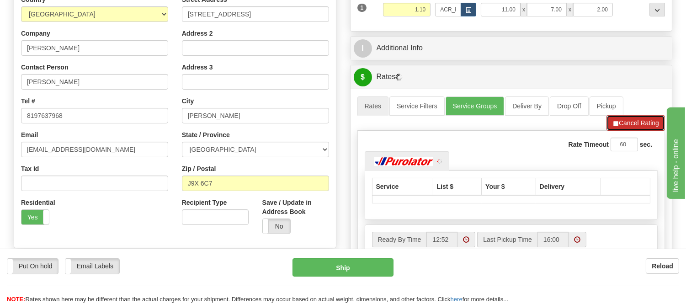
click at [638, 125] on button "Cancel Rating" at bounding box center [635, 123] width 59 height 16
click at [638, 125] on button "Refresh Rates" at bounding box center [635, 123] width 59 height 16
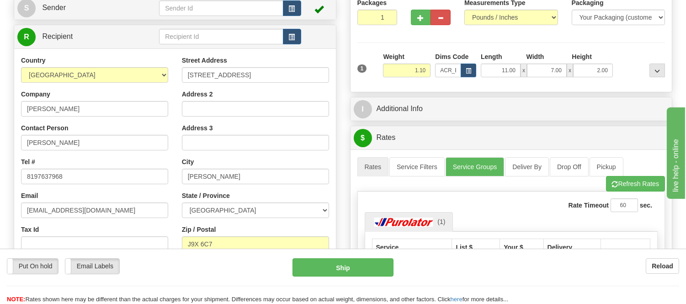
scroll to position [87, 0]
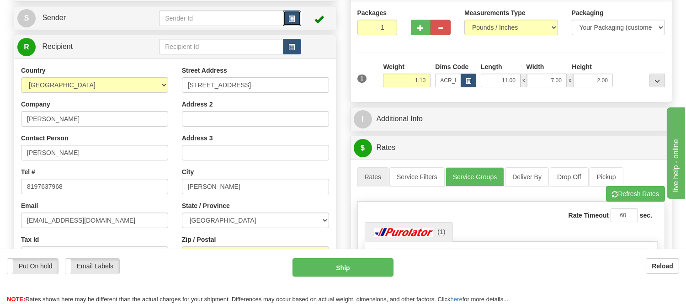
click at [290, 11] on button "button" at bounding box center [292, 19] width 18 height 16
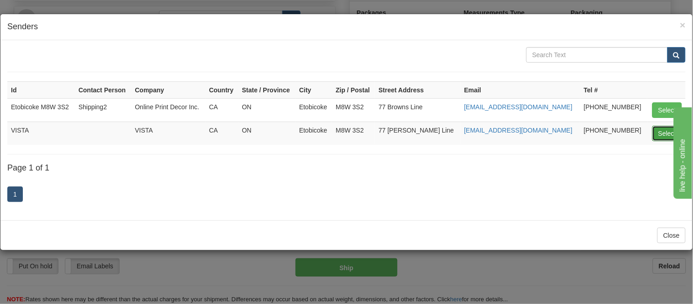
click at [662, 133] on button "Select" at bounding box center [668, 134] width 30 height 16
type input "VISTA"
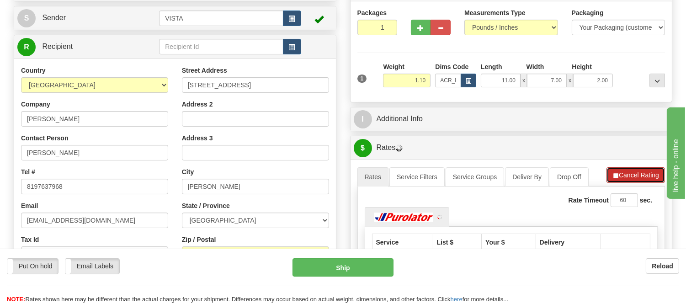
click at [645, 174] on button "Cancel Rating" at bounding box center [635, 175] width 59 height 16
click at [645, 174] on button "Refresh Rates" at bounding box center [635, 175] width 59 height 16
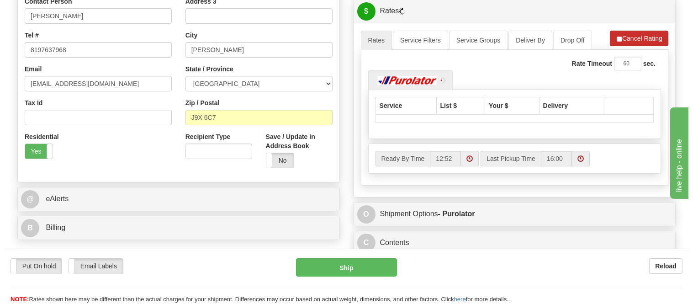
scroll to position [239, 0]
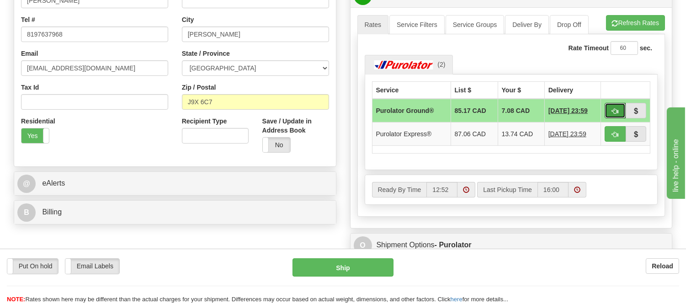
click at [619, 110] on button "button" at bounding box center [615, 111] width 21 height 16
type input "260"
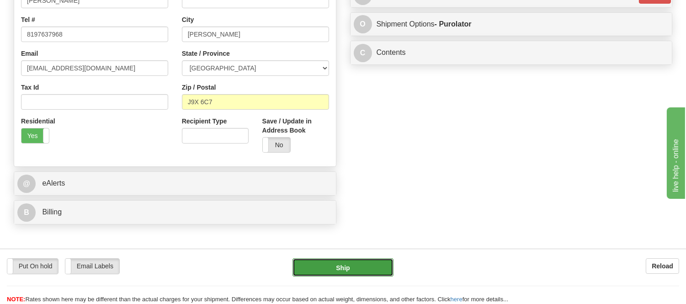
click at [359, 264] on button "Ship" at bounding box center [343, 267] width 101 height 18
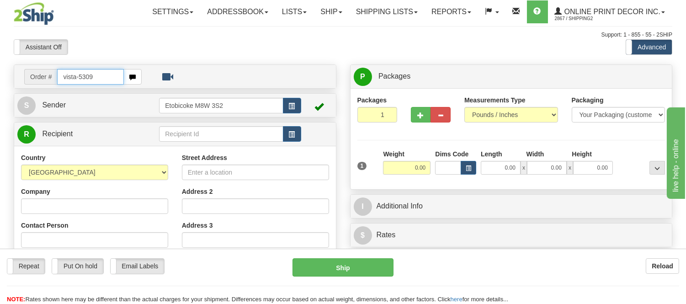
type input "vista-5309"
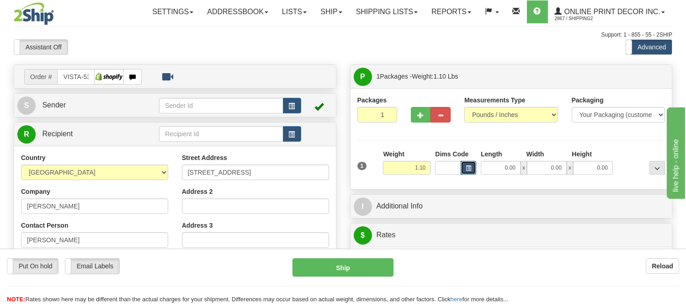
click at [467, 170] on span "button" at bounding box center [468, 168] width 5 height 5
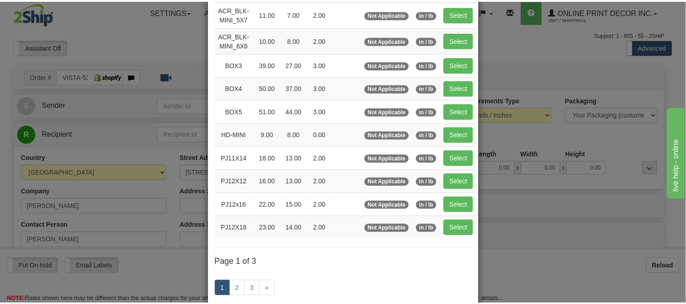
scroll to position [101, 0]
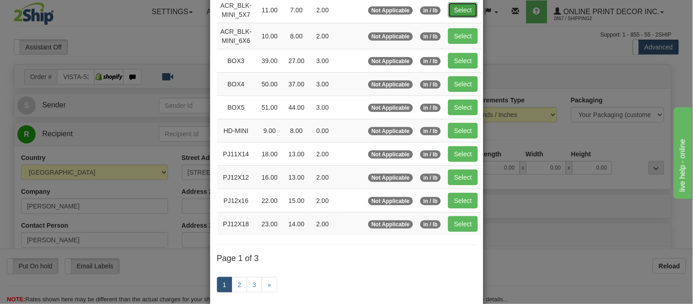
click at [471, 6] on button "Select" at bounding box center [463, 10] width 30 height 16
type input "ACR_BLK-MINI_5X7"
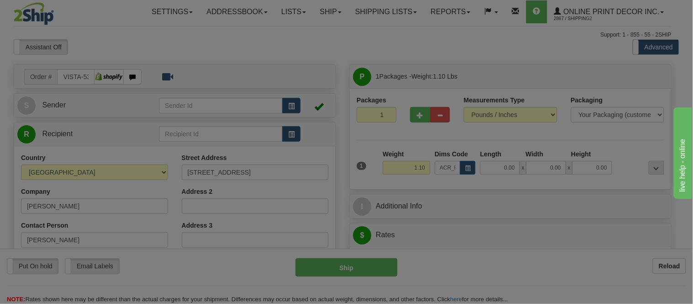
type input "11.00"
type input "7.00"
type input "2.00"
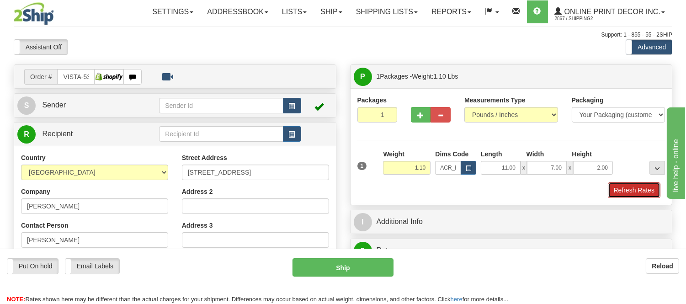
click at [617, 189] on button "Refresh Rates" at bounding box center [634, 190] width 53 height 16
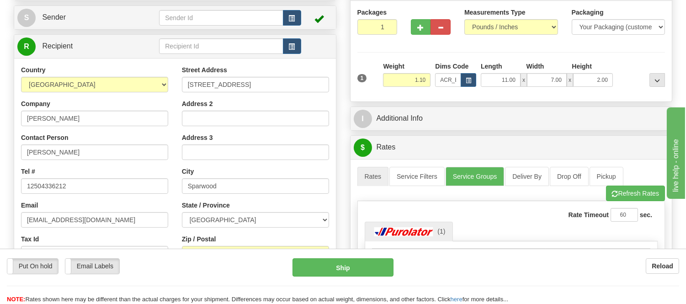
scroll to position [51, 0]
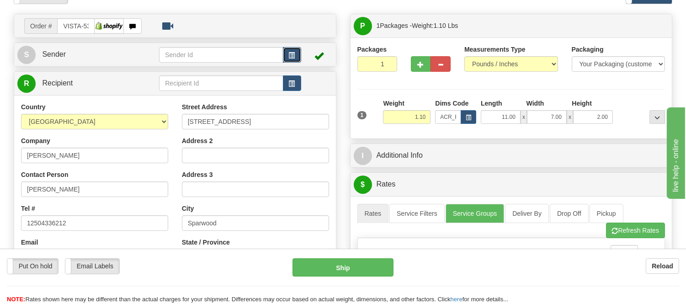
click at [289, 53] on span "button" at bounding box center [292, 56] width 6 height 6
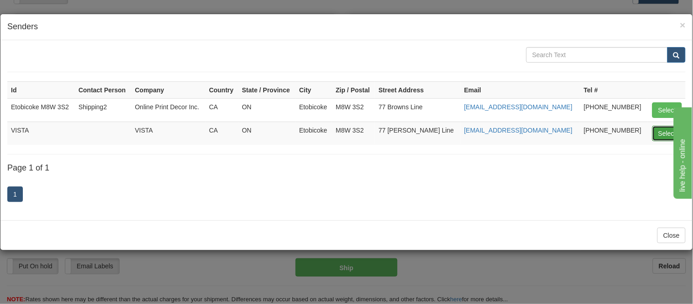
click at [655, 134] on button "Select" at bounding box center [668, 134] width 30 height 16
type input "VISTA"
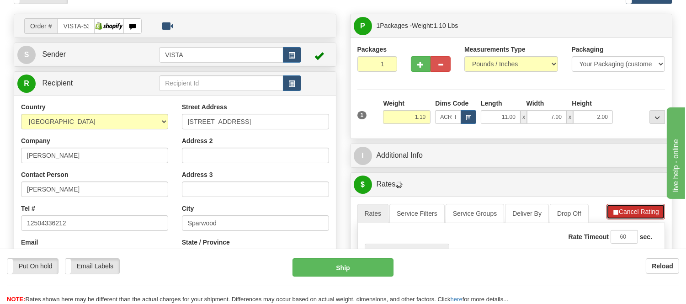
click at [627, 207] on button "Cancel Rating" at bounding box center [635, 212] width 59 height 16
click at [627, 207] on button "Refresh Rates" at bounding box center [635, 212] width 59 height 16
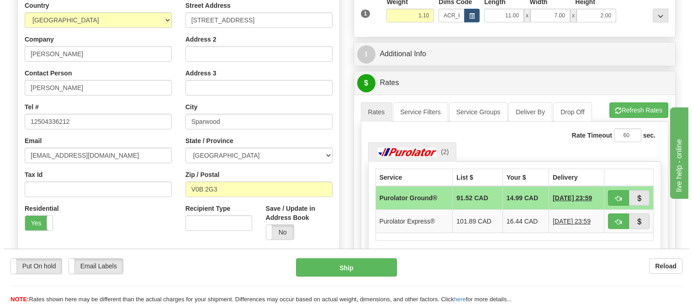
scroll to position [203, 0]
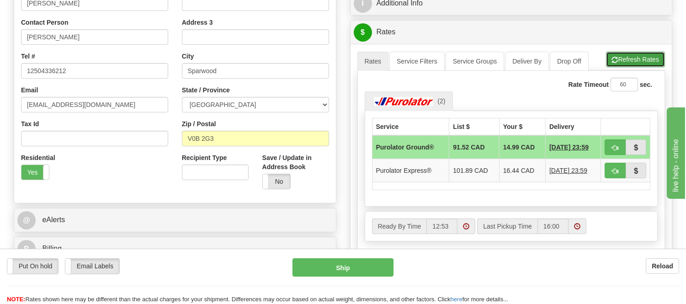
click at [616, 58] on button "Refresh Rates" at bounding box center [635, 60] width 59 height 16
click at [612, 176] on button "button" at bounding box center [615, 171] width 21 height 16
type input "202"
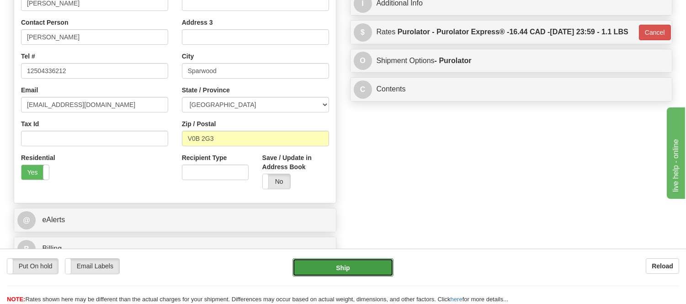
click at [355, 270] on button "Ship" at bounding box center [343, 267] width 101 height 18
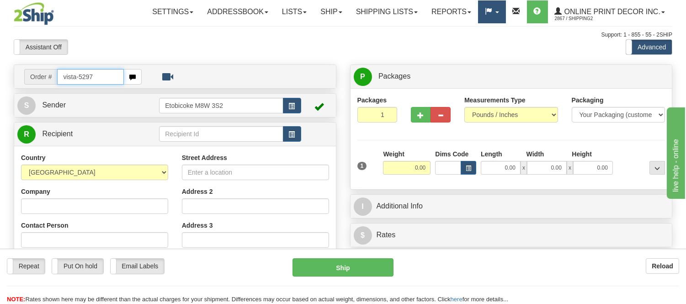
type input "vista-5297"
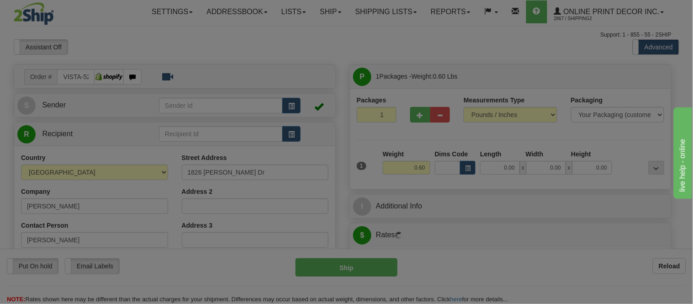
type input "[GEOGRAPHIC_DATA]"
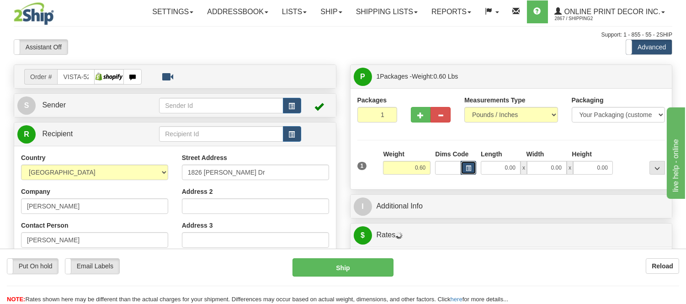
click at [469, 167] on span "button" at bounding box center [468, 168] width 5 height 5
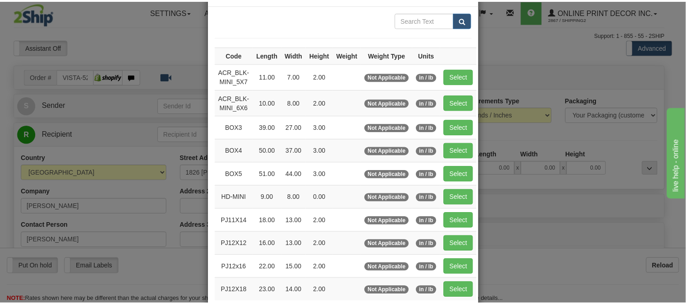
scroll to position [101, 0]
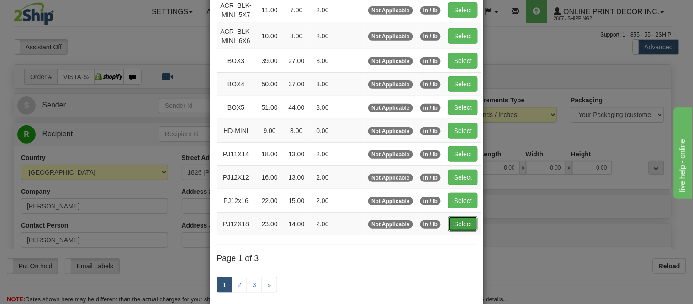
click at [473, 223] on button "Select" at bounding box center [463, 224] width 30 height 16
type input "PJ12X18"
type input "23.00"
type input "14.00"
type input "2.00"
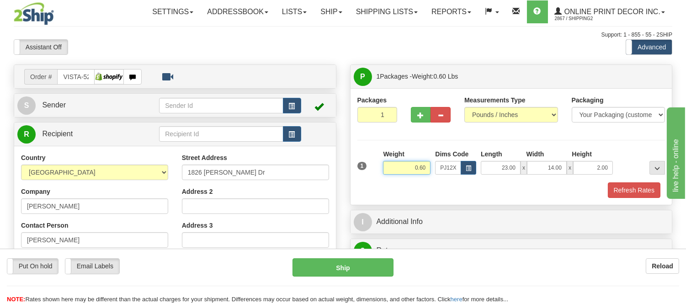
drag, startPoint x: 430, startPoint y: 168, endPoint x: 376, endPoint y: 172, distance: 53.6
click at [376, 172] on div "1 Weight 0.60 Dims Code x x" at bounding box center [511, 165] width 313 height 32
type input "1.10"
click at [287, 104] on button "button" at bounding box center [292, 106] width 18 height 16
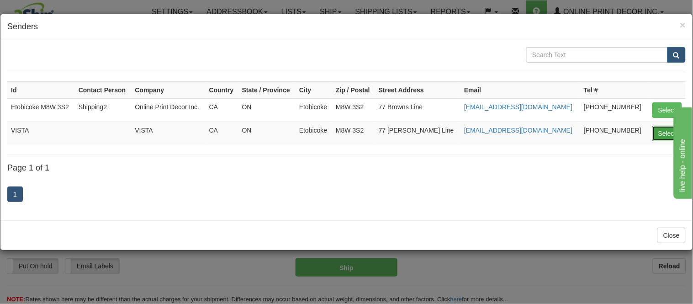
click at [661, 133] on button "Select" at bounding box center [668, 134] width 30 height 16
type input "VISTA"
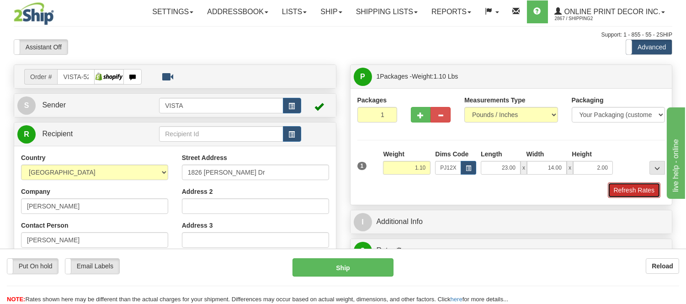
click at [645, 194] on button "Refresh Rates" at bounding box center [634, 190] width 53 height 16
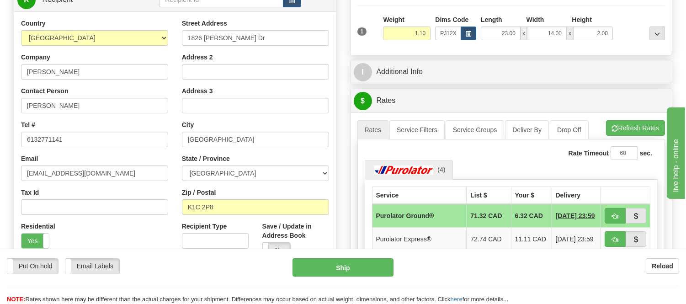
scroll to position [152, 0]
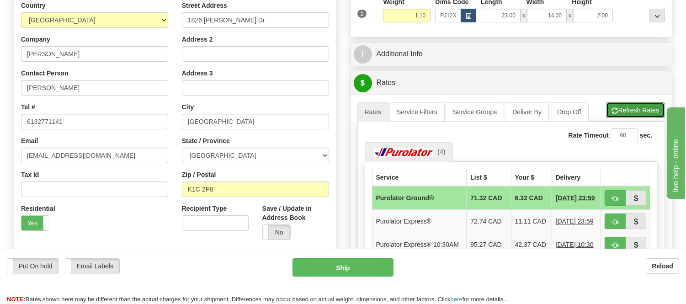
click at [638, 106] on button "Refresh Rates" at bounding box center [635, 110] width 59 height 16
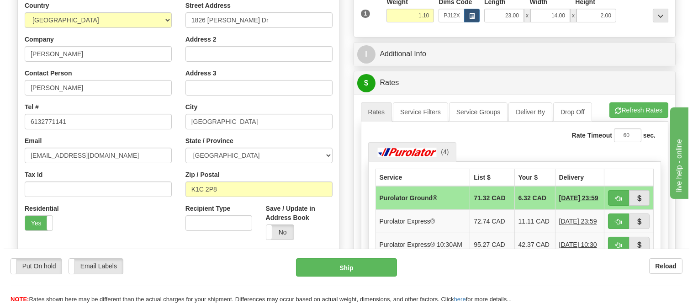
scroll to position [203, 0]
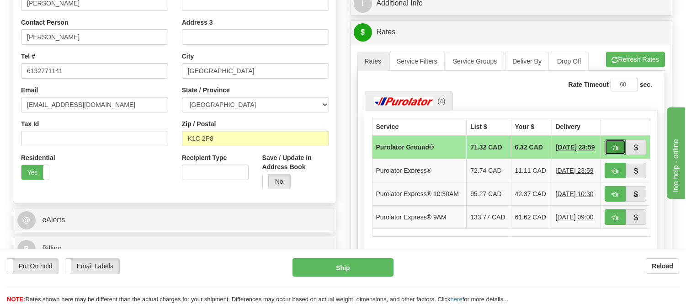
click at [613, 149] on span "button" at bounding box center [615, 148] width 6 height 6
type input "260"
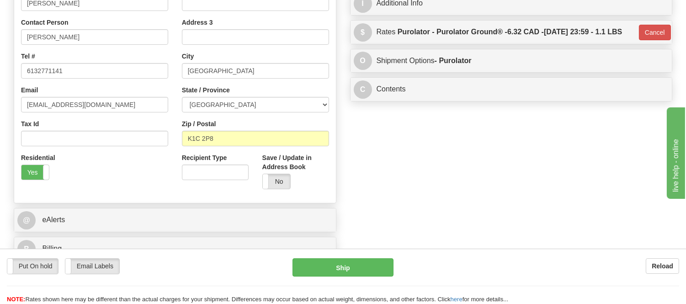
click at [360, 257] on div "Put On hold Put On hold Email Labels Email Labels Edit Reload Ship Reload" at bounding box center [343, 276] width 686 height 55
drag, startPoint x: 360, startPoint y: 250, endPoint x: 362, endPoint y: 260, distance: 9.7
click at [362, 252] on div "Put On hold Put On hold Email Labels Email Labels Edit Reload Ship Reload" at bounding box center [343, 276] width 686 height 55
click at [362, 260] on button "Ship" at bounding box center [343, 267] width 101 height 18
